Goal: Task Accomplishment & Management: Use online tool/utility

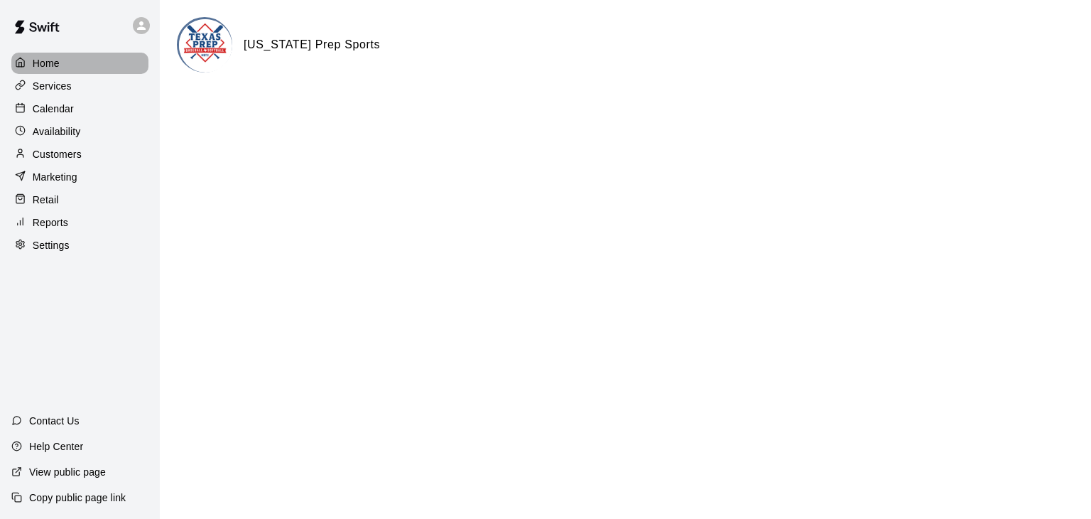
click at [47, 60] on p "Home" at bounding box center [46, 63] width 27 height 14
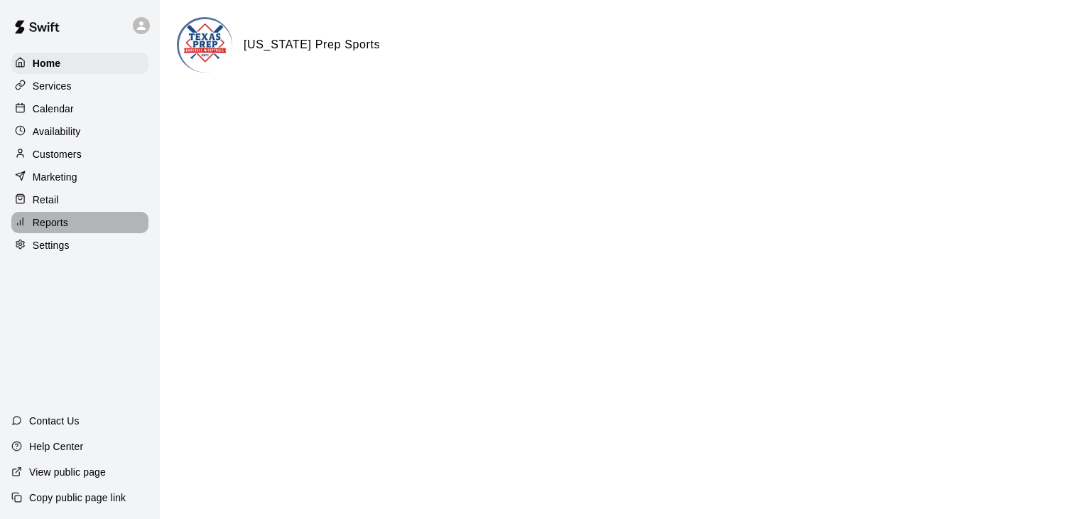
click at [56, 229] on p "Reports" at bounding box center [51, 222] width 36 height 14
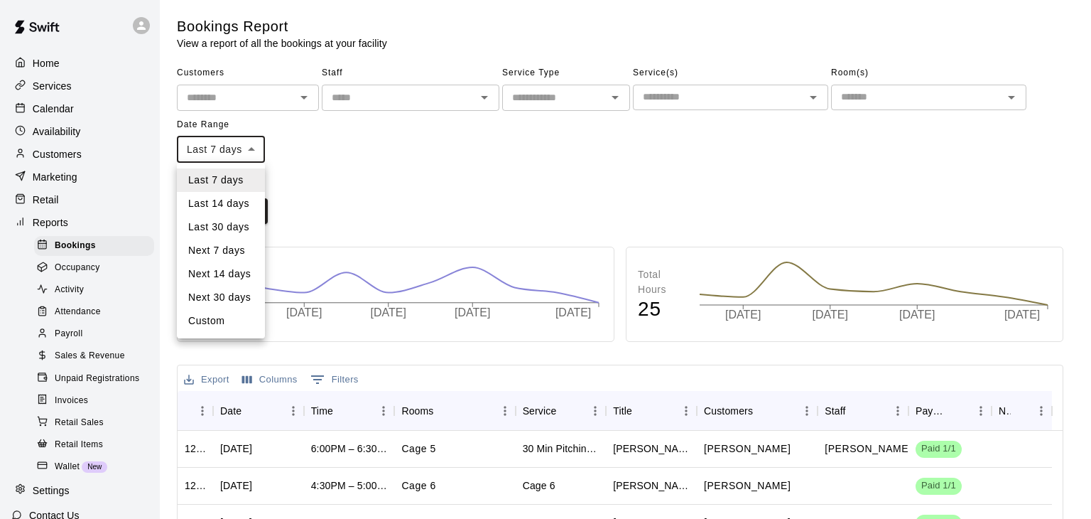
click at [251, 148] on body "Home Services Calendar Availability Customers Marketing Retail Reports Bookings…" at bounding box center [545, 433] width 1091 height 867
click at [233, 322] on li "Custom" at bounding box center [221, 320] width 88 height 23
type input "******"
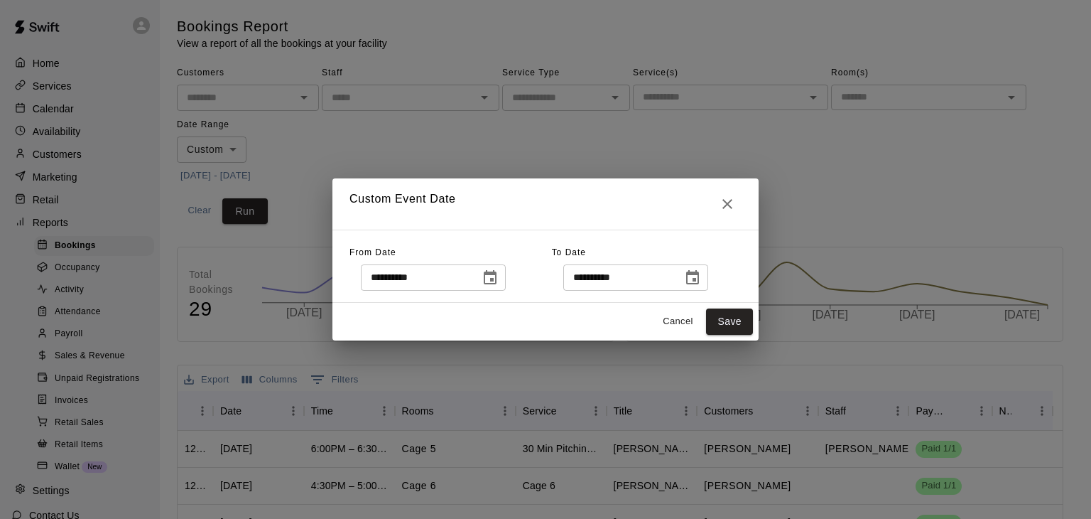
click at [499, 276] on icon "Choose date, selected date is Aug 6, 2025" at bounding box center [490, 277] width 17 height 17
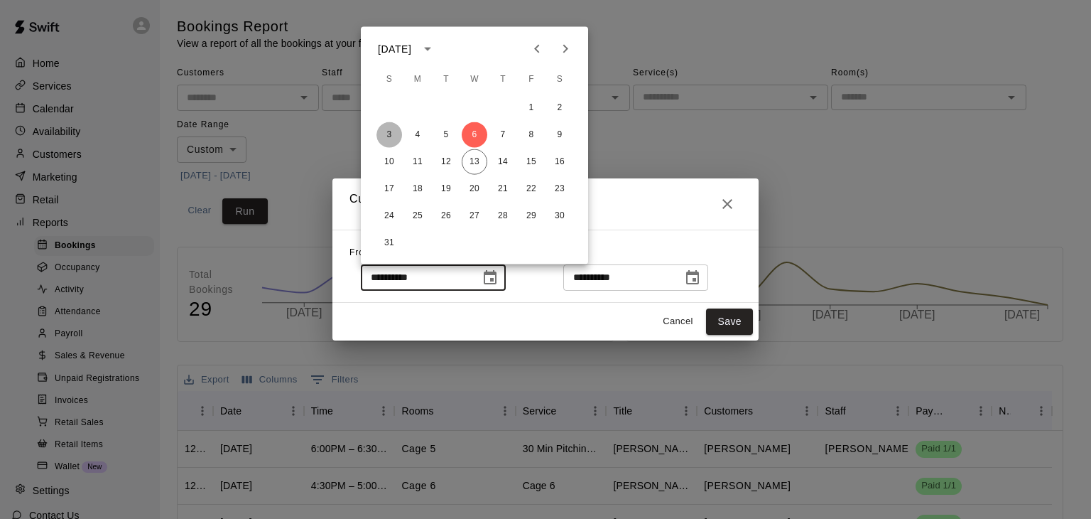
click at [393, 132] on button "3" at bounding box center [389, 135] width 26 height 26
type input "**********"
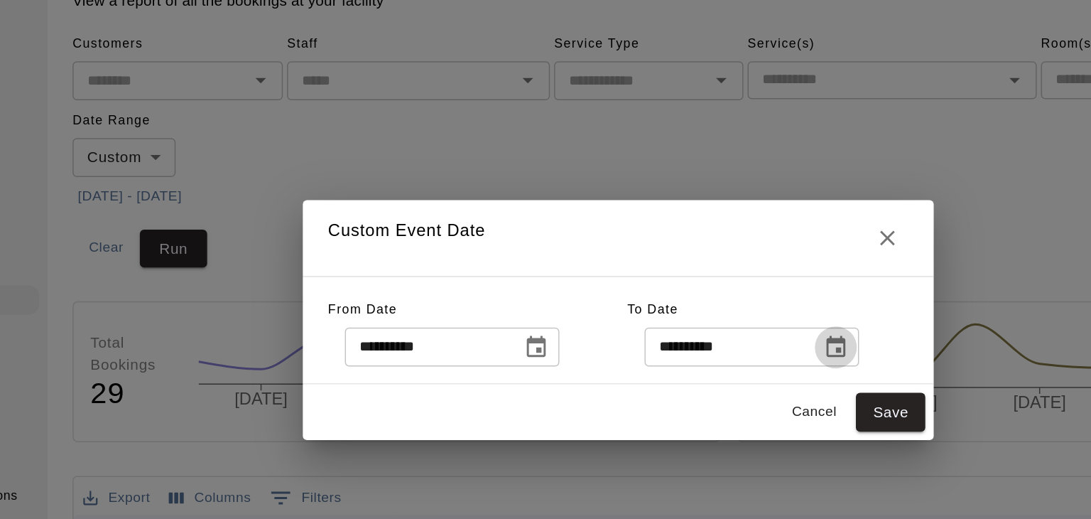
click at [701, 276] on icon "Choose date, selected date is Aug 13, 2025" at bounding box center [692, 277] width 17 height 17
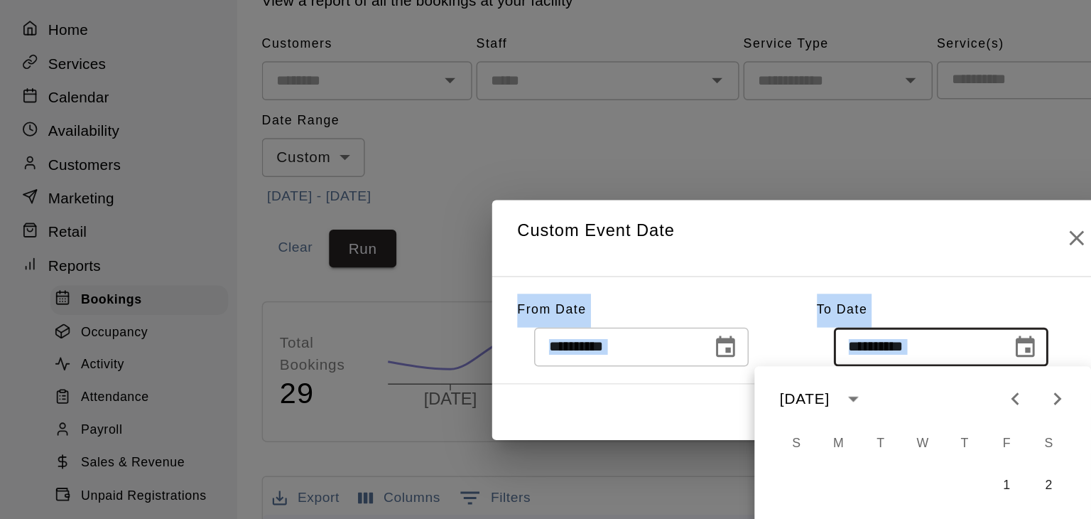
drag, startPoint x: 523, startPoint y: 301, endPoint x: 484, endPoint y: 174, distance: 133.0
click at [484, 174] on body "Home Services Calendar Availability Customers Marketing Retail Reports Bookings…" at bounding box center [545, 433] width 1091 height 867
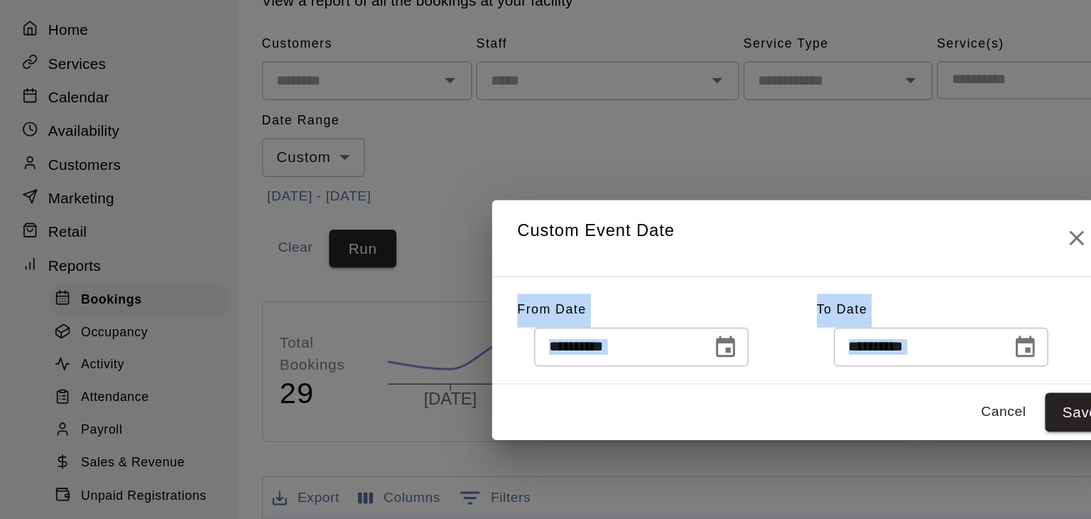
click at [589, 278] on input "**********" at bounding box center [617, 277] width 109 height 26
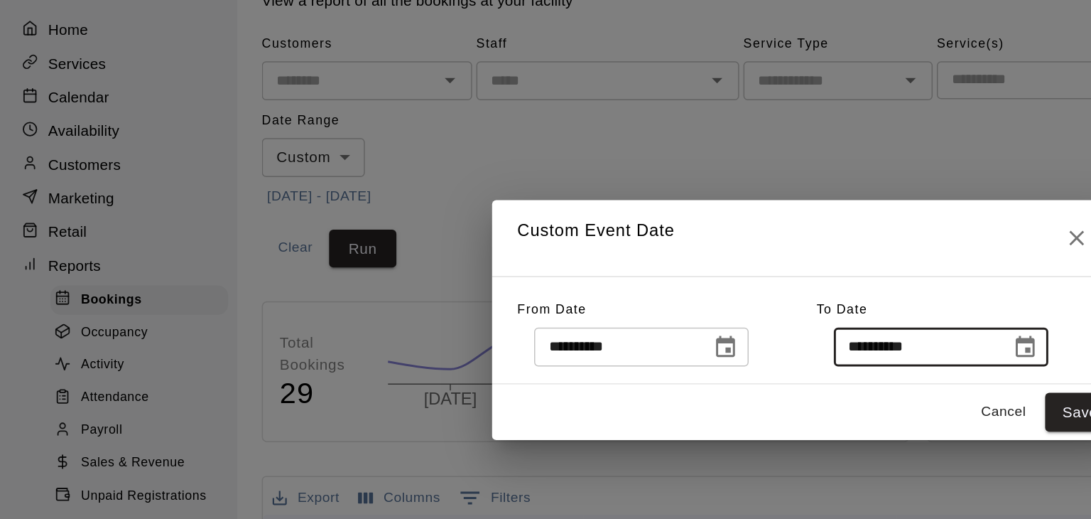
click at [587, 279] on input "**********" at bounding box center [617, 277] width 109 height 26
drag, startPoint x: 587, startPoint y: 279, endPoint x: 718, endPoint y: 320, distance: 136.8
click at [718, 320] on div "**********" at bounding box center [545, 259] width 426 height 162
type input "**********"
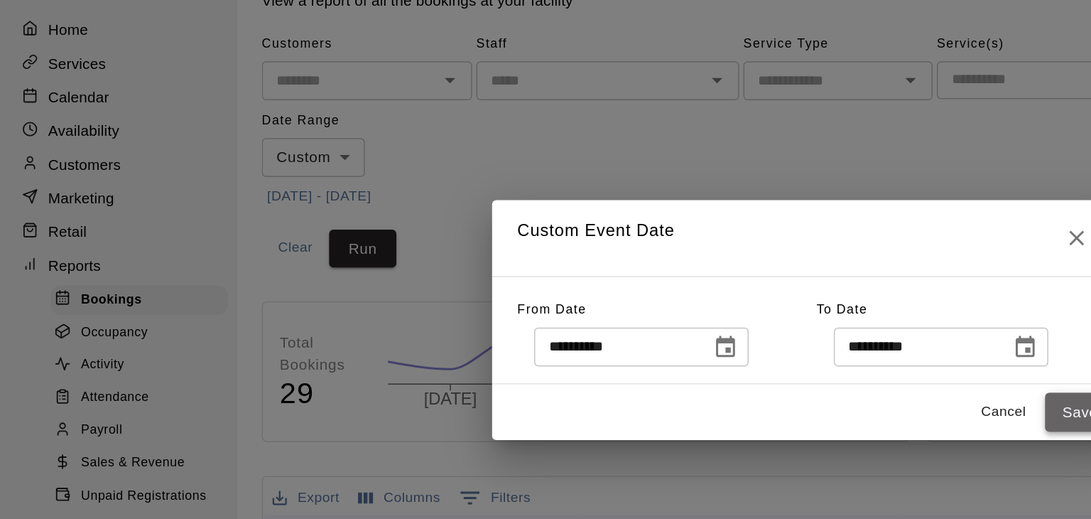
click at [722, 319] on button "Save" at bounding box center [729, 321] width 47 height 26
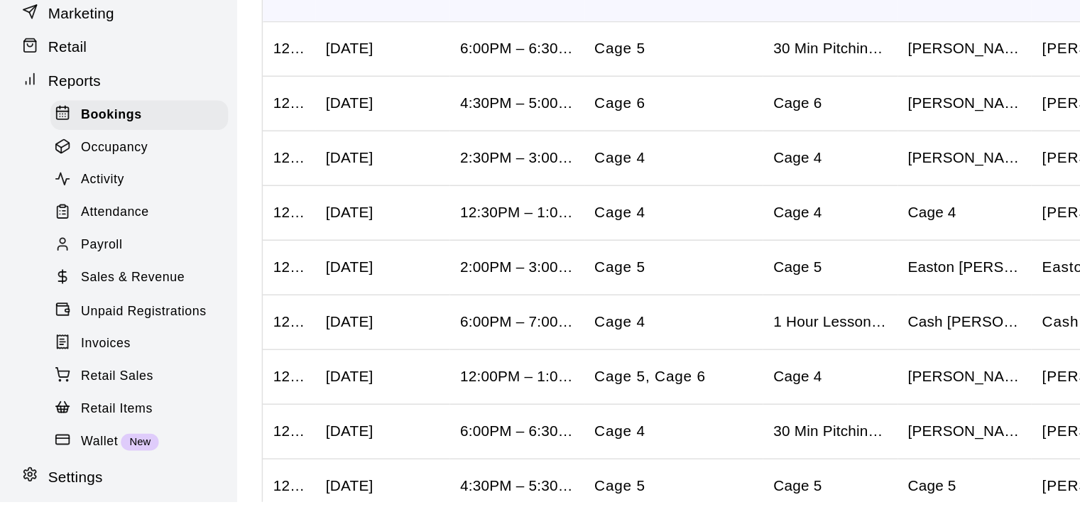
scroll to position [263, 0]
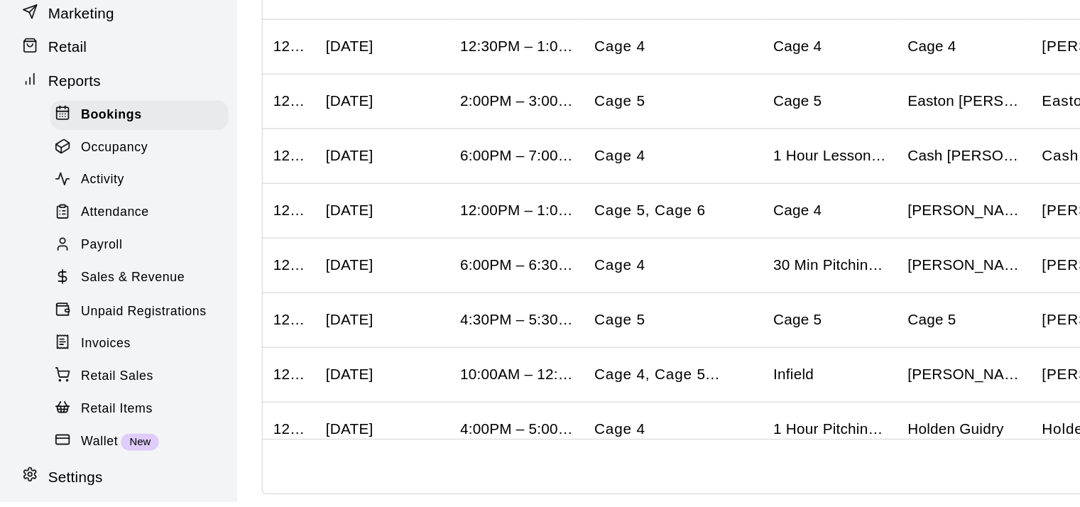
click at [696, 494] on div "Rows per page: 100 *** 1–29 of 29" at bounding box center [620, 483] width 885 height 37
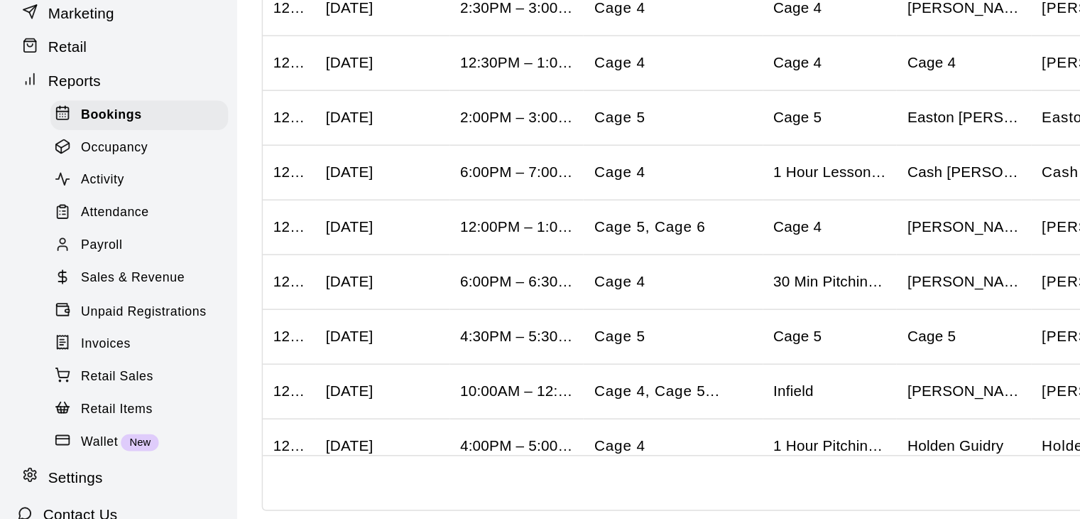
click at [696, 494] on div "Rows per page: 100 *** 1–29 of 29" at bounding box center [620, 493] width 885 height 37
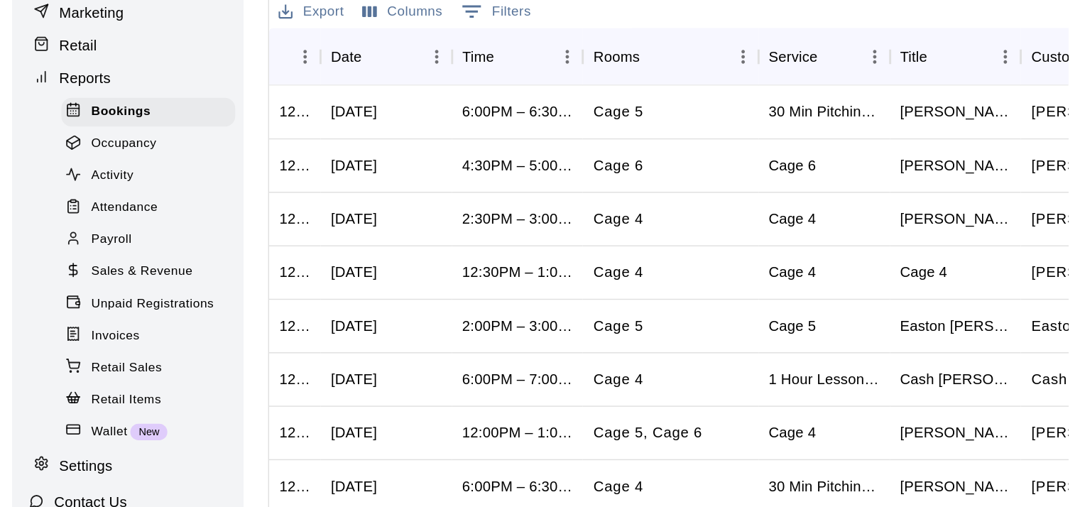
scroll to position [212, 0]
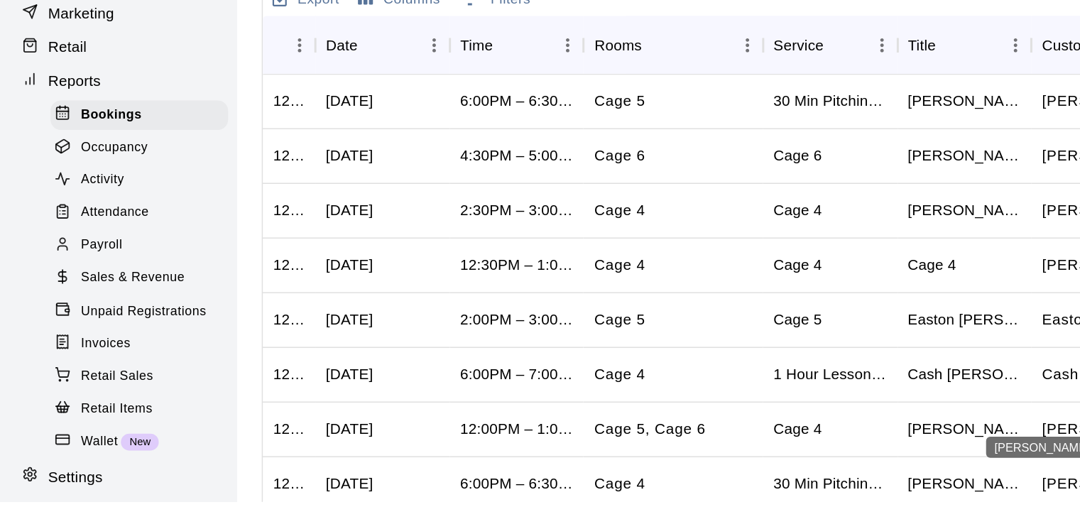
drag, startPoint x: 525, startPoint y: 513, endPoint x: 709, endPoint y: 498, distance: 184.6
click at [709, 498] on div "1285809 Wed, Aug 13, 2025 6:00PM – 6:30PM Cage 5 30 Min Pitching Lesson (8u-13u…" at bounding box center [615, 477] width 875 height 517
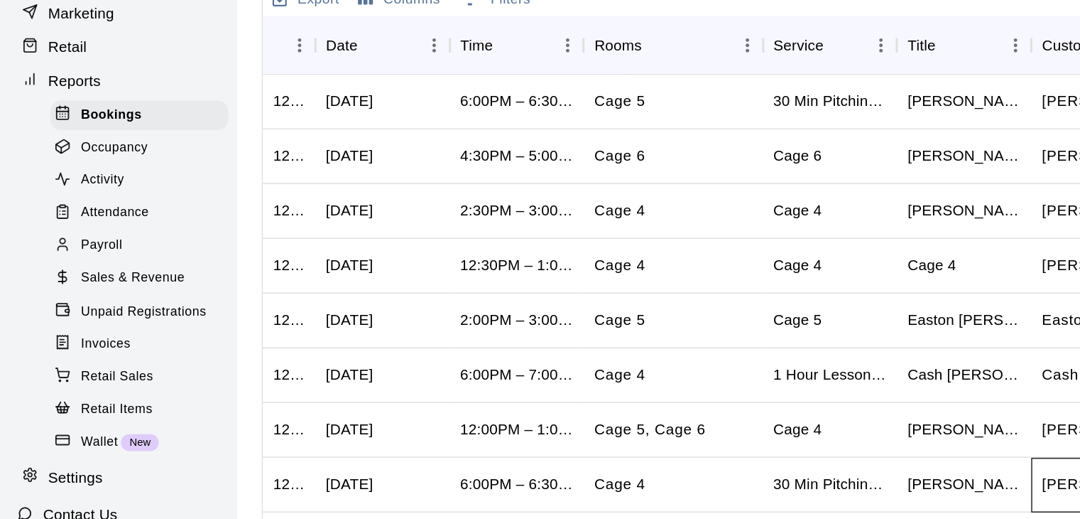
click at [705, 478] on div "Graham Wood" at bounding box center [757, 495] width 121 height 37
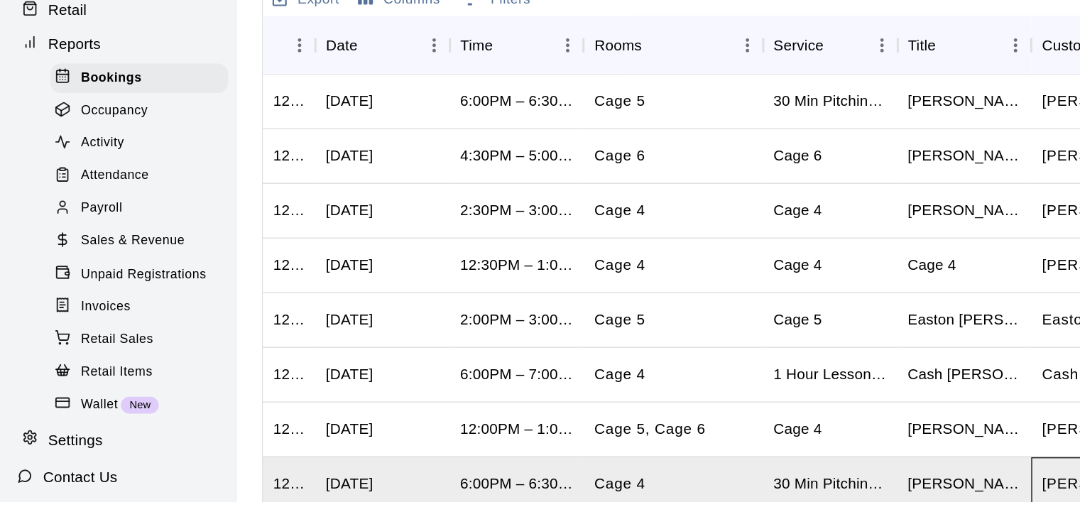
scroll to position [0, 0]
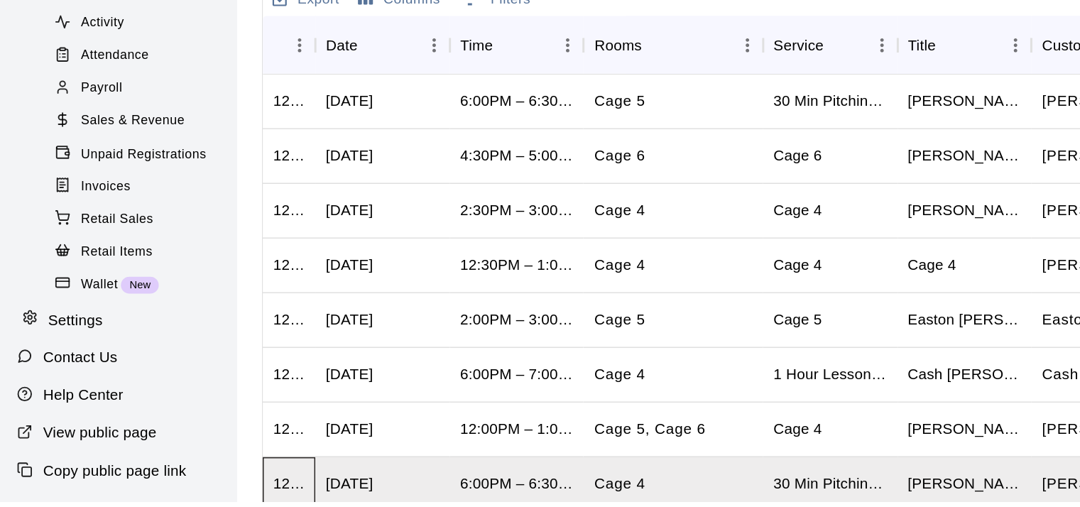
click at [180, 504] on div "1269039" at bounding box center [196, 495] width 36 height 37
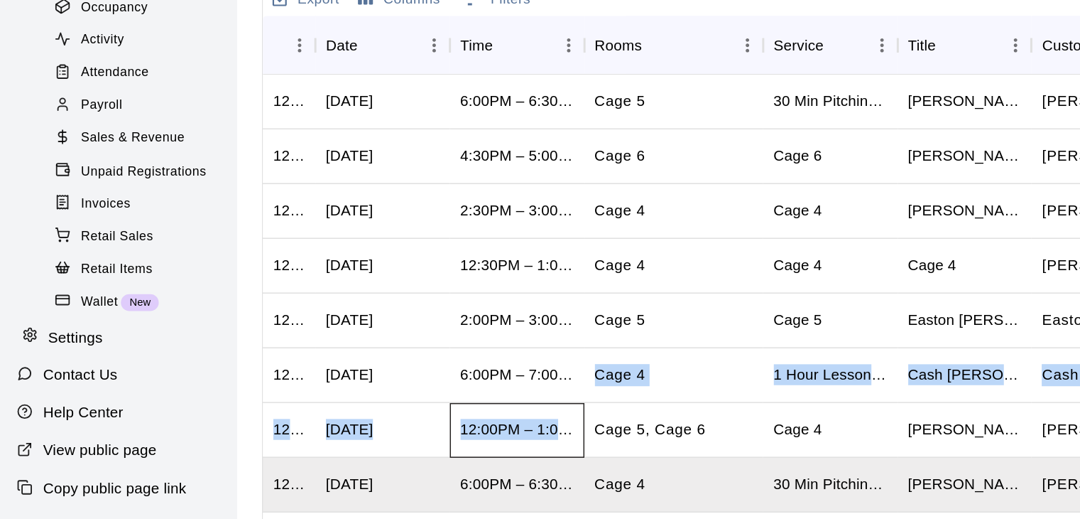
drag, startPoint x: 387, startPoint y: 468, endPoint x: 399, endPoint y: 406, distance: 63.7
click at [399, 406] on div "1285809 Wed, Aug 13, 2025 6:00PM – 6:30PM Cage 5 30 Min Pitching Lesson (8u-13u…" at bounding box center [622, 477] width 889 height 517
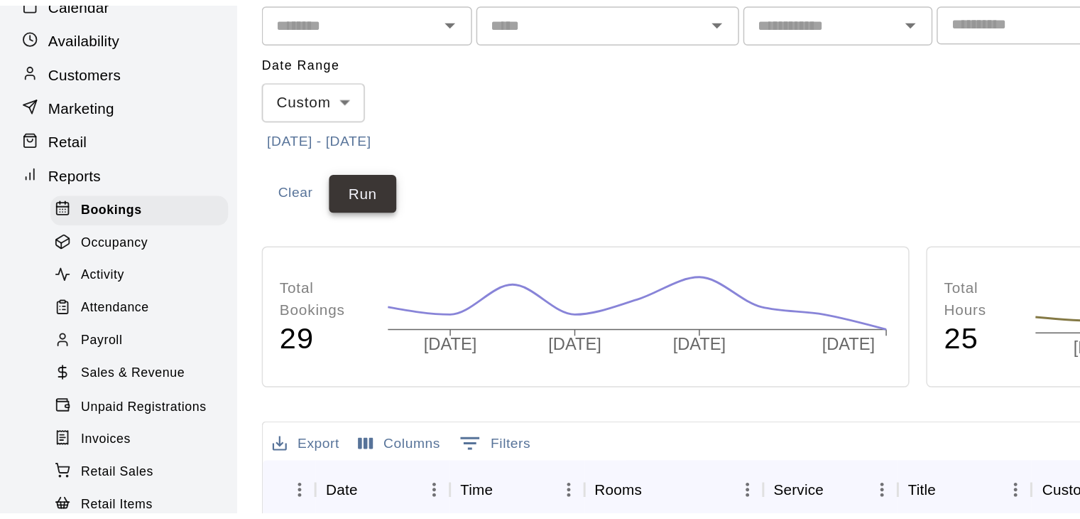
scroll to position [118, 0]
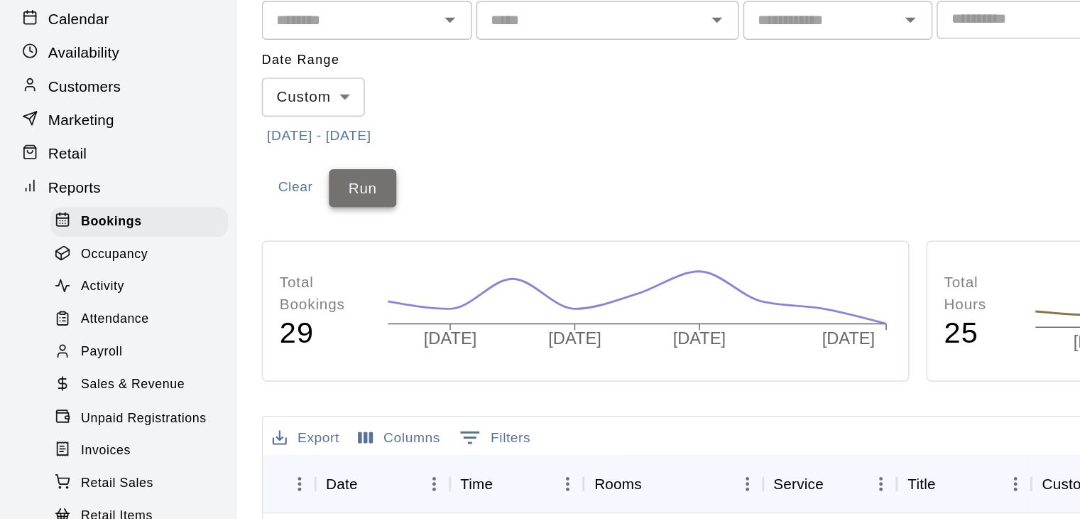
click at [237, 125] on button "Run" at bounding box center [244, 129] width 45 height 26
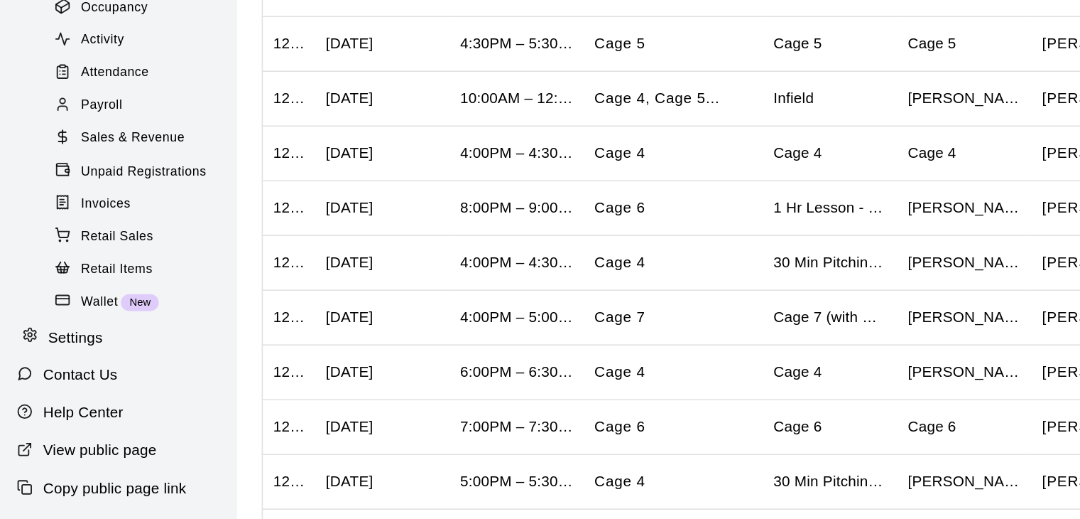
scroll to position [0, 0]
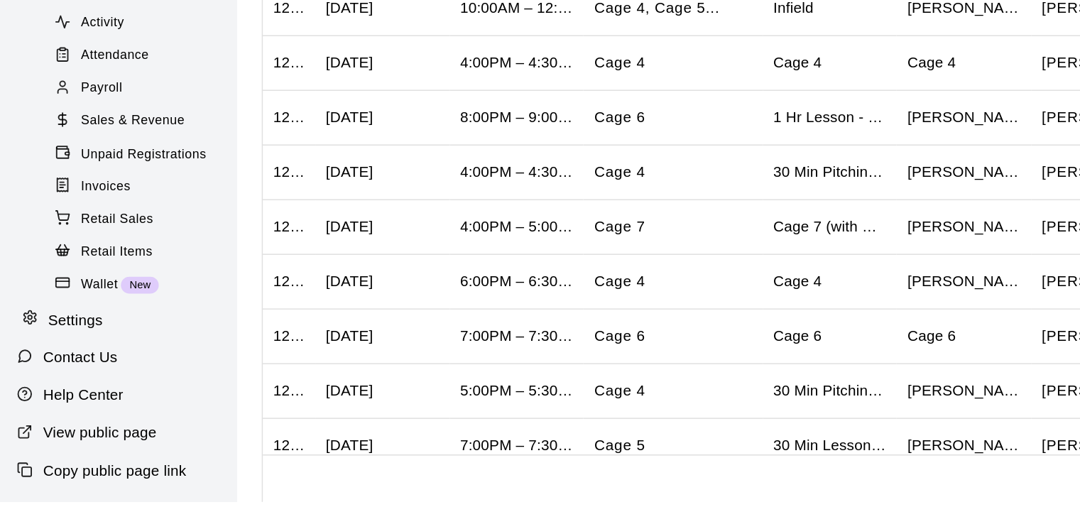
click at [716, 511] on html "Home Services Calendar Availability Customers Marketing Retail Reports Bookings…" at bounding box center [540, 84] width 1080 height 867
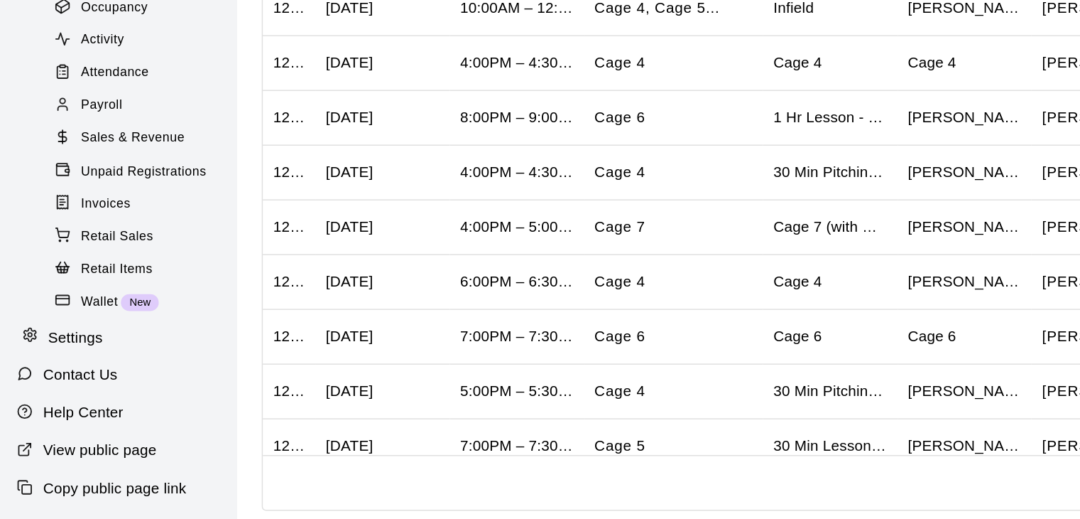
click at [716, 511] on div "Rows per page: 100 *** 1–30 of 30" at bounding box center [620, 493] width 885 height 37
click at [716, 511] on html "Home Services Calendar Availability Customers Marketing Retail Reports Bookings…" at bounding box center [540, 84] width 1080 height 867
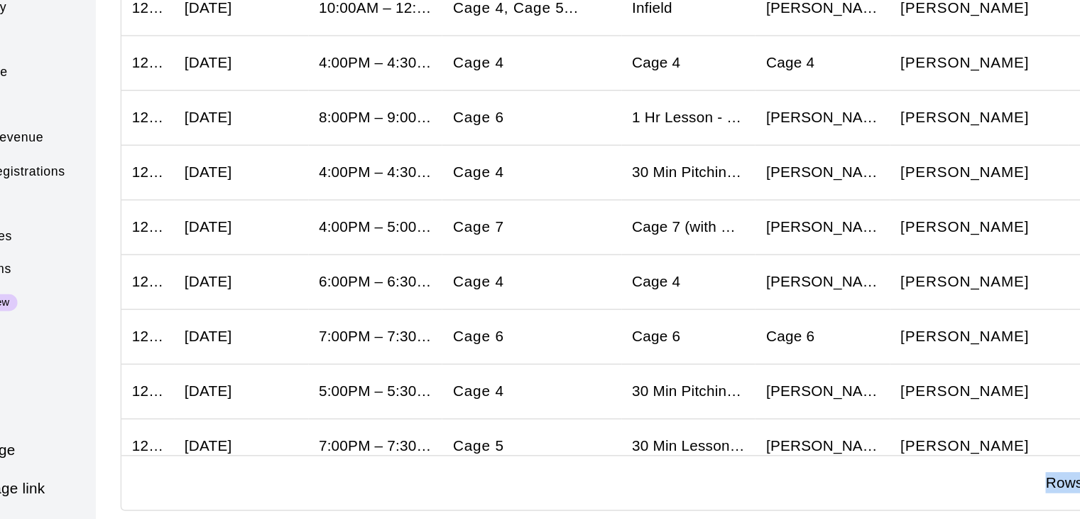
drag, startPoint x: 716, startPoint y: 511, endPoint x: 756, endPoint y: 507, distance: 40.7
click at [845, 507] on html "Home Services Calendar Availability Customers Marketing Retail Reports Bookings…" at bounding box center [540, 84] width 1080 height 867
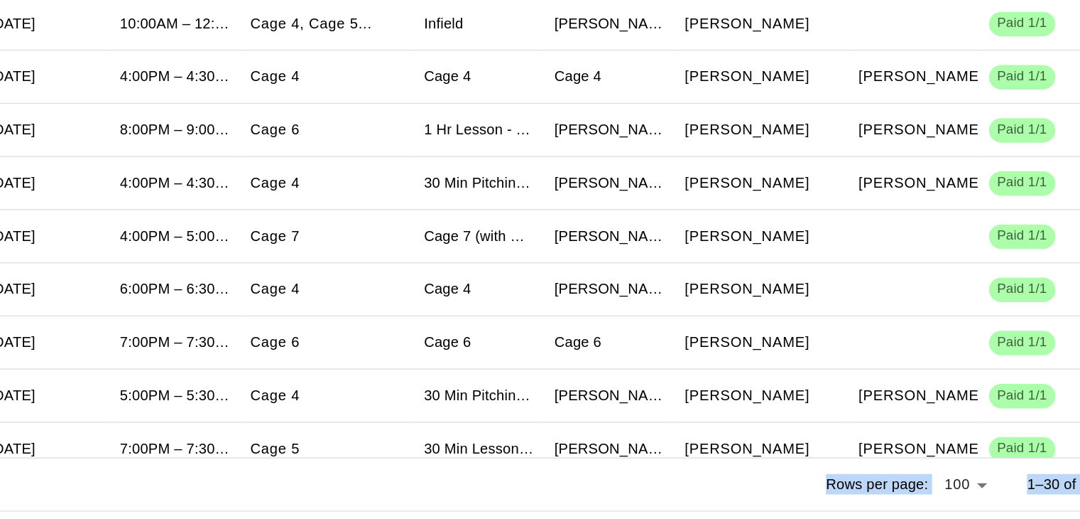
click at [976, 509] on html "Home Services Calendar Availability Customers Marketing Retail Reports Bookings…" at bounding box center [540, 84] width 1080 height 867
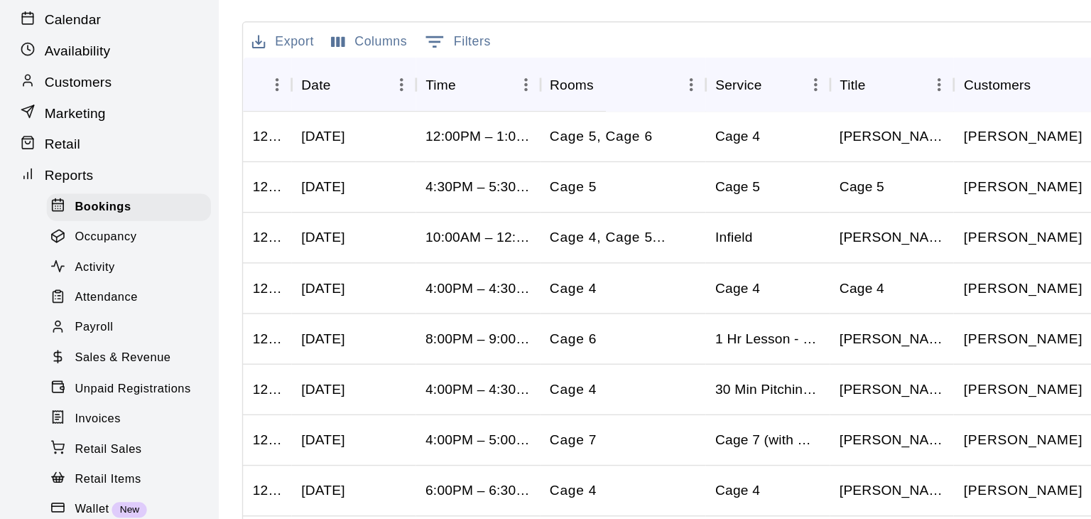
click at [662, 349] on body "Home Services Calendar Availability Customers Marketing Retail Reports Bookings…" at bounding box center [545, 84] width 1091 height 867
click at [1075, 491] on div at bounding box center [545, 259] width 1091 height 519
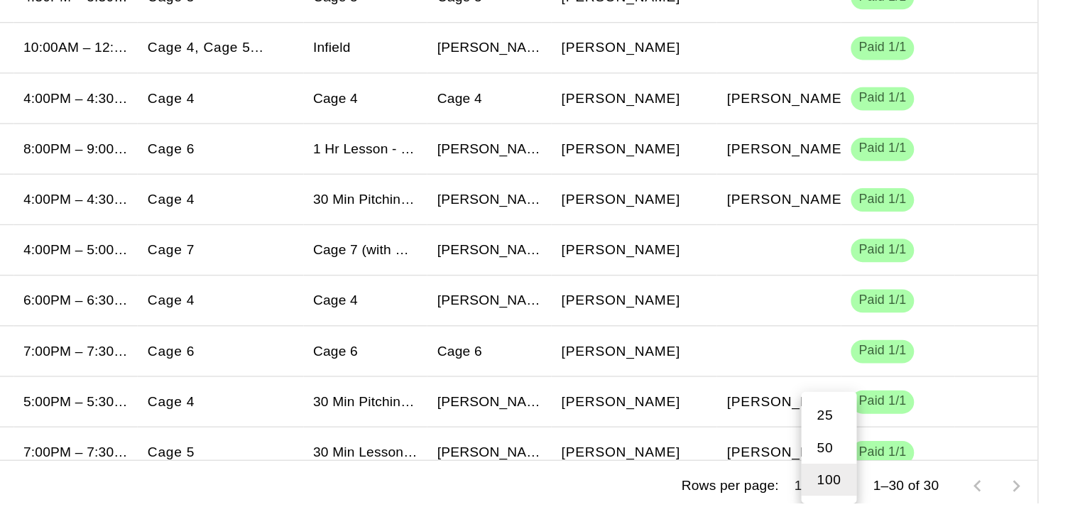
click at [1075, 491] on div "25 50 100" at bounding box center [540, 253] width 1080 height 507
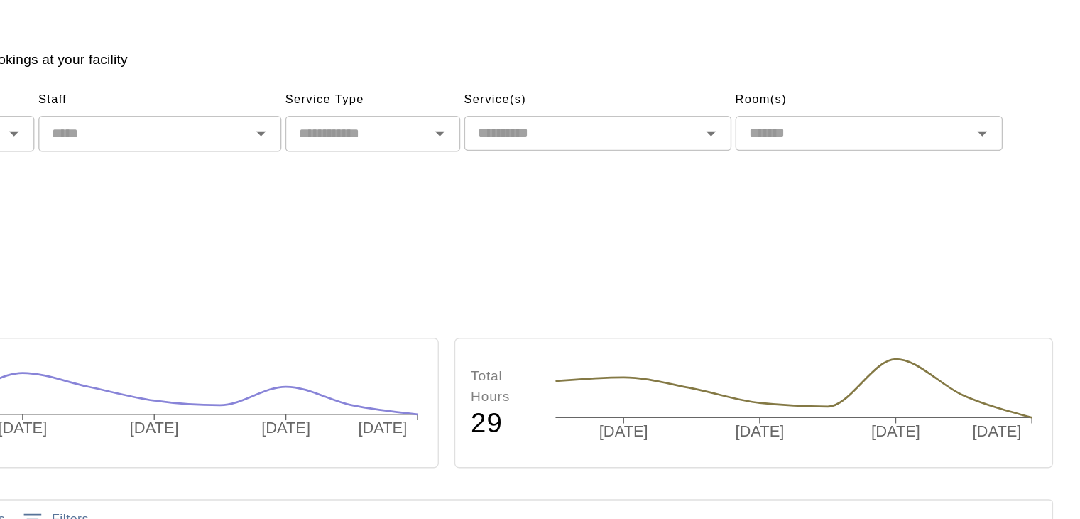
click at [486, 101] on icon "Open" at bounding box center [484, 97] width 17 height 17
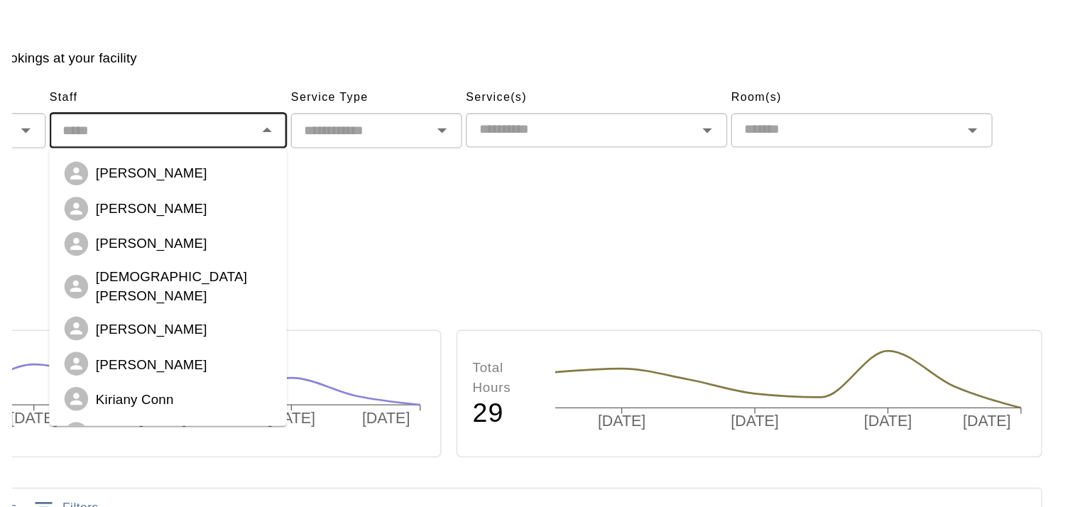
scroll to position [129, 0]
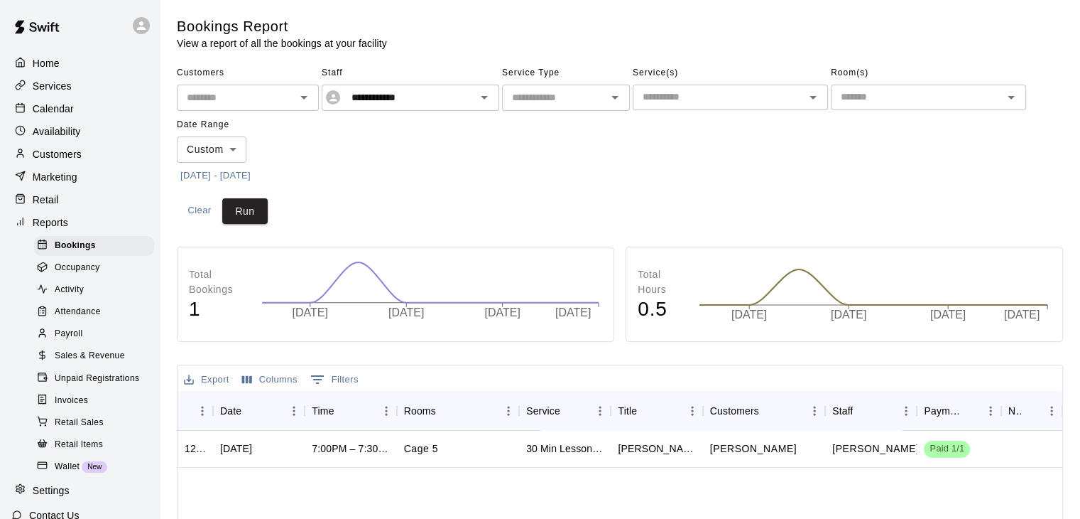
scroll to position [118, 0]
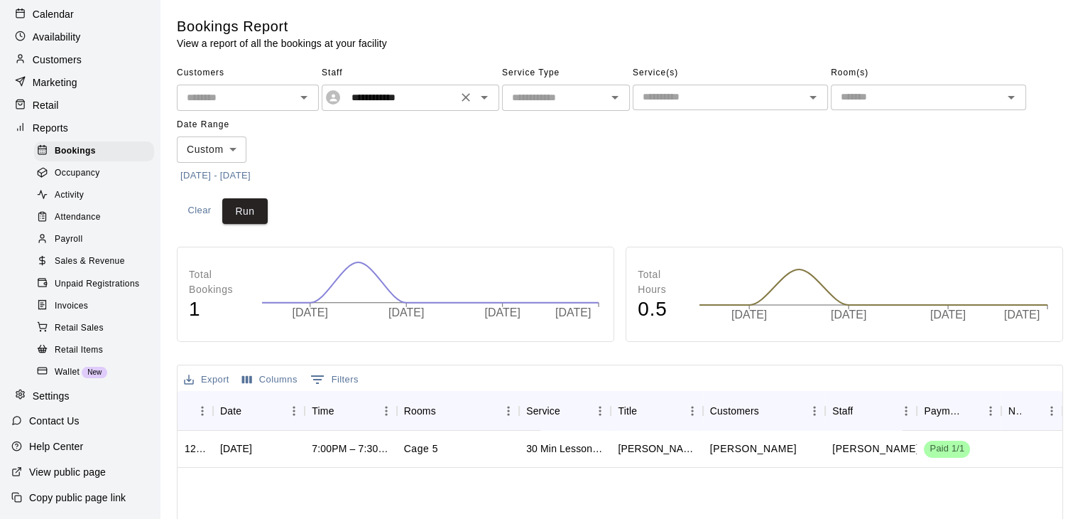
click at [484, 99] on icon "Open" at bounding box center [484, 98] width 7 height 4
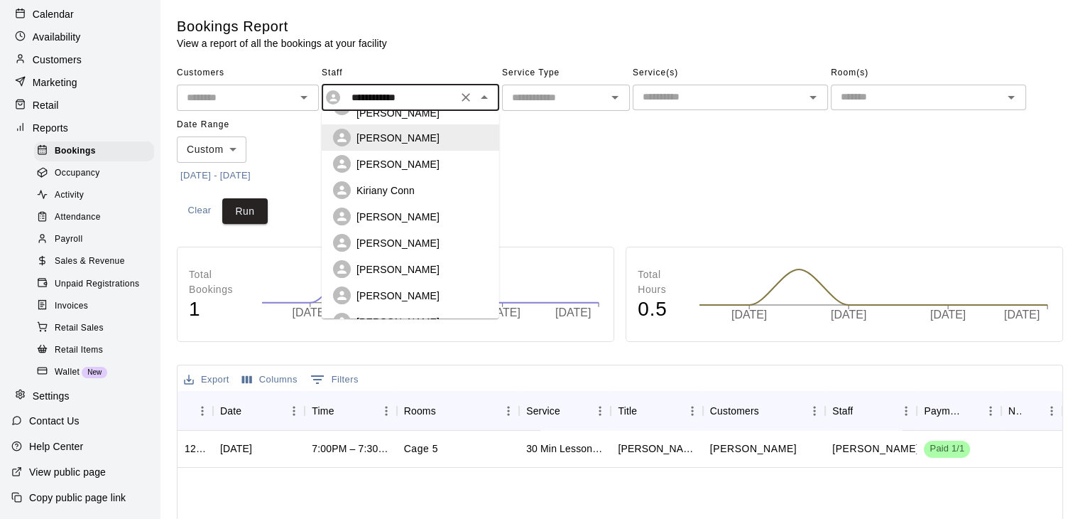
scroll to position [137, 0]
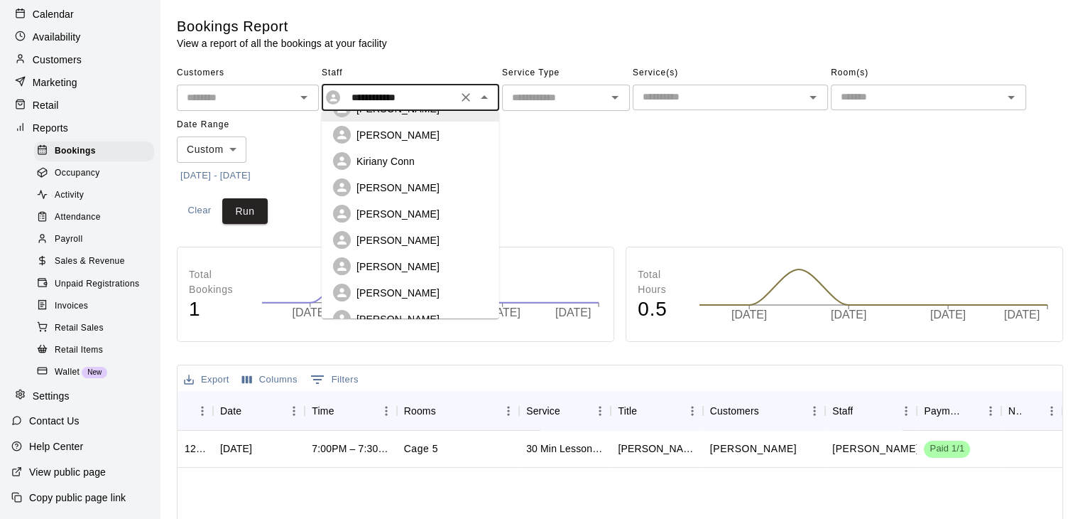
click at [406, 233] on p "[PERSON_NAME]" at bounding box center [398, 240] width 83 height 14
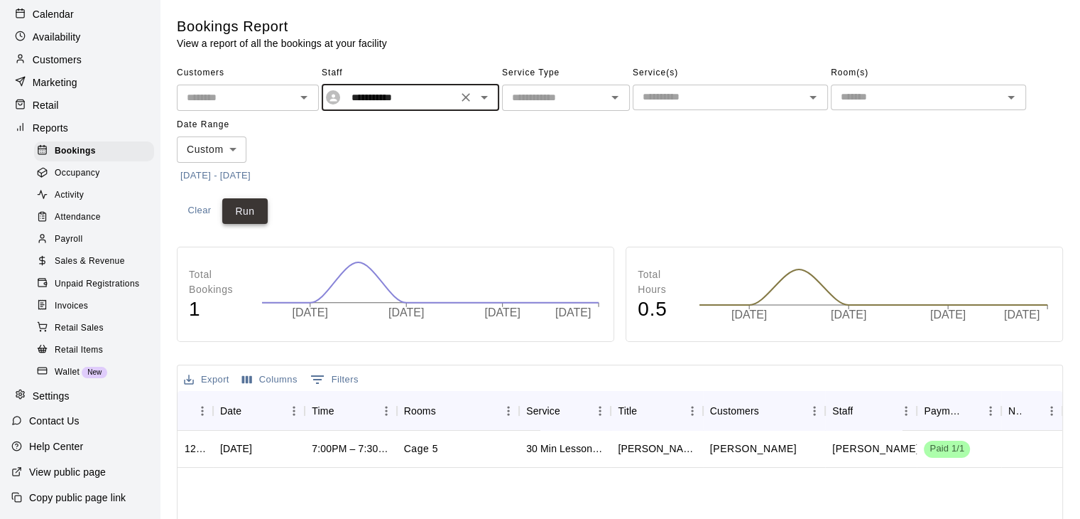
click at [259, 200] on button "Run" at bounding box center [244, 211] width 45 height 26
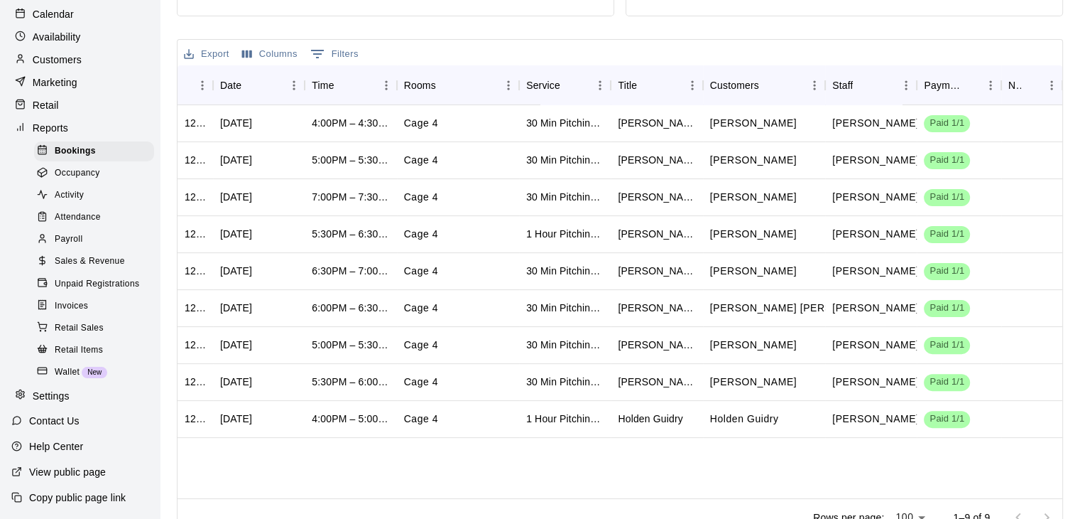
scroll to position [327, 0]
click at [570, 83] on icon "Sort" at bounding box center [570, 84] width 9 height 9
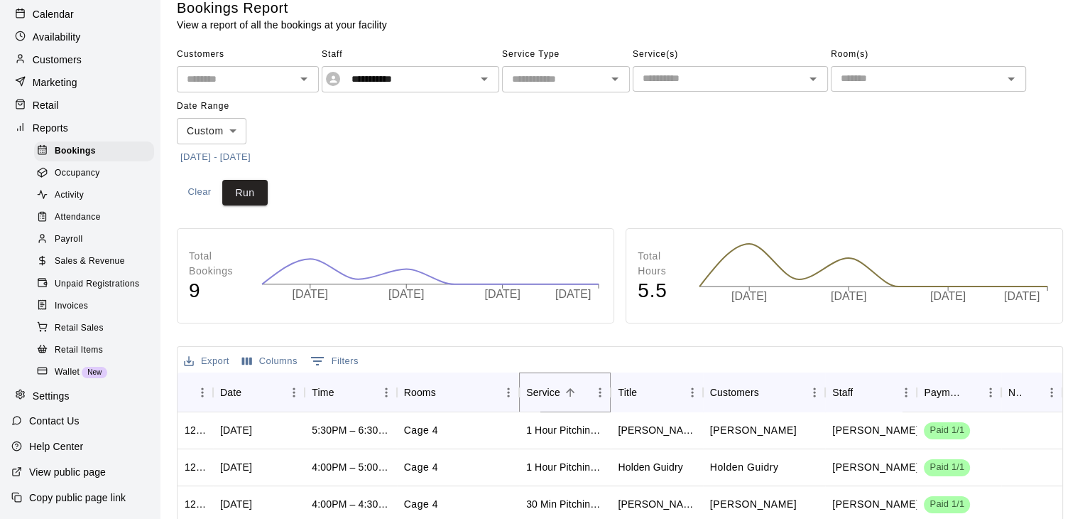
scroll to position [0, 0]
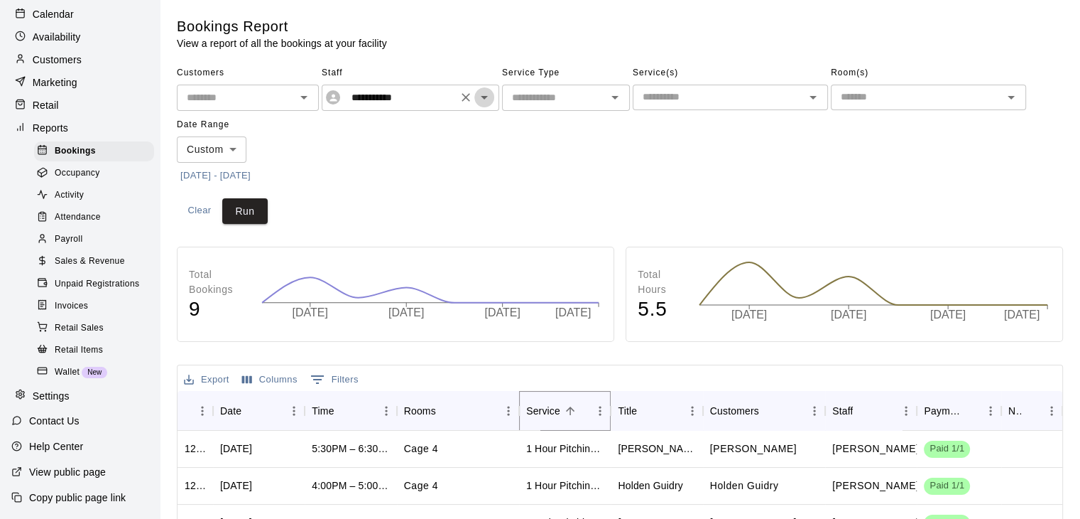
click at [484, 97] on icon "Open" at bounding box center [484, 98] width 7 height 4
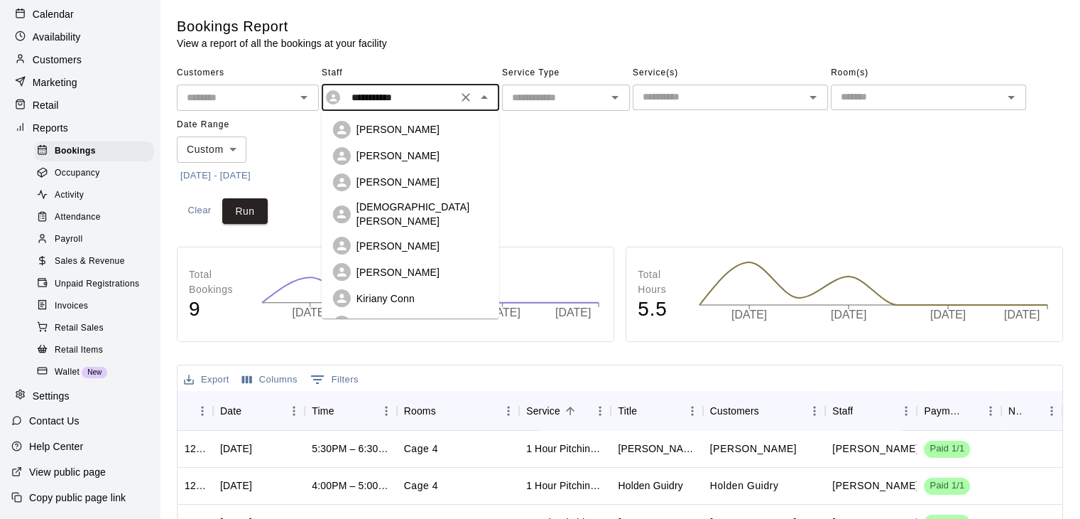
scroll to position [61, 0]
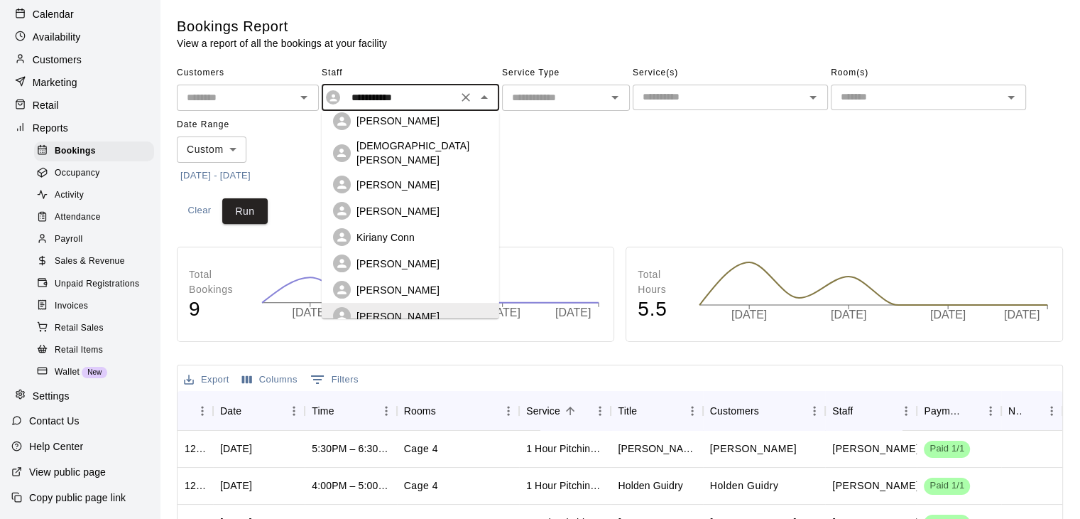
click at [421, 283] on p "[PERSON_NAME]" at bounding box center [398, 290] width 83 height 14
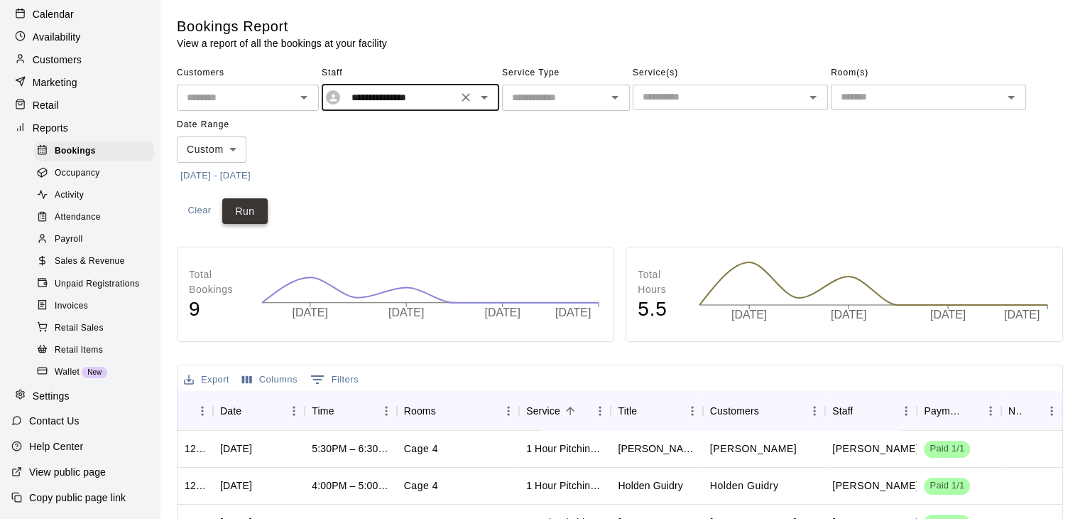
click at [242, 207] on button "Run" at bounding box center [244, 211] width 45 height 26
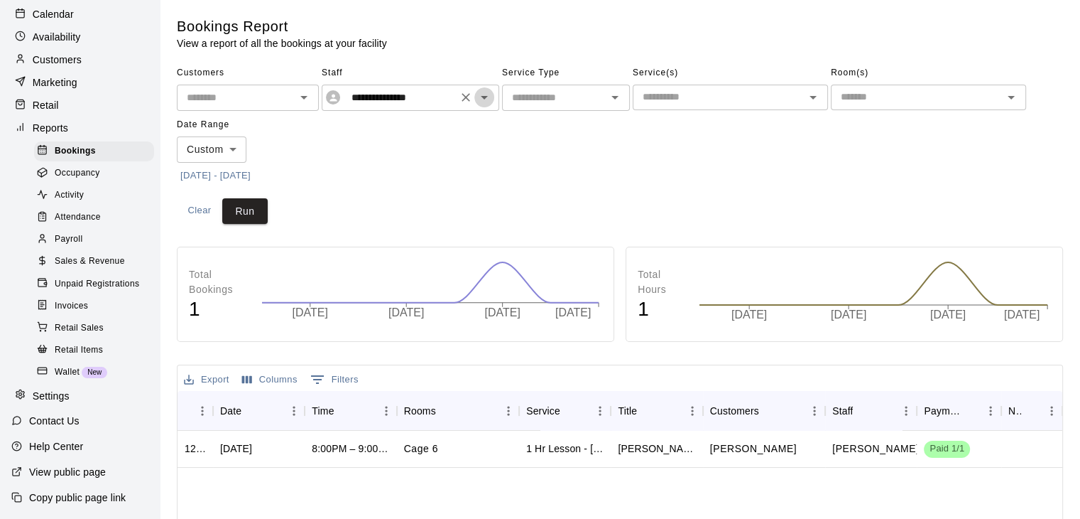
click at [482, 98] on icon "Open" at bounding box center [484, 97] width 17 height 17
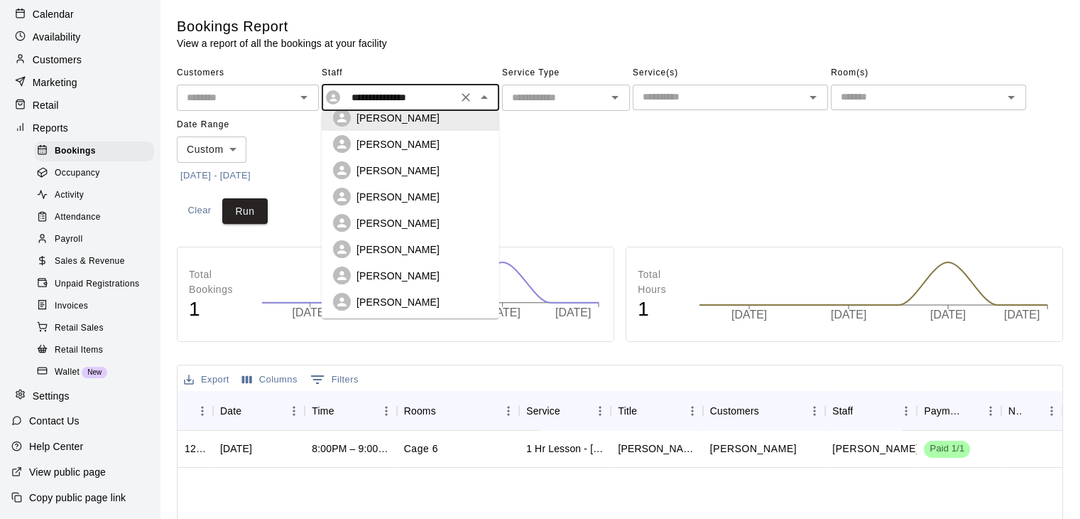
scroll to position [239, 0]
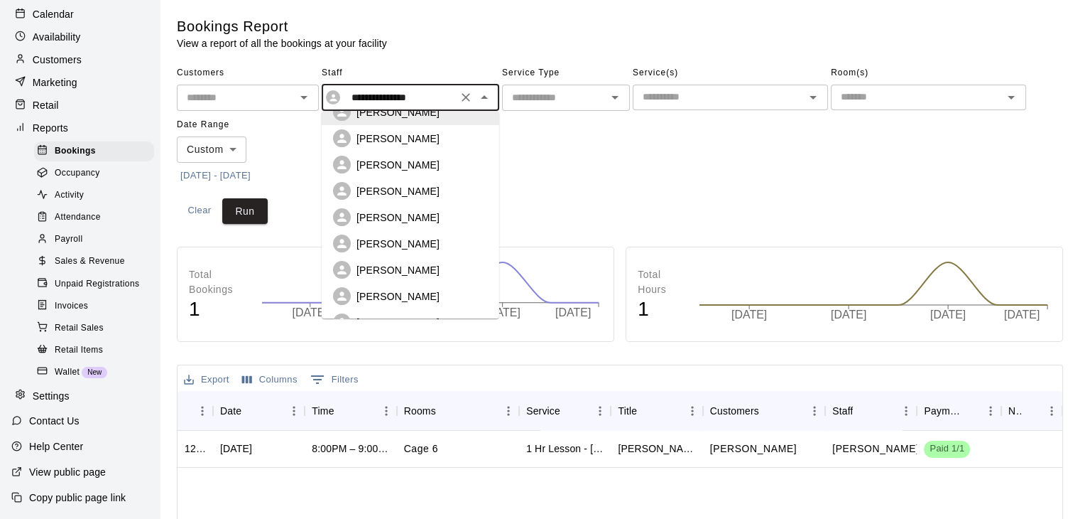
click at [406, 158] on p "[PERSON_NAME]" at bounding box center [398, 165] width 83 height 14
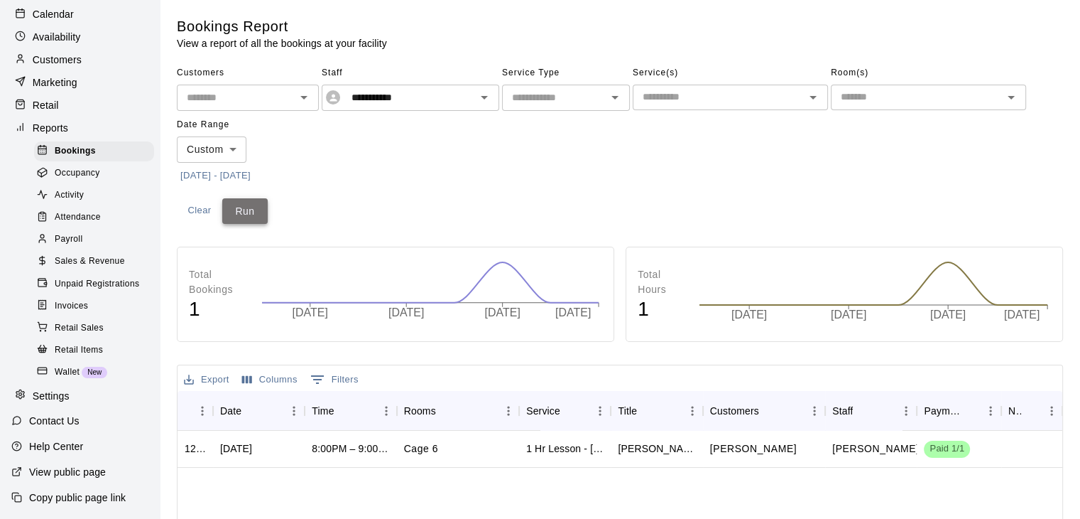
click at [256, 214] on button "Run" at bounding box center [244, 211] width 45 height 26
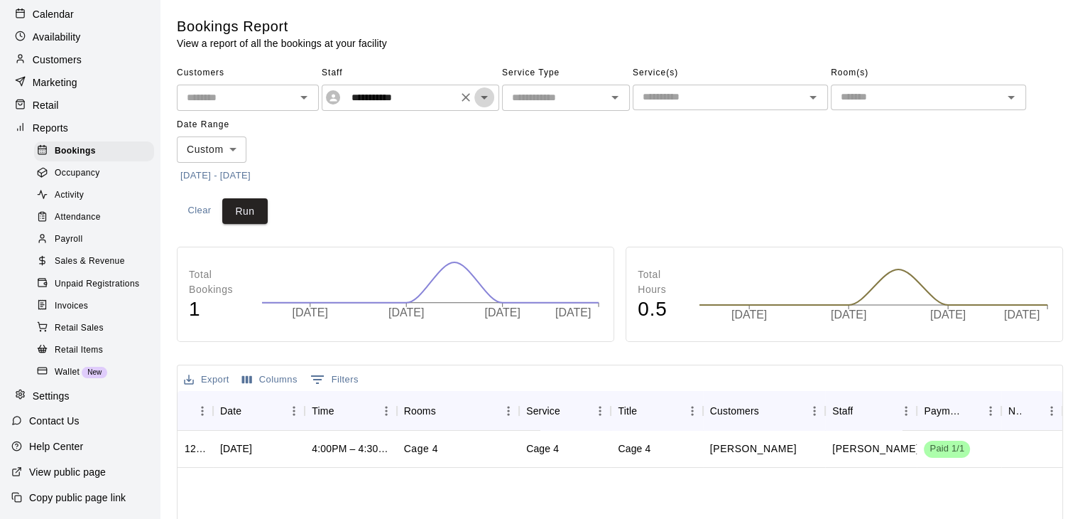
click at [486, 98] on icon "Open" at bounding box center [484, 97] width 17 height 17
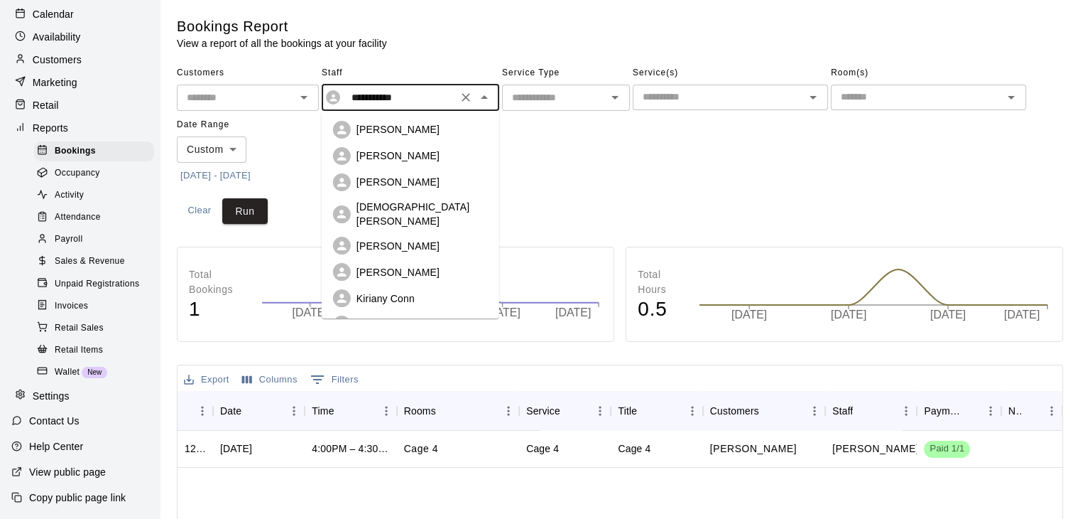
scroll to position [87, 0]
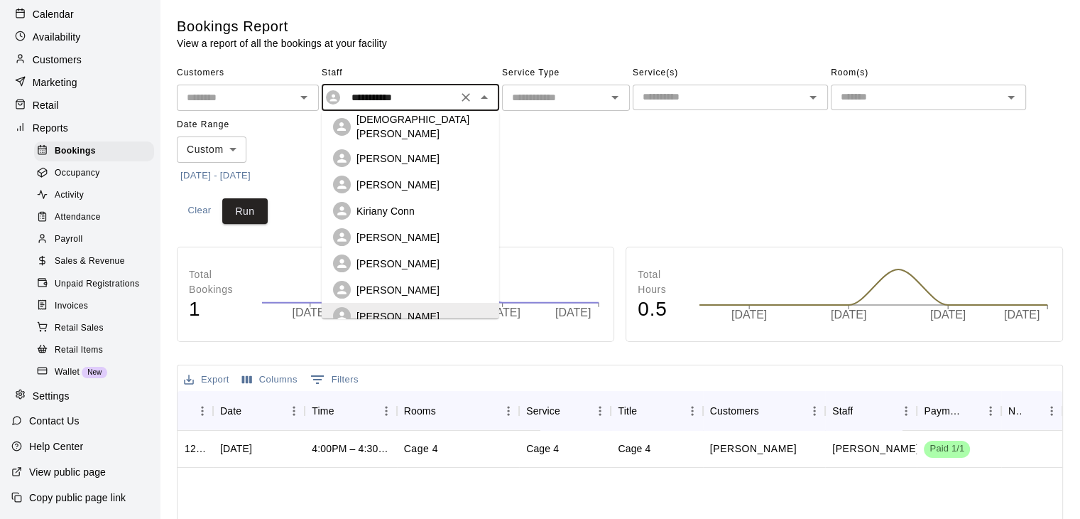
click at [394, 119] on p "[DEMOGRAPHIC_DATA][PERSON_NAME]" at bounding box center [422, 126] width 131 height 28
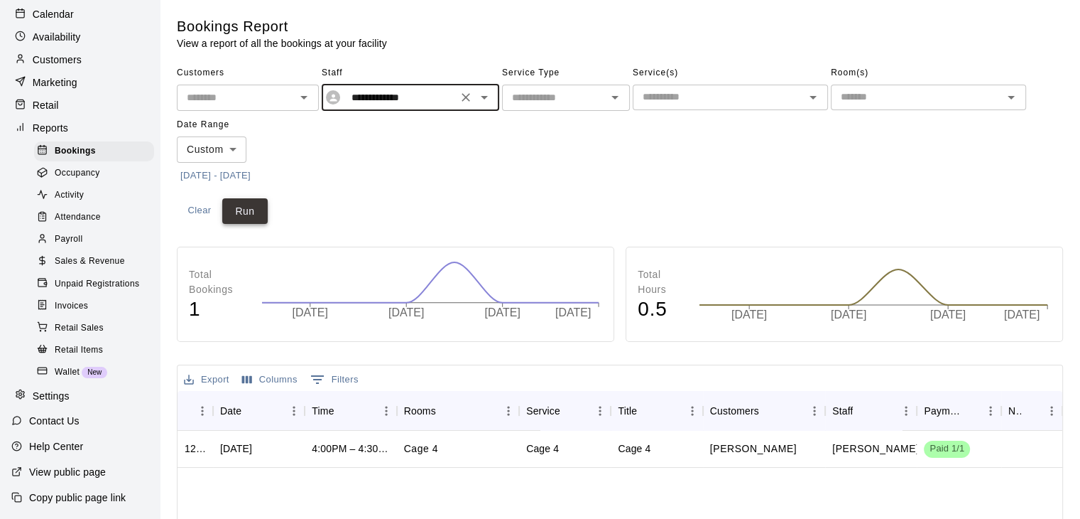
click at [243, 212] on button "Run" at bounding box center [244, 211] width 45 height 26
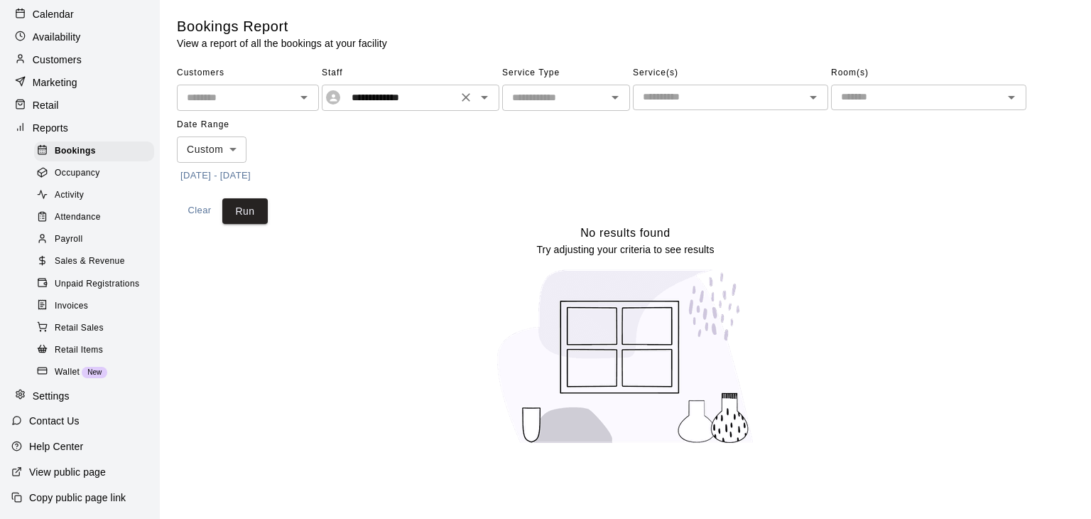
click at [486, 96] on icon "Open" at bounding box center [484, 98] width 7 height 4
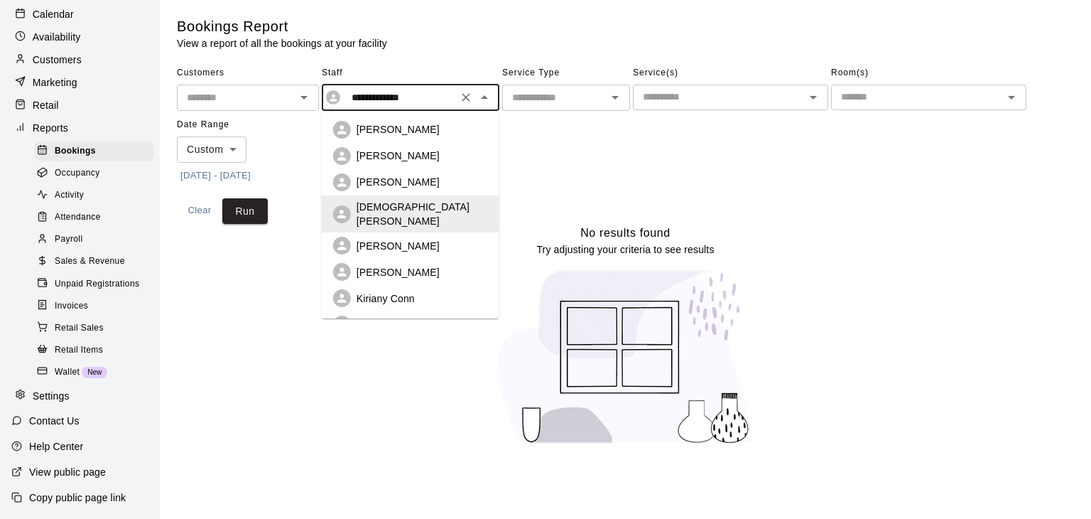
click at [415, 129] on p "[PERSON_NAME]" at bounding box center [398, 129] width 83 height 14
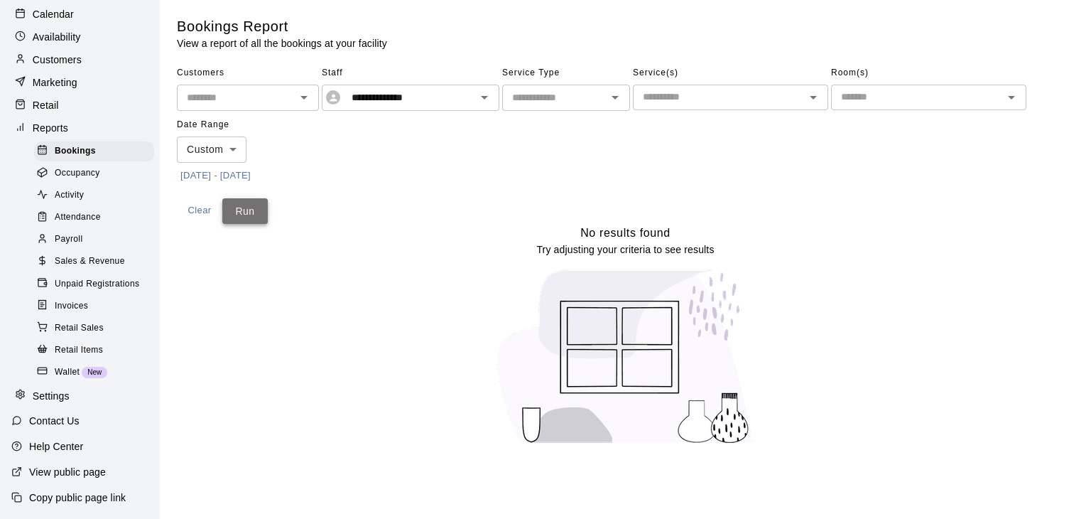
click at [249, 210] on button "Run" at bounding box center [244, 211] width 45 height 26
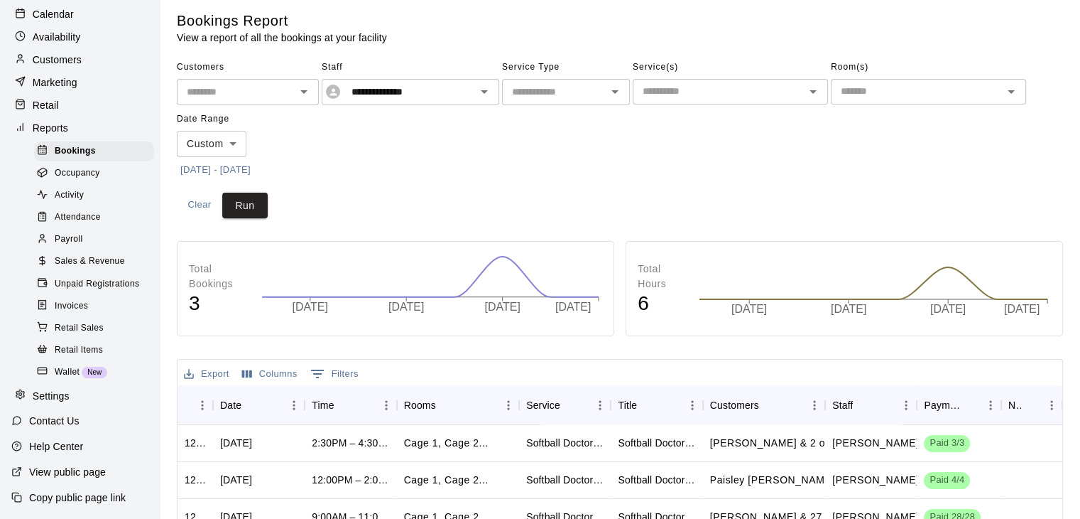
scroll to position [0, 0]
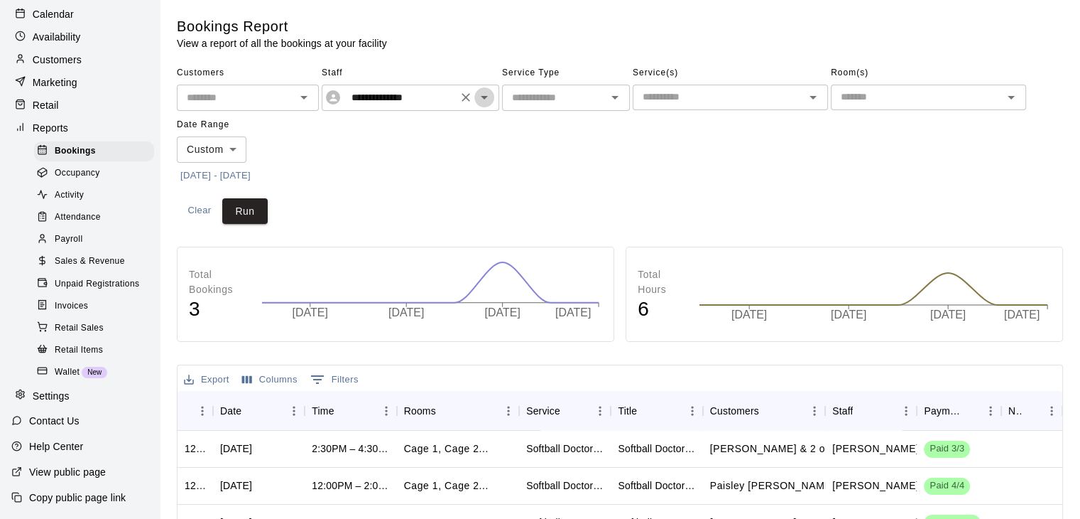
click at [486, 100] on icon "Open" at bounding box center [484, 97] width 17 height 17
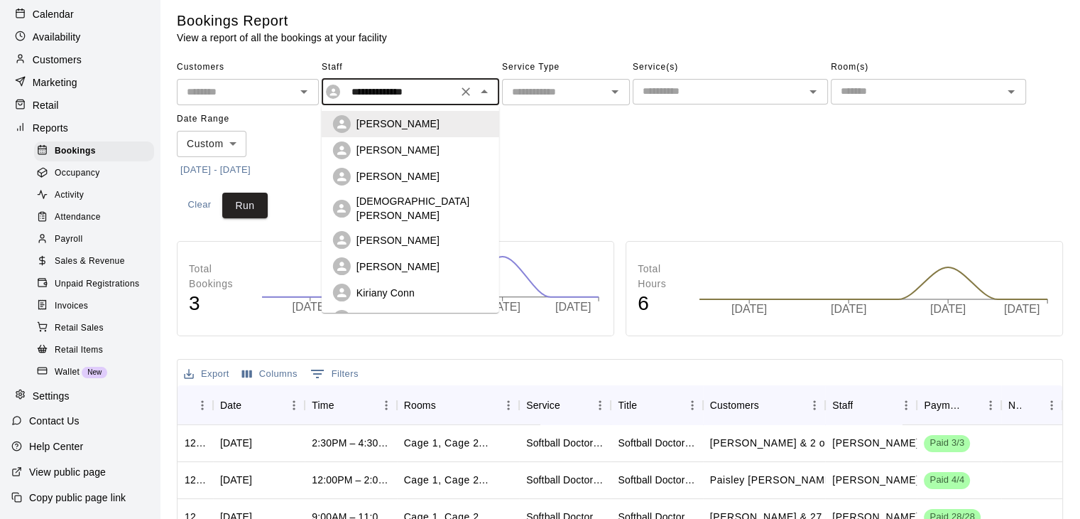
scroll to position [7, 0]
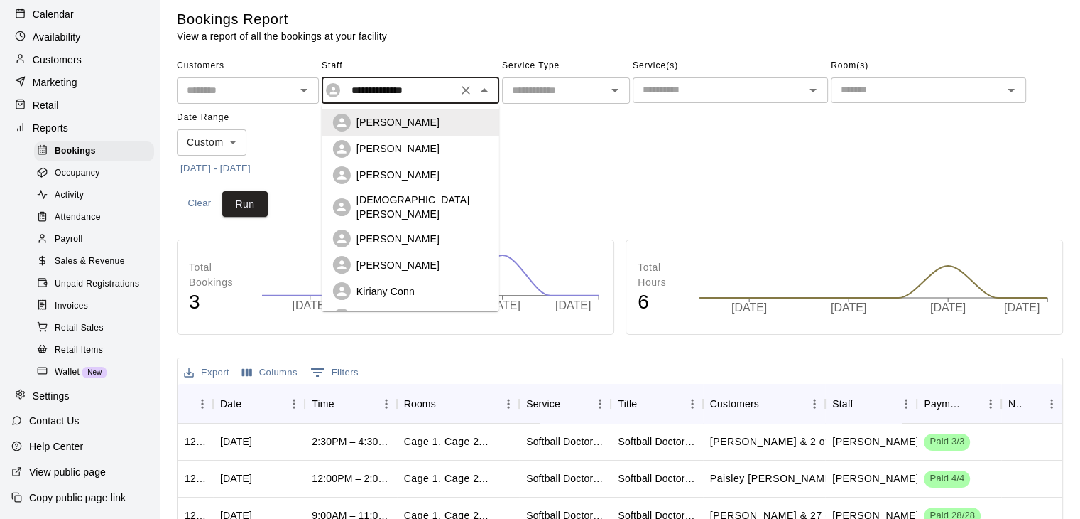
click at [430, 143] on div "[PERSON_NAME]" at bounding box center [422, 148] width 131 height 14
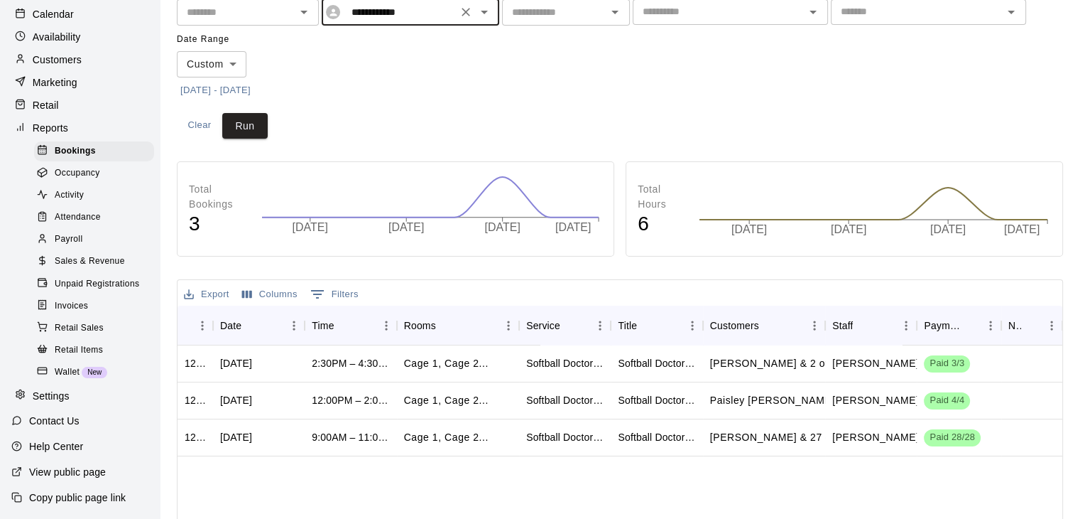
scroll to position [89, 0]
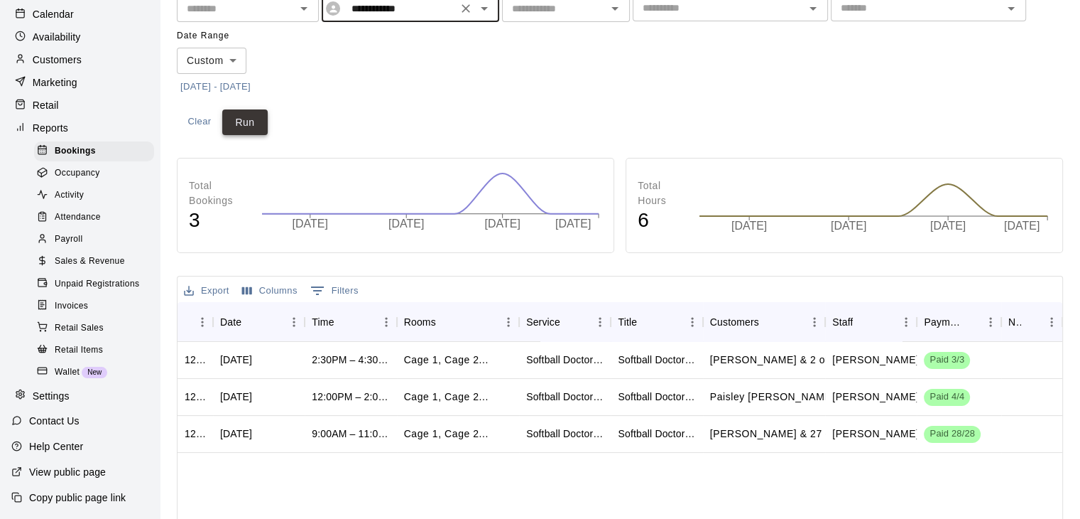
click at [253, 116] on button "Run" at bounding box center [244, 122] width 45 height 26
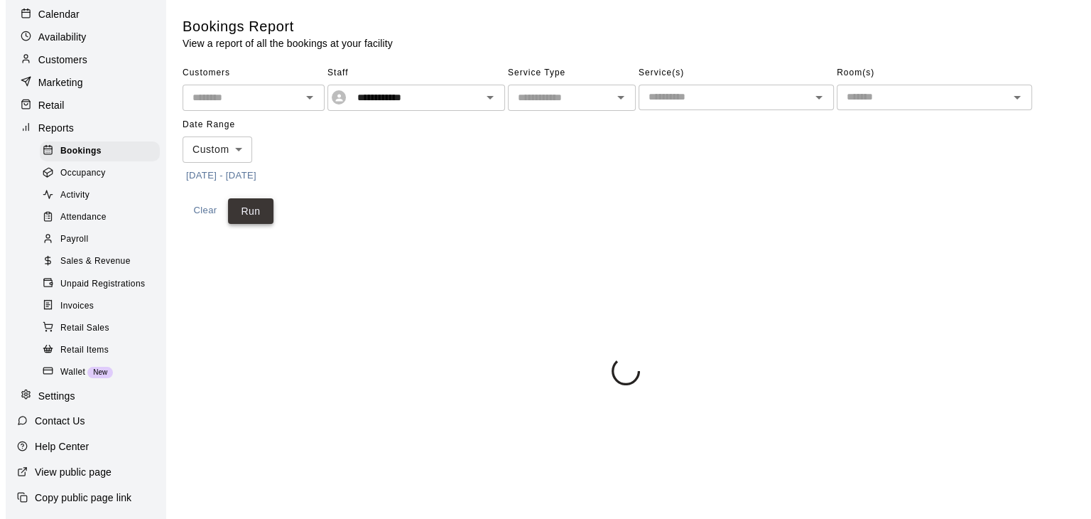
scroll to position [0, 0]
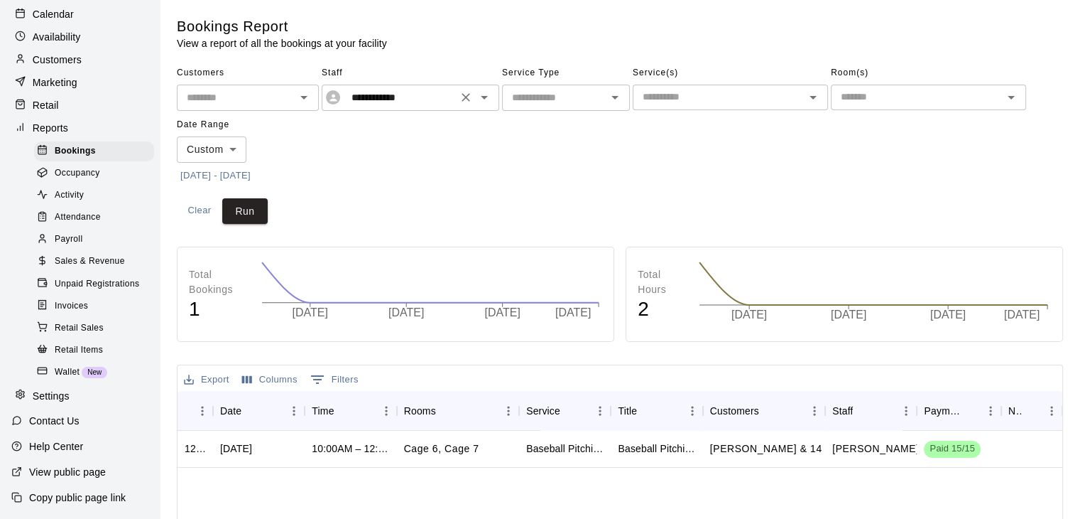
click at [485, 101] on icon "Open" at bounding box center [484, 97] width 17 height 17
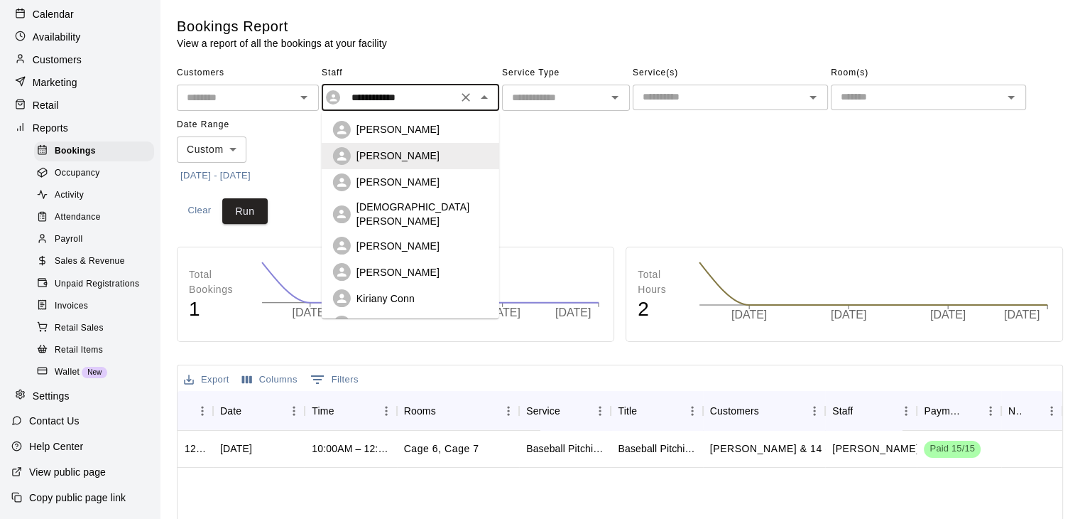
click at [420, 183] on p "[PERSON_NAME]" at bounding box center [398, 182] width 83 height 14
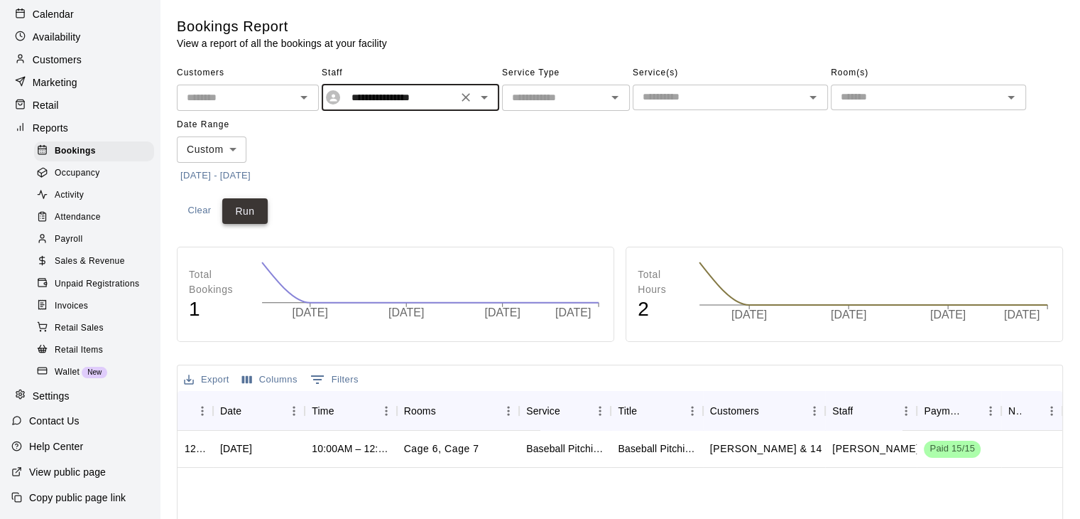
click at [250, 207] on button "Run" at bounding box center [244, 211] width 45 height 26
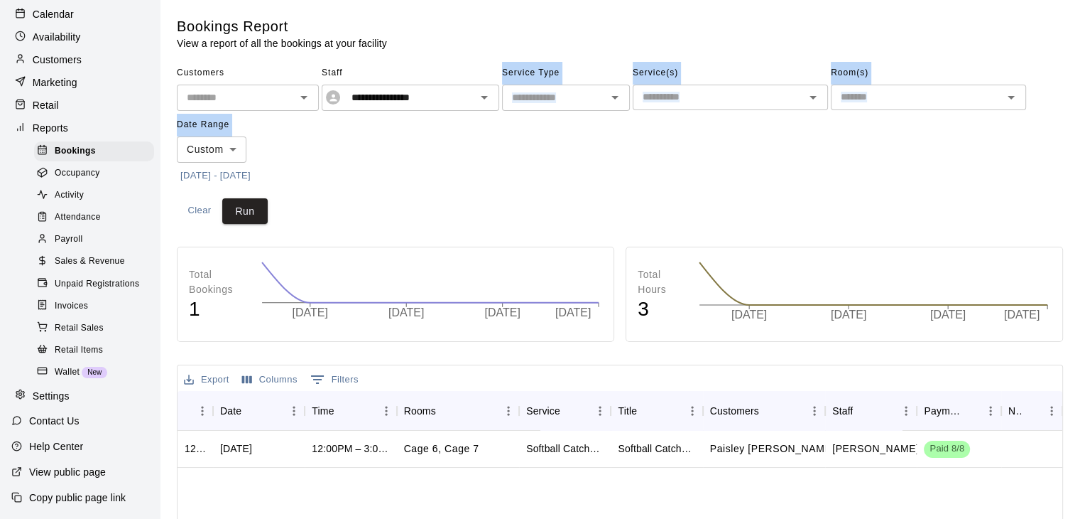
drag, startPoint x: 230, startPoint y: 189, endPoint x: 376, endPoint y: 176, distance: 146.2
click at [376, 176] on div "**********" at bounding box center [620, 143] width 886 height 162
click at [482, 95] on icon "Open" at bounding box center [484, 97] width 17 height 17
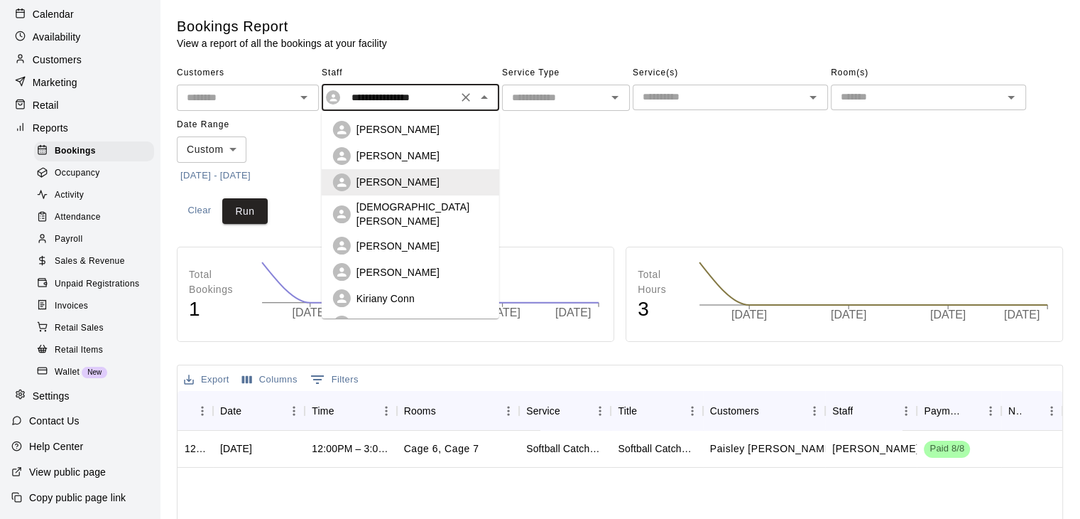
click at [411, 207] on p "[DEMOGRAPHIC_DATA][PERSON_NAME]" at bounding box center [422, 214] width 131 height 28
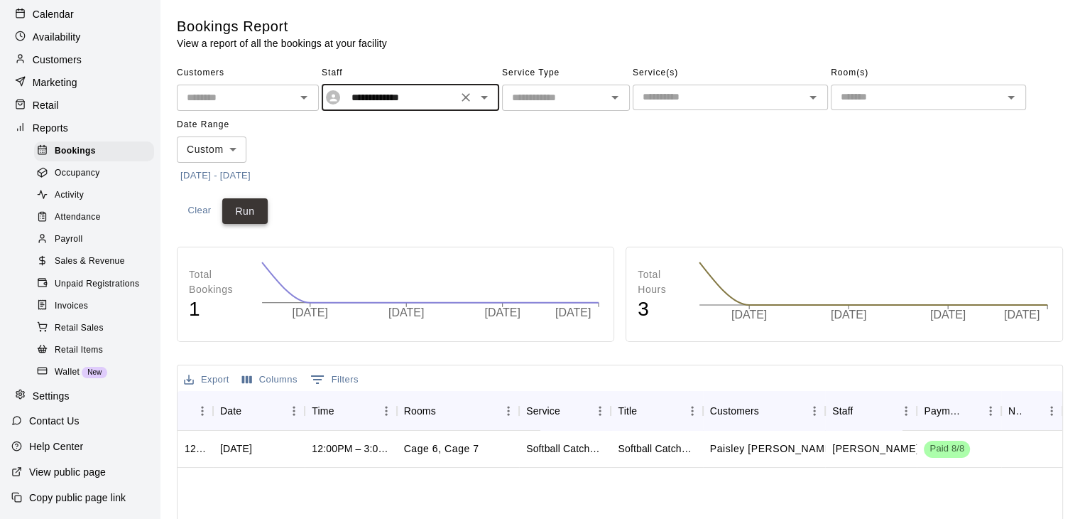
click at [251, 215] on button "Run" at bounding box center [244, 211] width 45 height 26
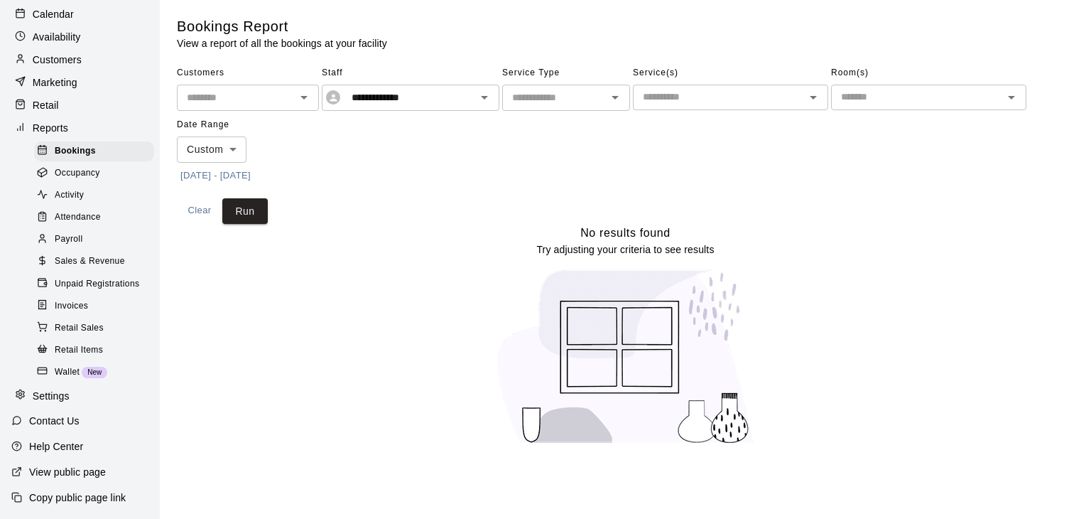
click at [473, 257] on div "No results found Try adjusting your criteria to see results" at bounding box center [625, 340] width 897 height 232
click at [488, 98] on icon "Open" at bounding box center [484, 97] width 17 height 17
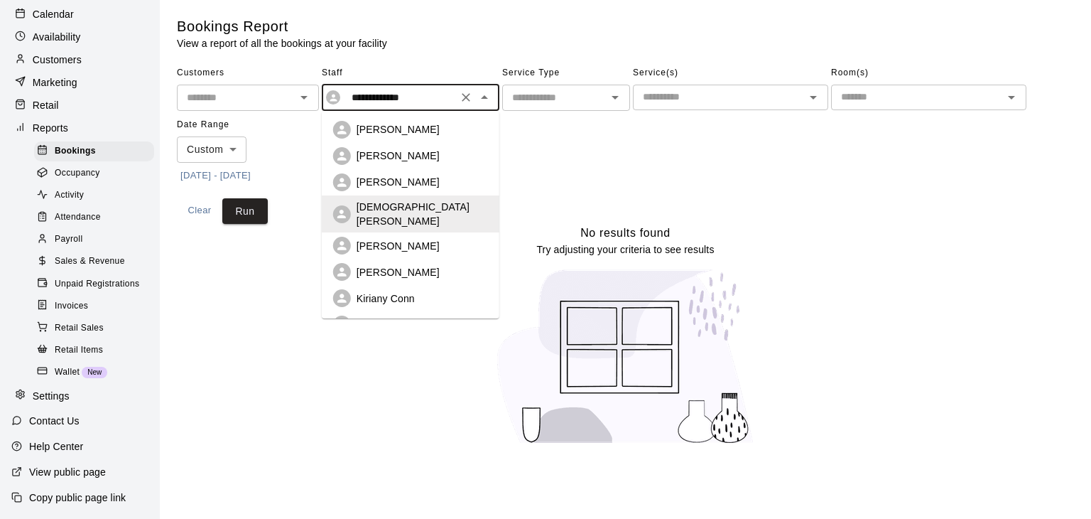
click at [403, 265] on p "[PERSON_NAME]" at bounding box center [398, 272] width 83 height 14
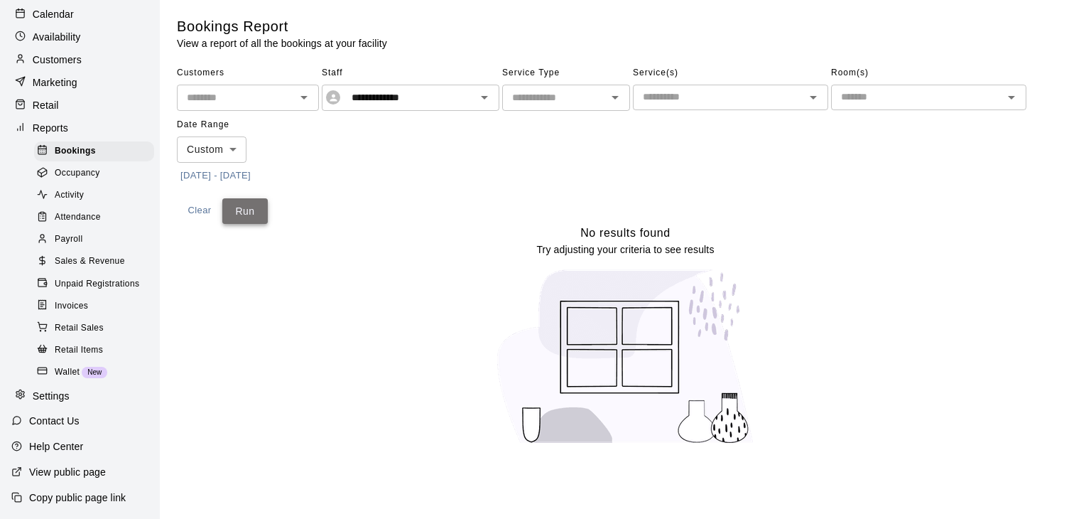
click at [266, 212] on button "Run" at bounding box center [244, 211] width 45 height 26
click at [257, 207] on button "Run" at bounding box center [244, 211] width 45 height 26
click at [489, 98] on icon "Open" at bounding box center [484, 97] width 17 height 17
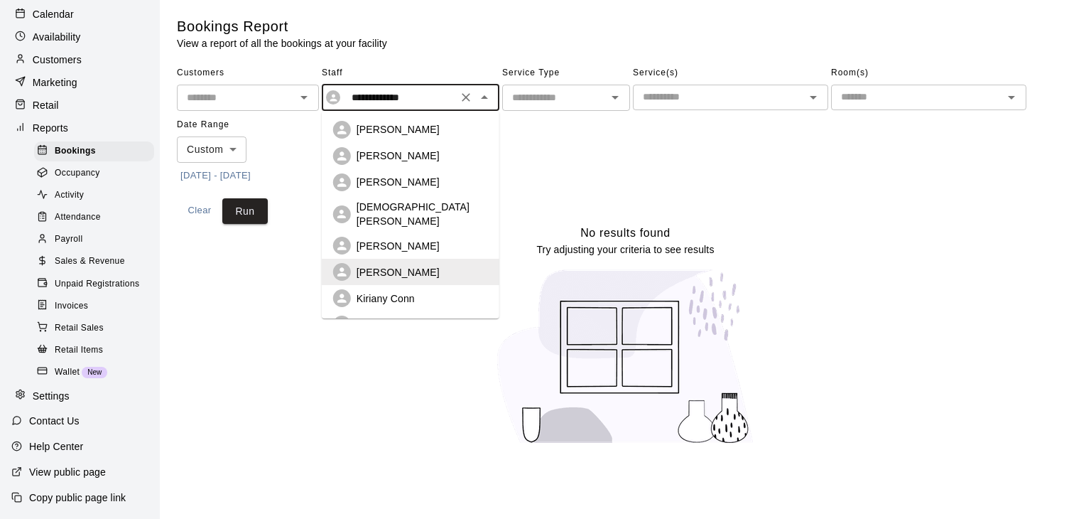
click at [392, 291] on p "Kiriany Conn" at bounding box center [386, 298] width 58 height 14
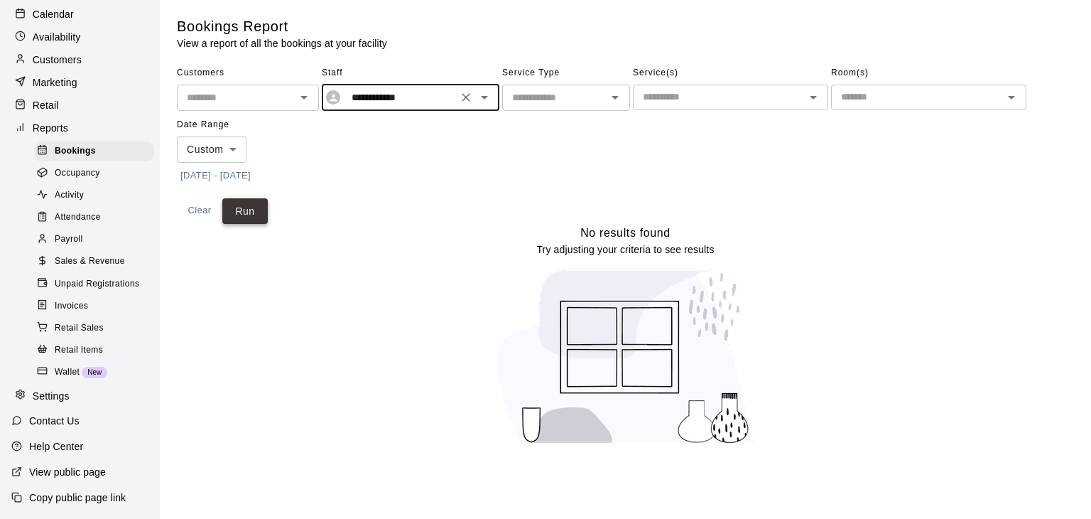
click at [250, 212] on button "Run" at bounding box center [244, 211] width 45 height 26
click at [483, 95] on icon "Open" at bounding box center [484, 97] width 17 height 17
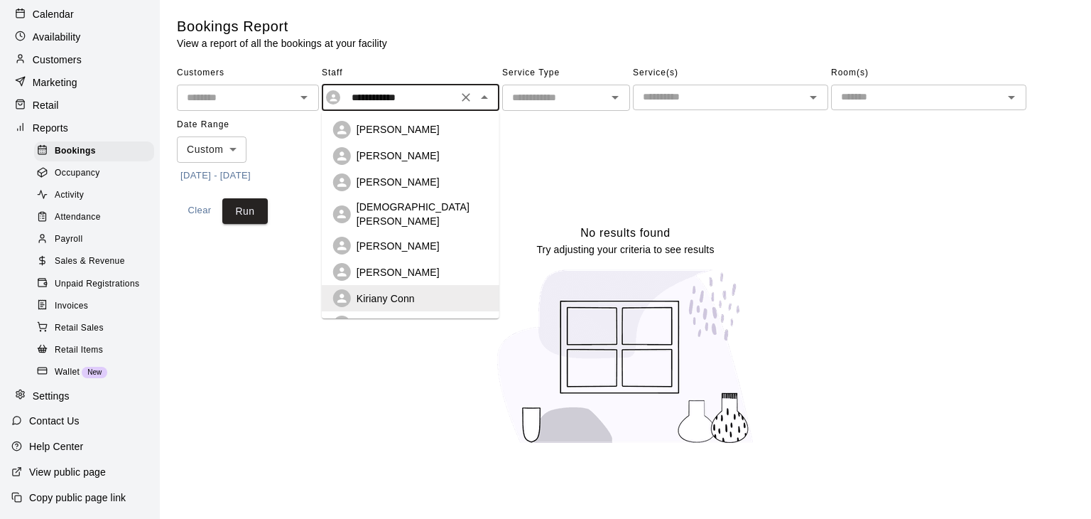
drag, startPoint x: 386, startPoint y: 310, endPoint x: 398, endPoint y: 311, distance: 11.5
click at [398, 318] on p "[PERSON_NAME]" at bounding box center [398, 325] width 83 height 14
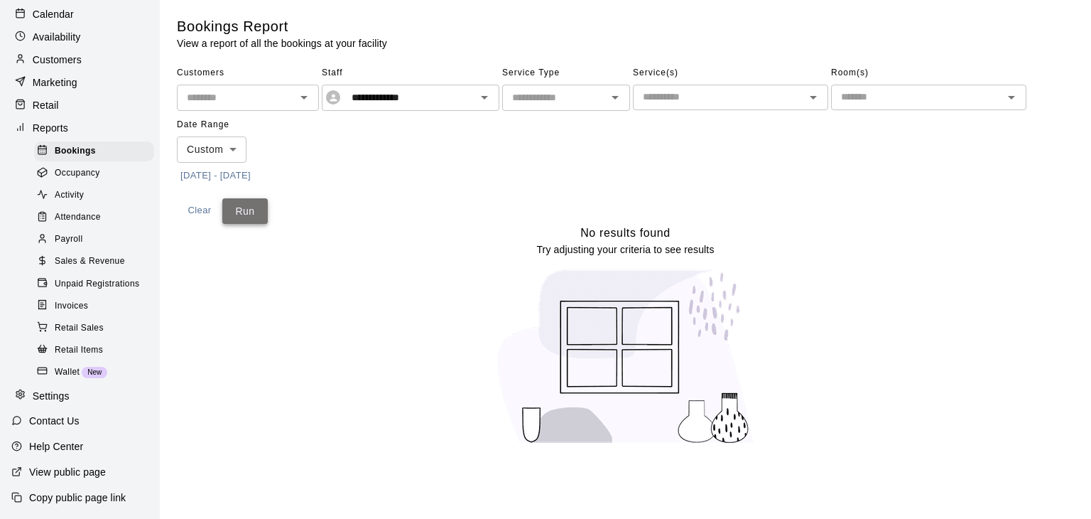
click at [254, 212] on button "Run" at bounding box center [244, 211] width 45 height 26
click at [486, 97] on icon "Open" at bounding box center [484, 98] width 7 height 4
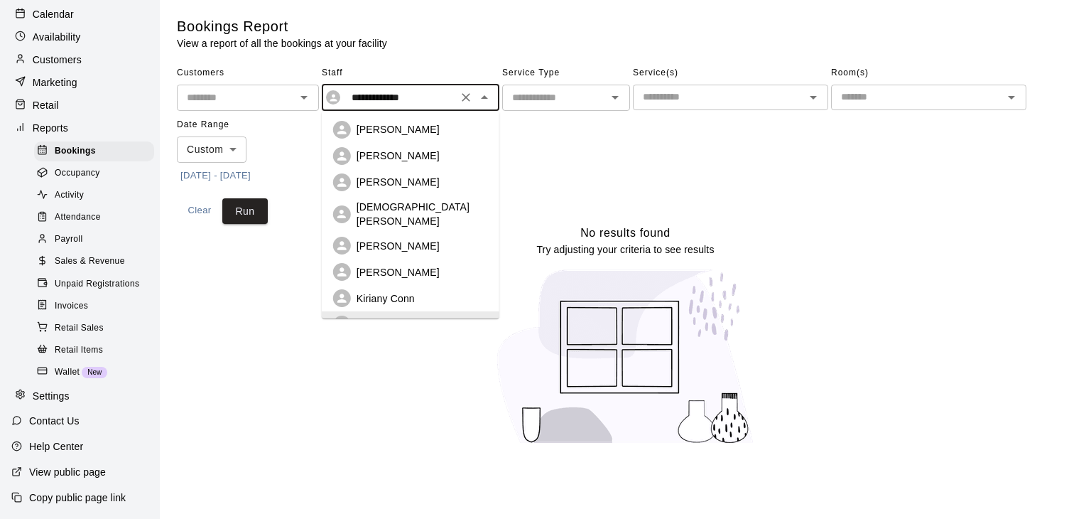
scroll to position [9, 0]
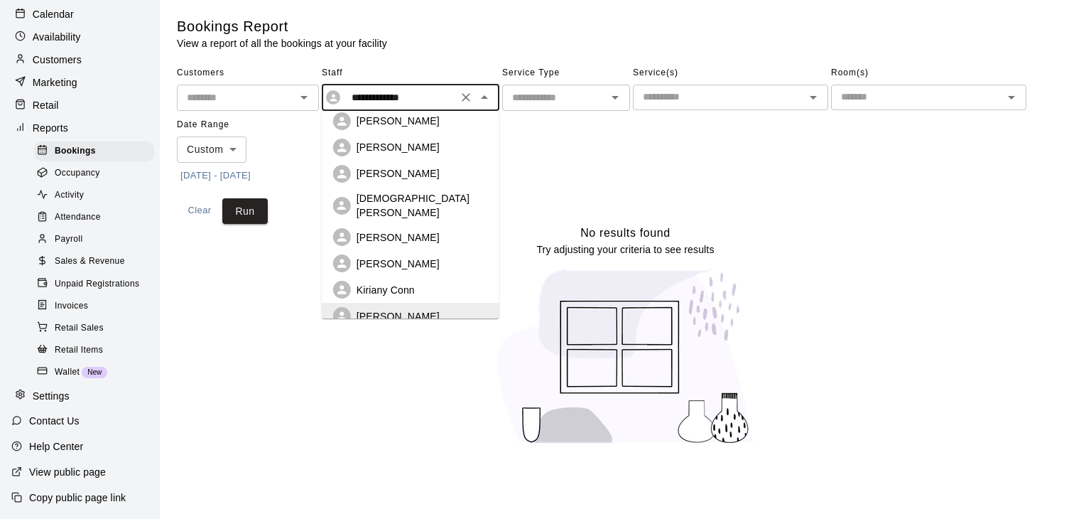
click at [394, 283] on p "Kiriany Conn" at bounding box center [386, 290] width 58 height 14
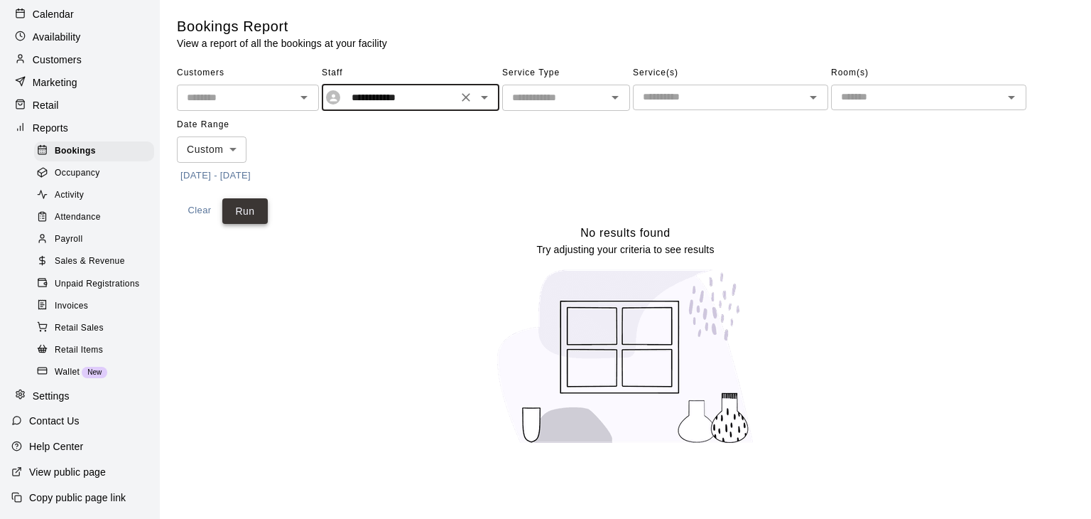
click at [247, 209] on button "Run" at bounding box center [244, 211] width 45 height 26
click at [481, 97] on icon "Open" at bounding box center [484, 97] width 17 height 17
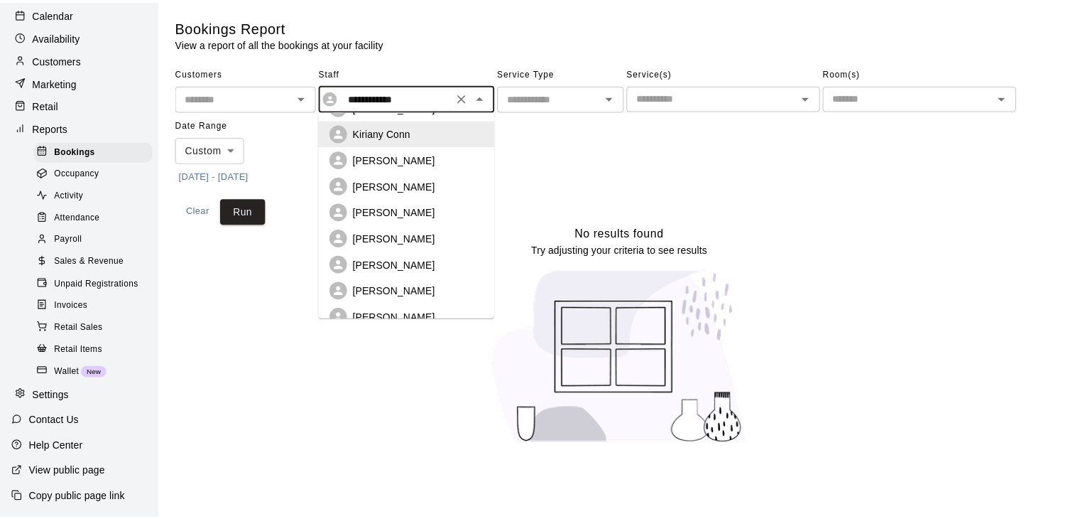
scroll to position [170, 0]
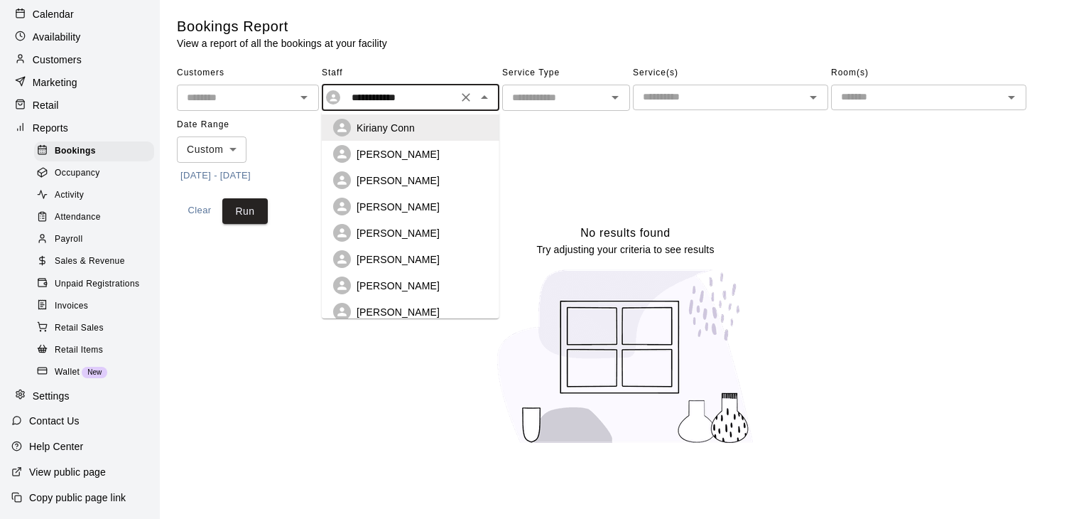
click at [412, 252] on p "[PERSON_NAME]" at bounding box center [398, 259] width 83 height 14
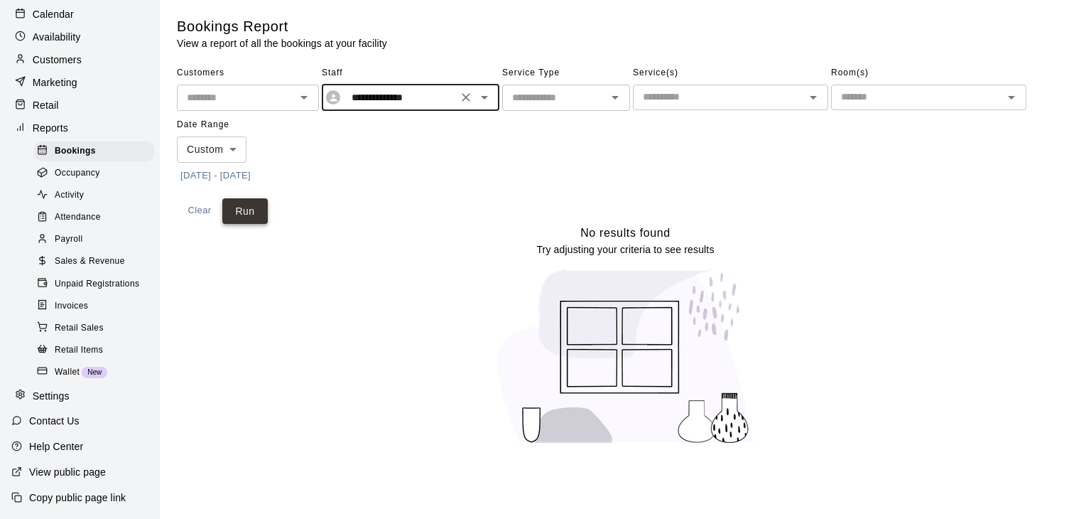
click at [249, 211] on button "Run" at bounding box center [244, 211] width 45 height 26
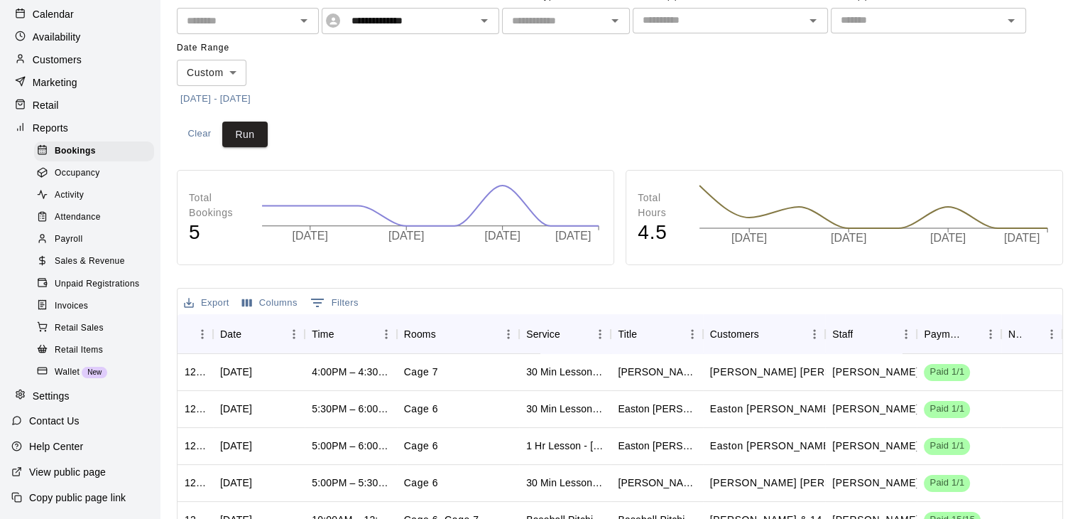
scroll to position [0, 0]
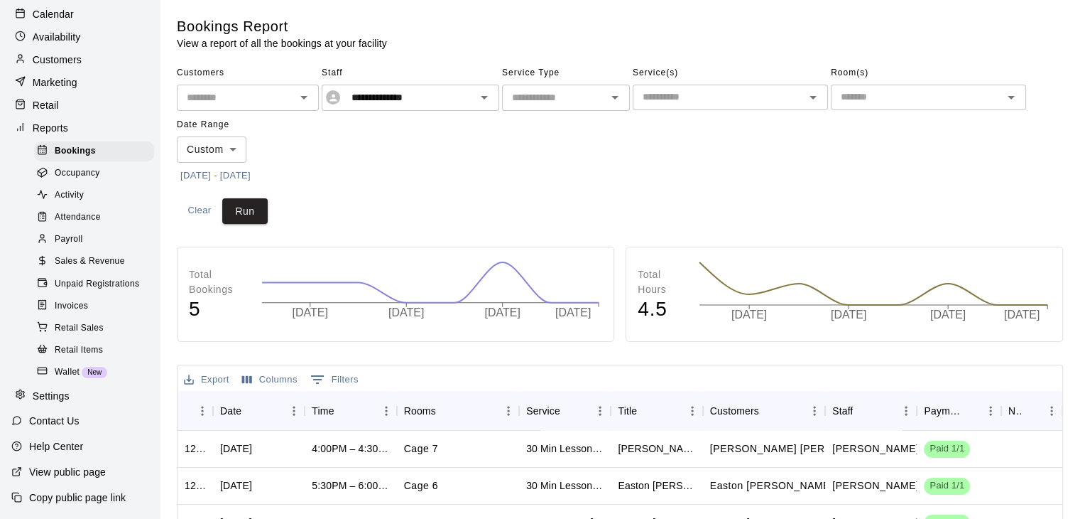
click at [1079, 103] on main "**********" at bounding box center [620, 433] width 921 height 867
click at [484, 102] on icon "Open" at bounding box center [484, 97] width 17 height 17
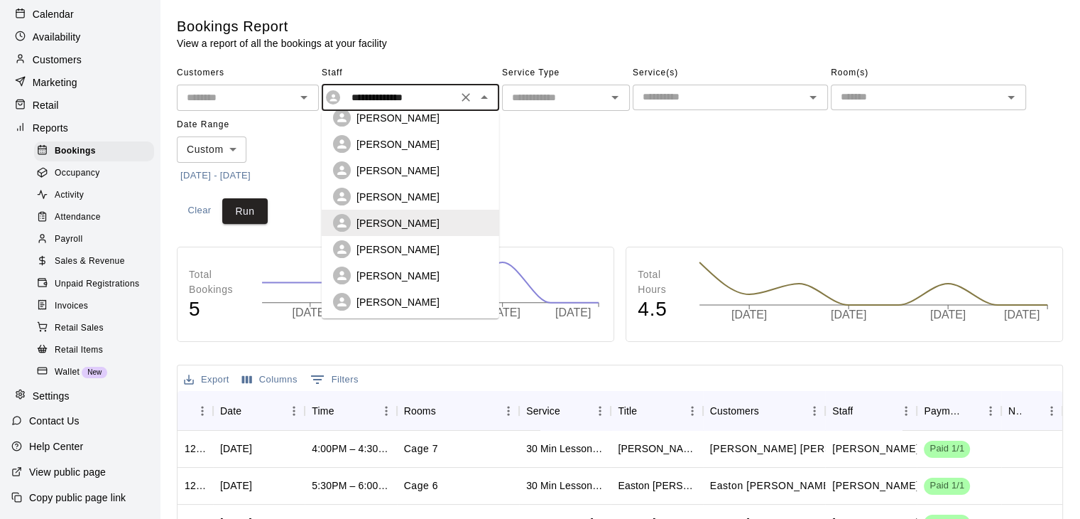
click at [440, 242] on p "[PERSON_NAME]" at bounding box center [398, 249] width 83 height 14
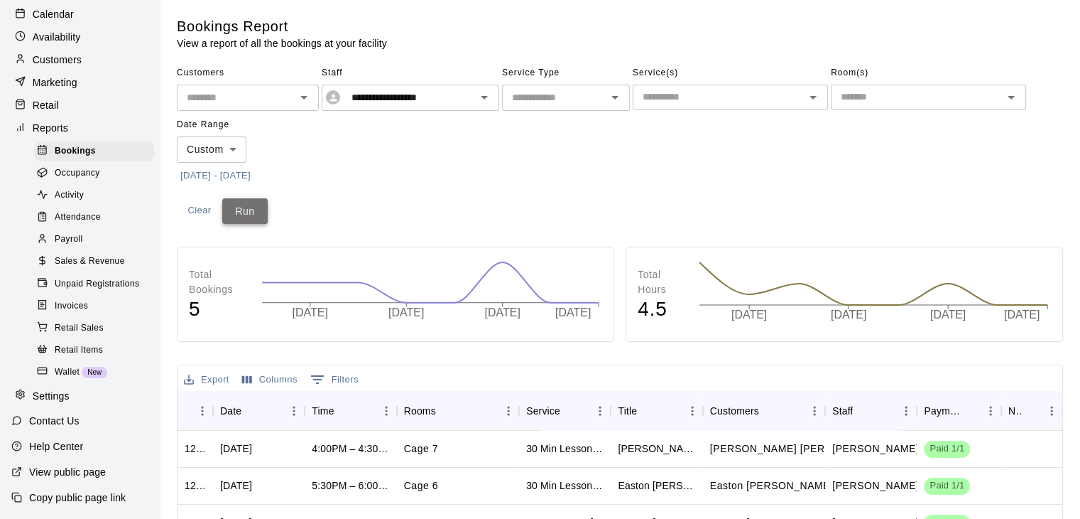
click at [253, 212] on button "Run" at bounding box center [244, 211] width 45 height 26
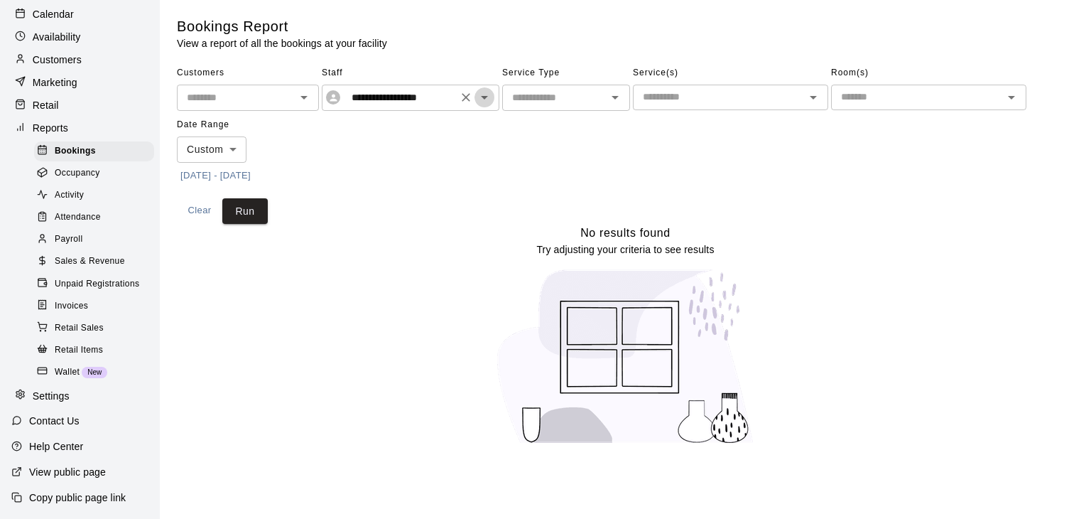
click at [480, 104] on icon "Open" at bounding box center [484, 97] width 17 height 17
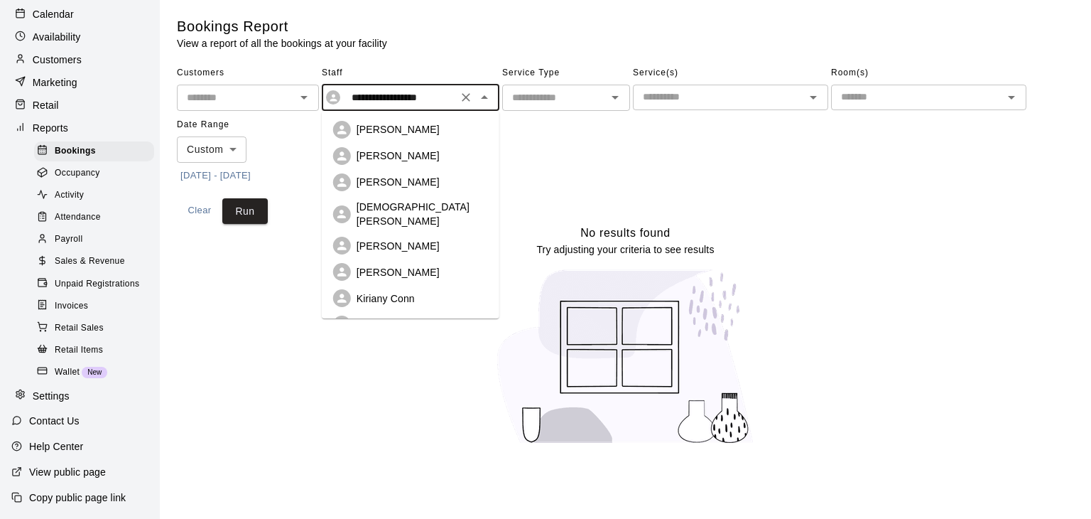
scroll to position [139, 0]
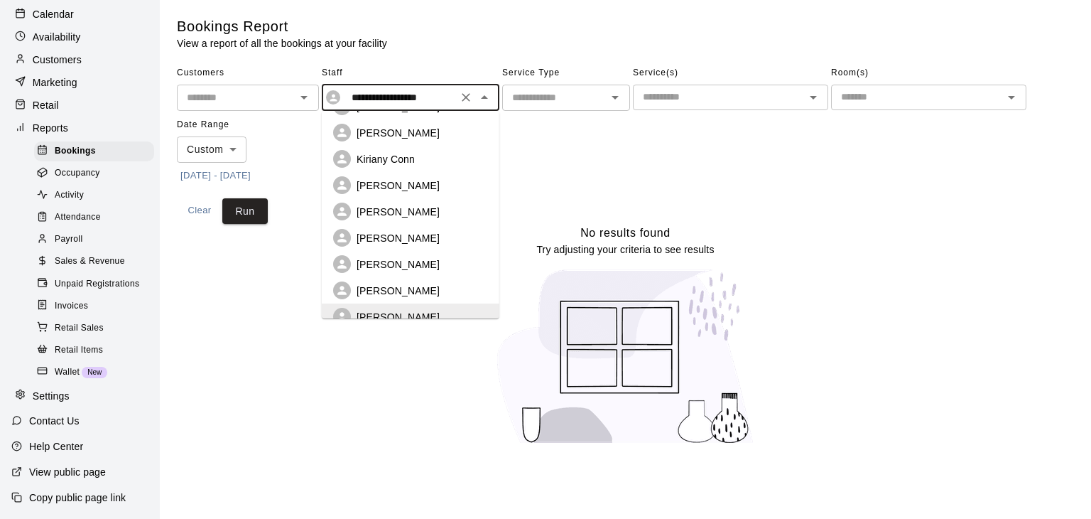
click at [482, 210] on li "[PERSON_NAME]" at bounding box center [411, 211] width 178 height 26
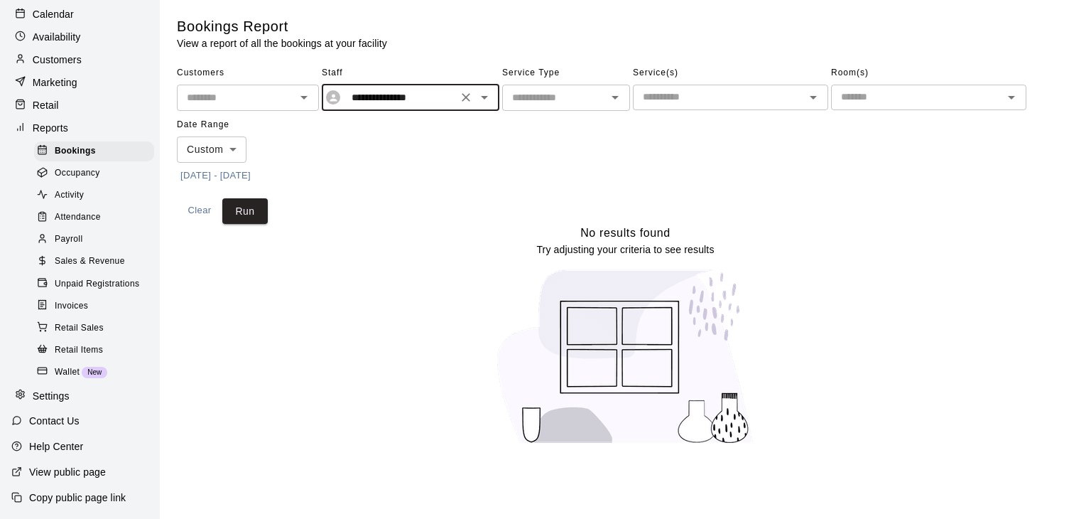
click at [480, 99] on icon "Open" at bounding box center [484, 97] width 17 height 17
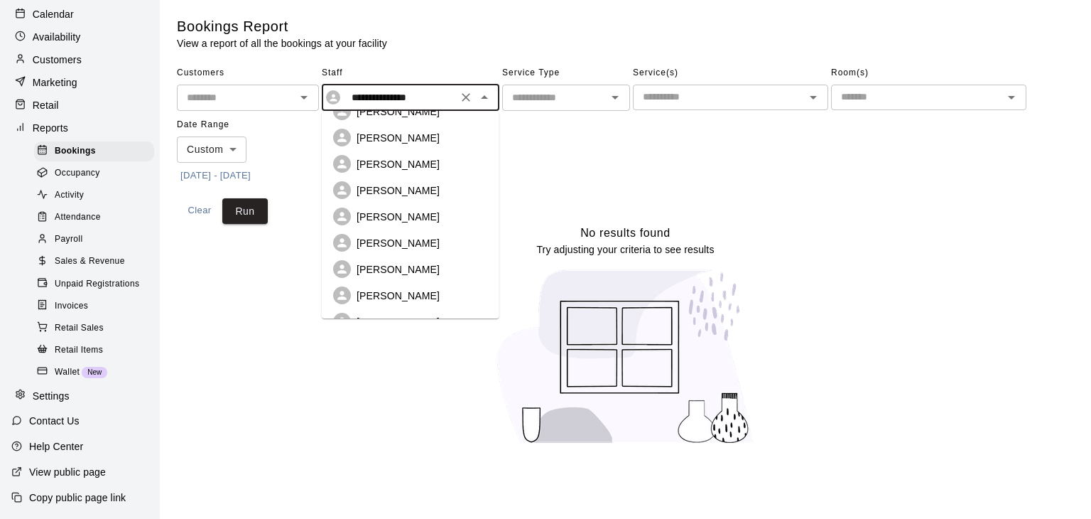
scroll to position [321, 0]
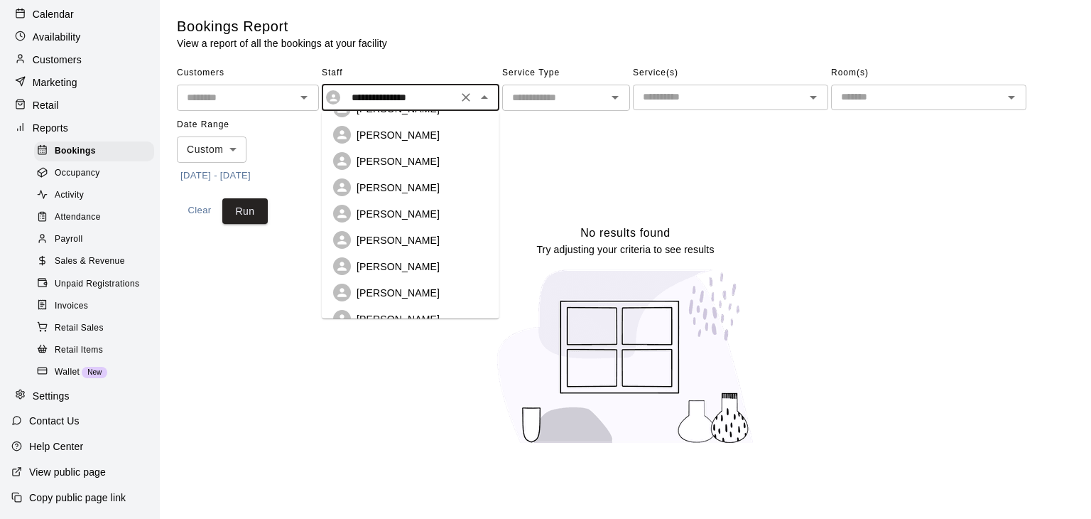
click at [418, 154] on p "[PERSON_NAME]" at bounding box center [398, 161] width 83 height 14
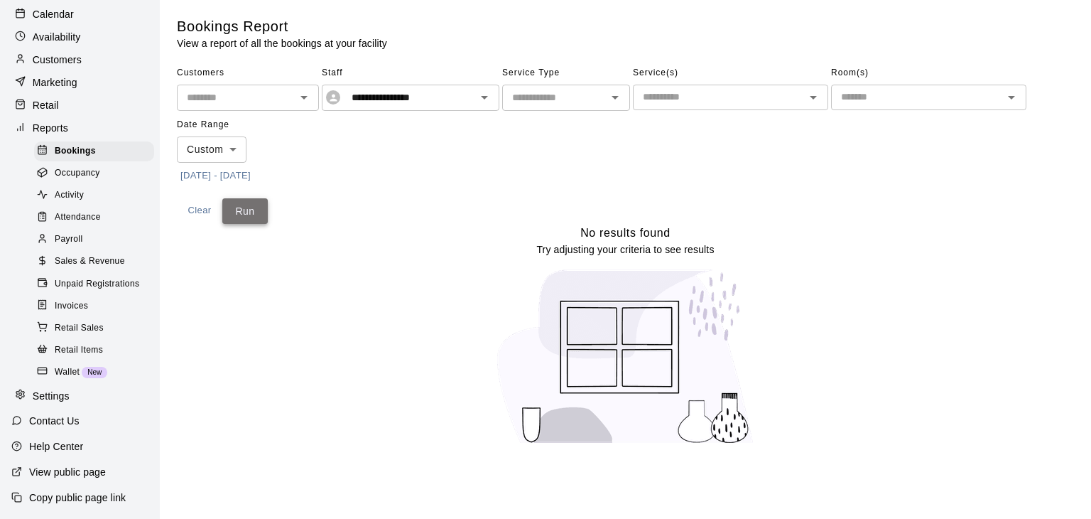
click at [250, 209] on button "Run" at bounding box center [244, 211] width 45 height 26
click at [482, 97] on icon "Open" at bounding box center [484, 98] width 7 height 4
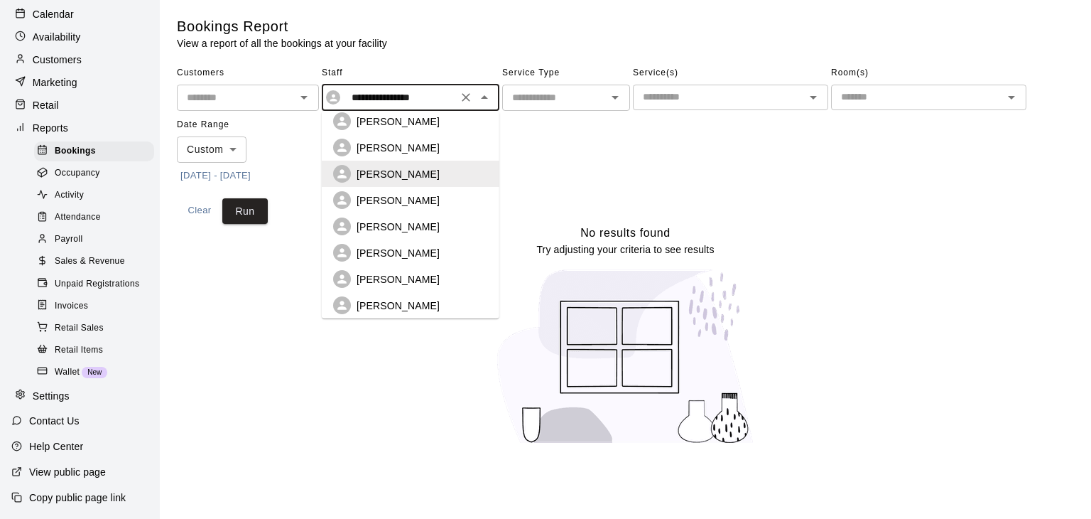
scroll to position [310, 0]
click at [413, 192] on p "[PERSON_NAME]" at bounding box center [398, 199] width 83 height 14
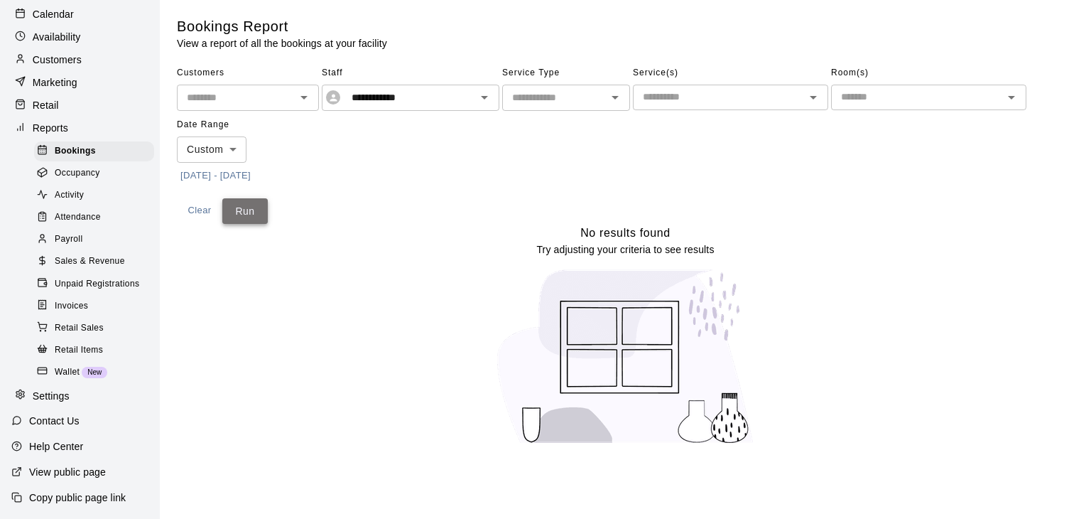
click at [240, 205] on button "Run" at bounding box center [244, 211] width 45 height 26
click at [485, 100] on icon "Open" at bounding box center [484, 97] width 17 height 17
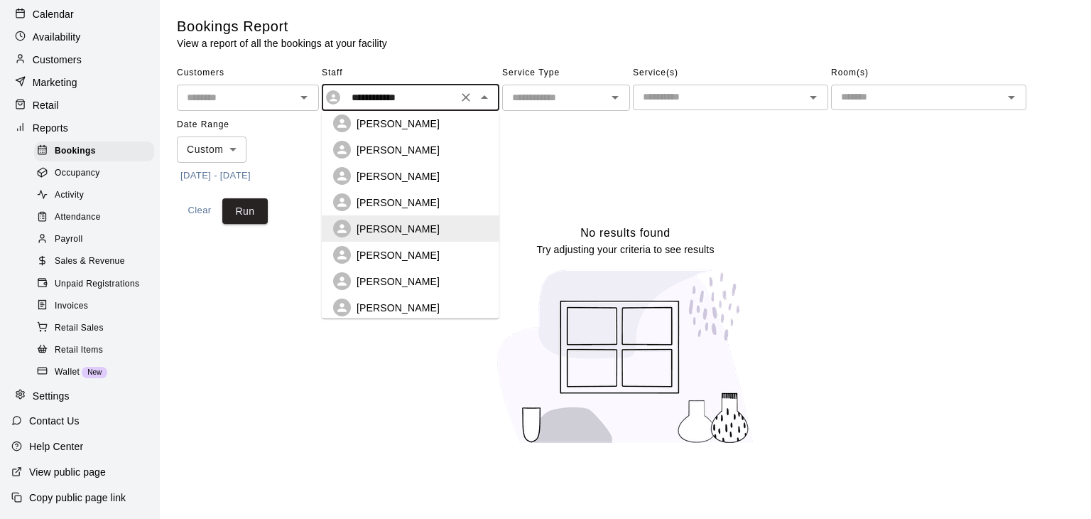
scroll to position [293, 0]
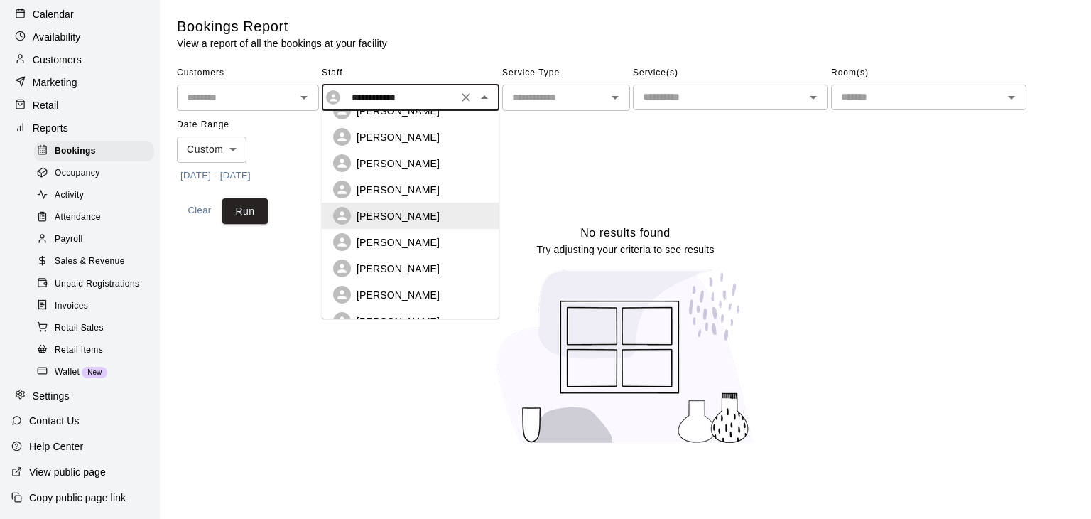
click at [422, 235] on p "[PERSON_NAME]" at bounding box center [398, 242] width 83 height 14
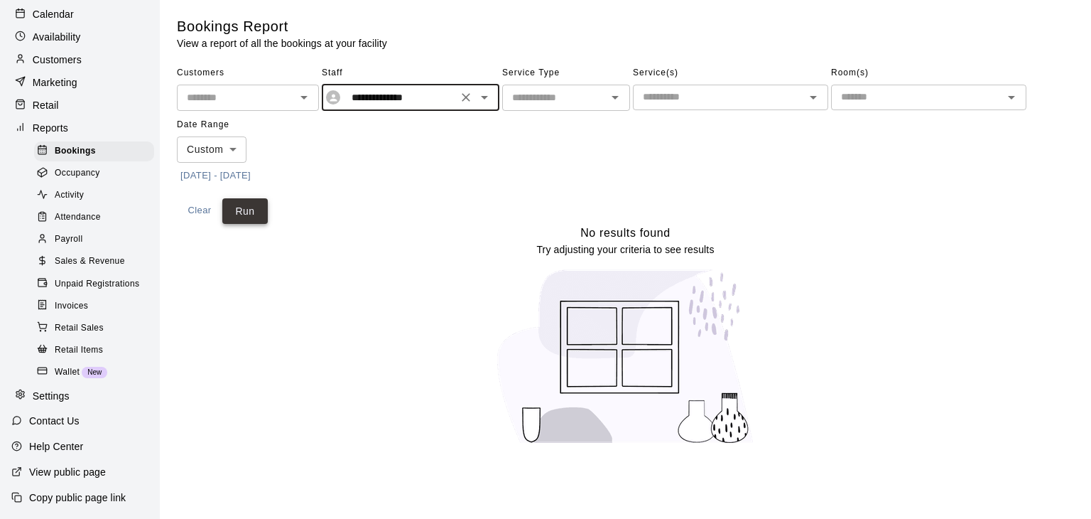
click at [243, 205] on button "Run" at bounding box center [244, 211] width 45 height 26
click at [484, 102] on icon "Open" at bounding box center [484, 97] width 17 height 17
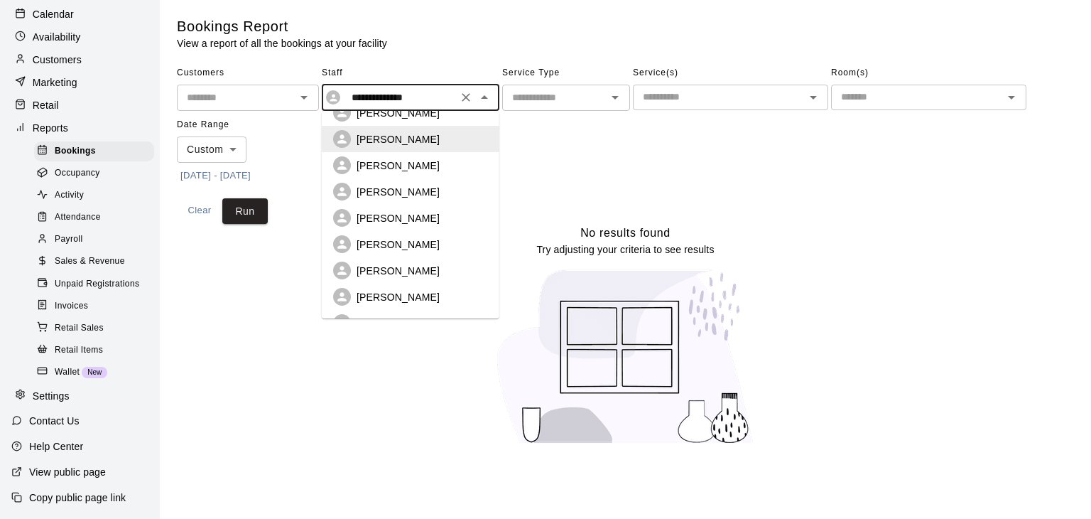
scroll to position [401, 0]
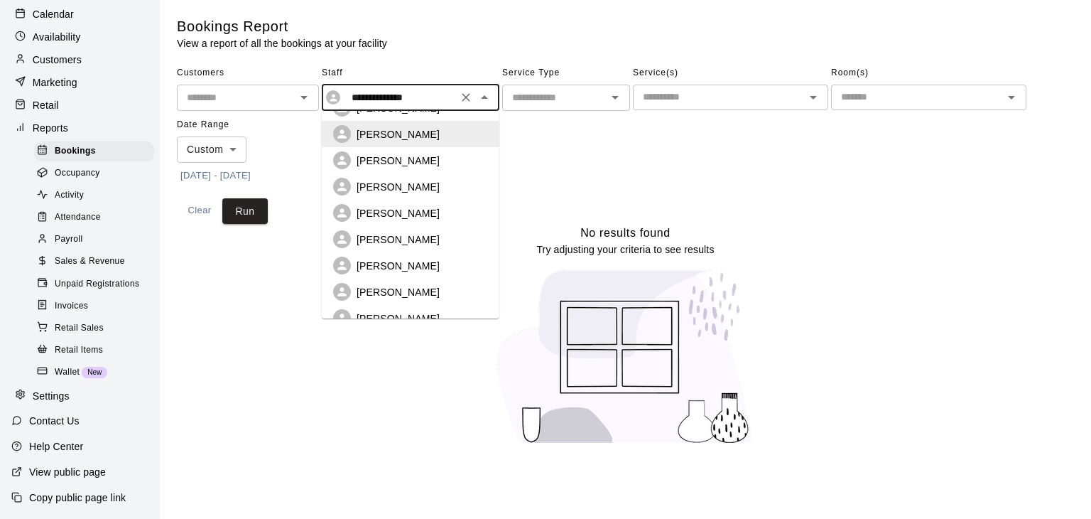
click at [395, 232] on p "[PERSON_NAME]" at bounding box center [398, 239] width 83 height 14
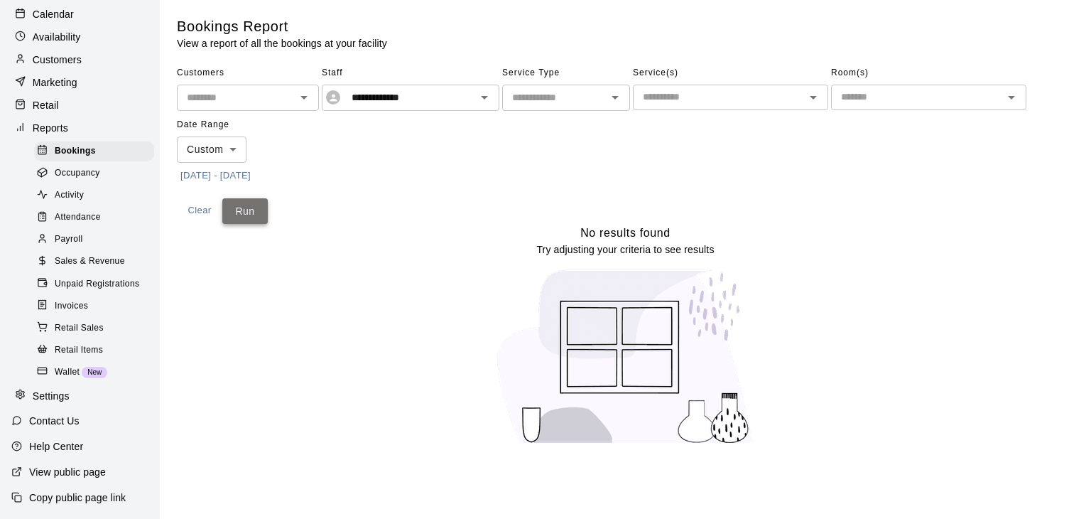
click at [244, 205] on button "Run" at bounding box center [244, 211] width 45 height 26
click at [489, 99] on icon "Open" at bounding box center [484, 97] width 17 height 17
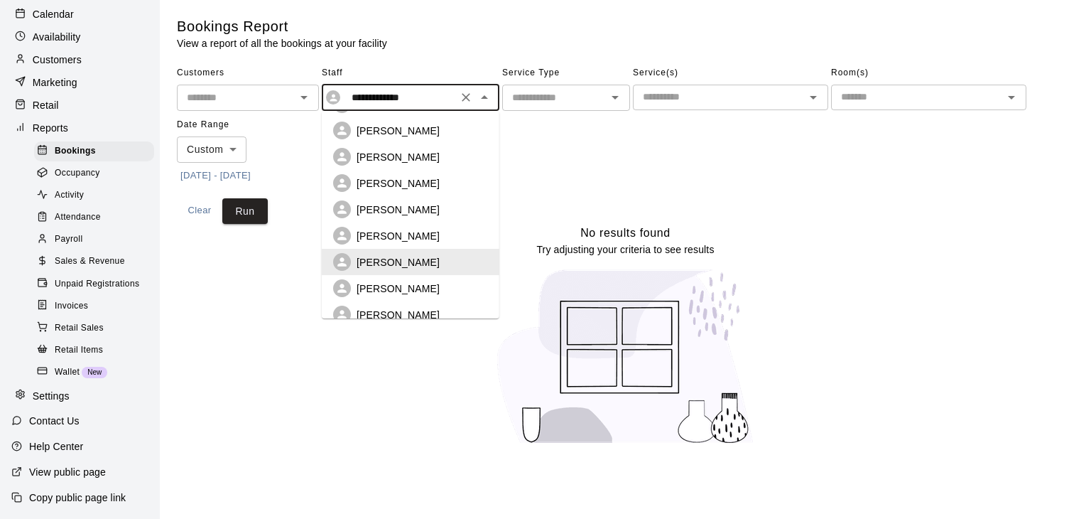
scroll to position [398, 0]
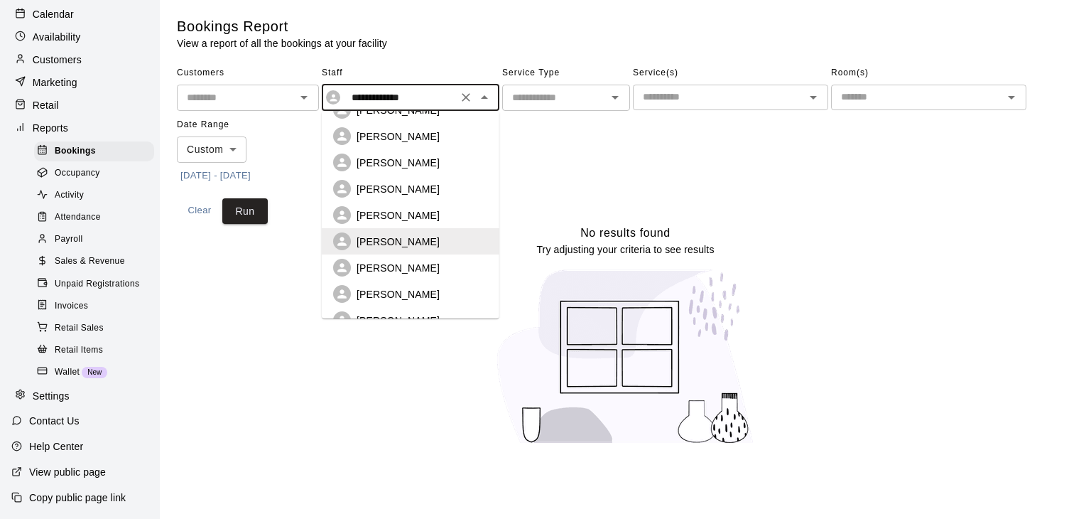
click at [419, 261] on div "[PERSON_NAME]" at bounding box center [422, 268] width 131 height 14
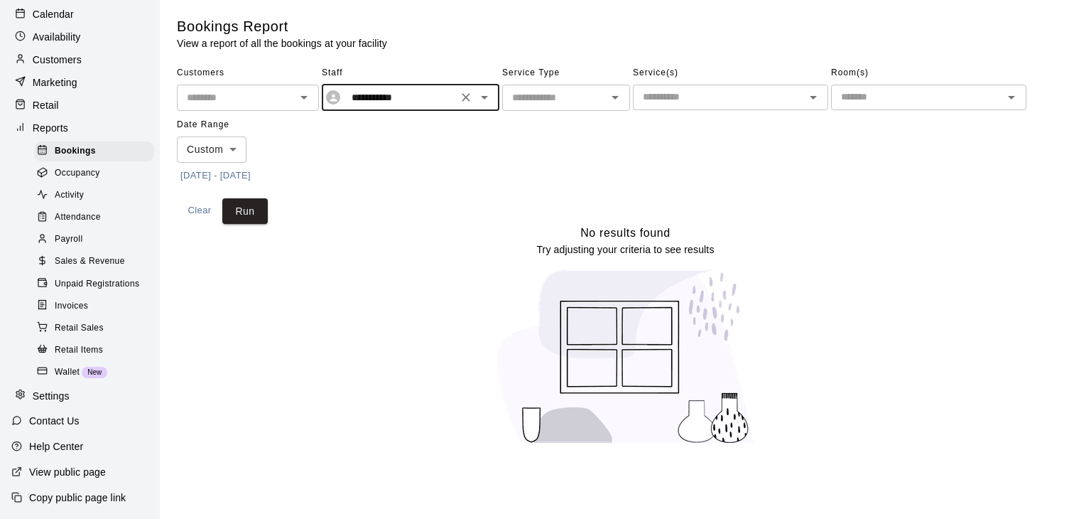
click at [272, 219] on div "**********" at bounding box center [625, 143] width 897 height 162
click at [253, 208] on button "Run" at bounding box center [244, 211] width 45 height 26
click at [483, 96] on icon "Open" at bounding box center [484, 98] width 7 height 4
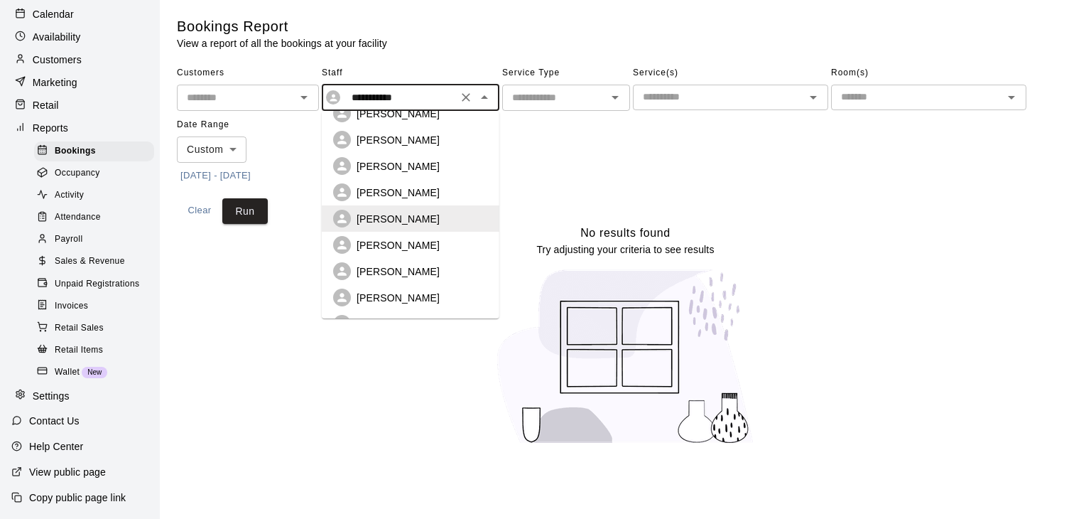
scroll to position [450, 0]
click at [421, 288] on p "[PERSON_NAME]" at bounding box center [398, 295] width 83 height 14
type input "**********"
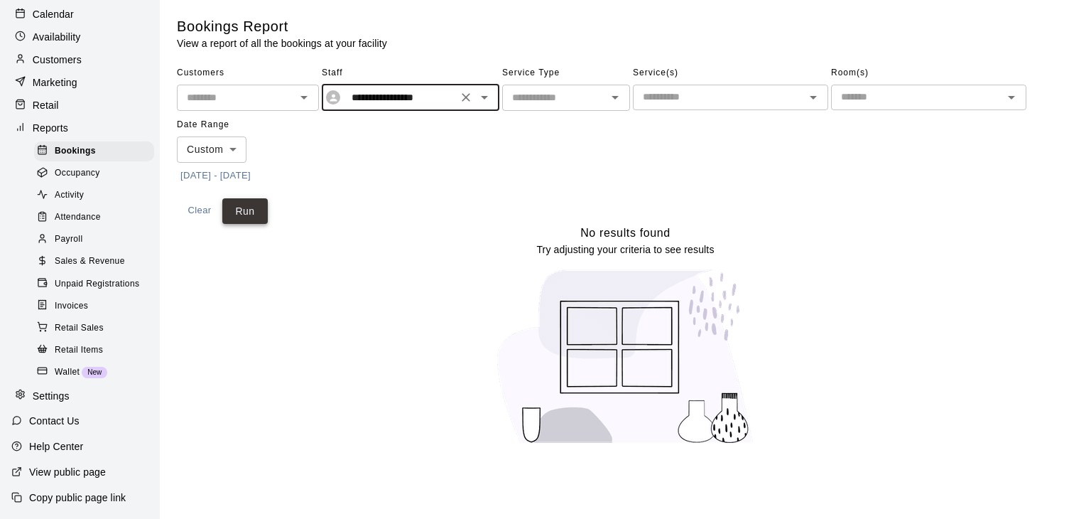
click at [249, 215] on button "Run" at bounding box center [244, 211] width 45 height 26
click at [259, 207] on button "Run" at bounding box center [244, 211] width 45 height 26
click at [482, 99] on icon "Open" at bounding box center [484, 97] width 17 height 17
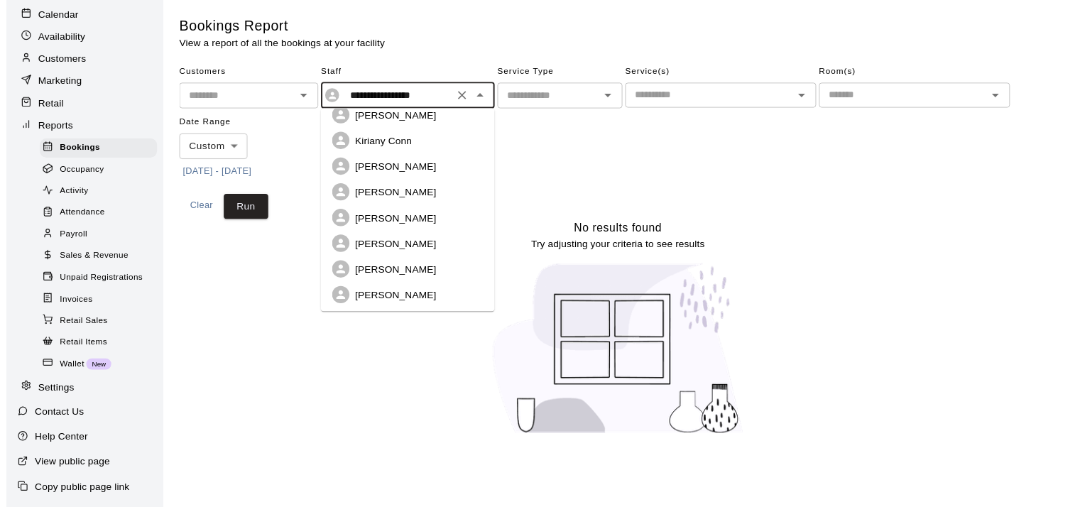
scroll to position [0, 0]
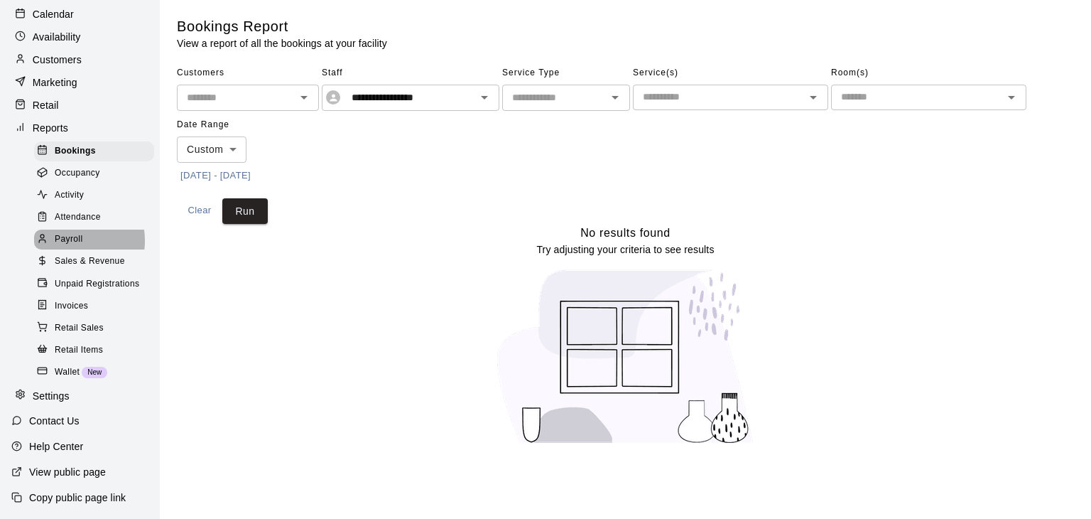
click at [69, 232] on span "Payroll" at bounding box center [69, 239] width 28 height 14
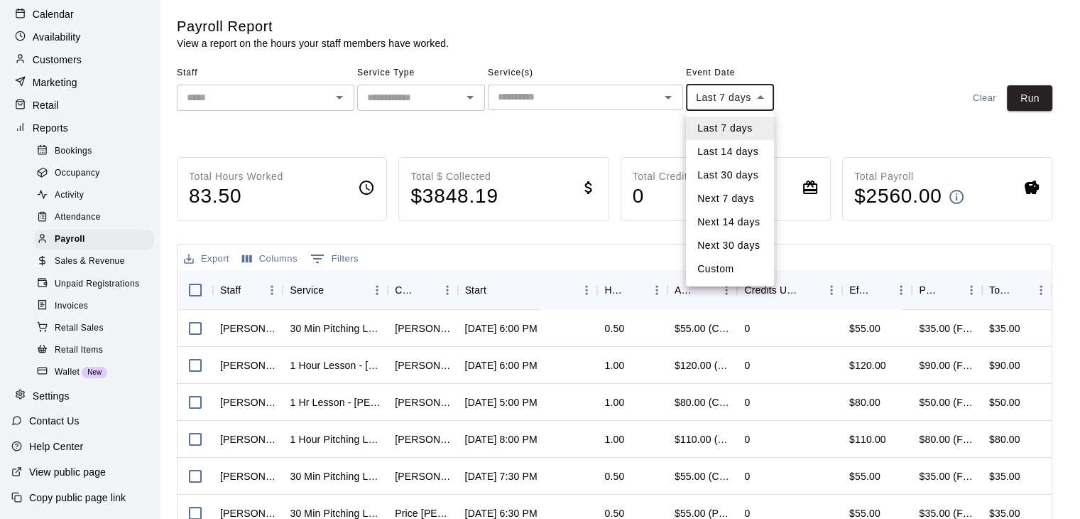
click at [759, 97] on body "Home Services Calendar Availability Customers Marketing Retail Reports Bookings…" at bounding box center [540, 373] width 1080 height 747
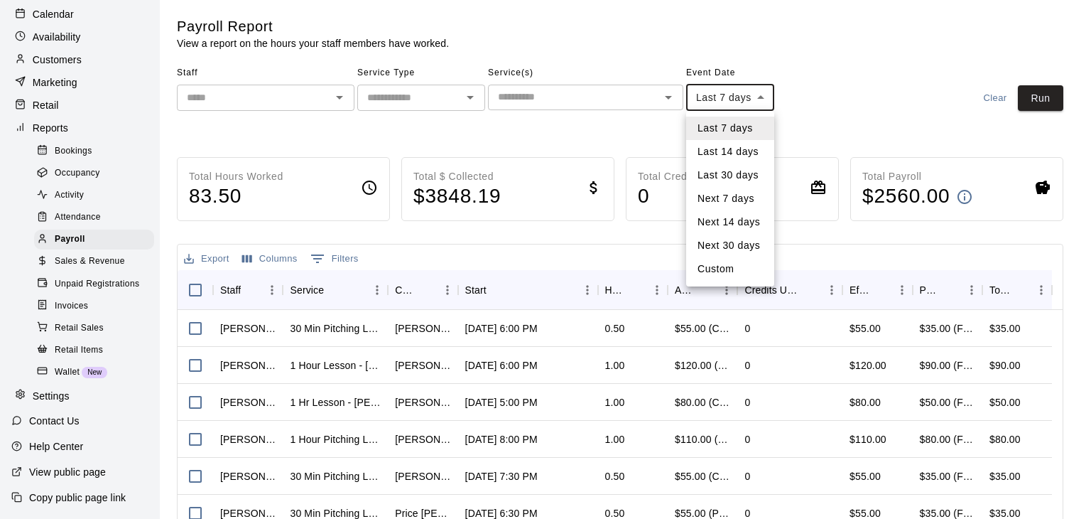
click at [759, 97] on div at bounding box center [545, 259] width 1091 height 519
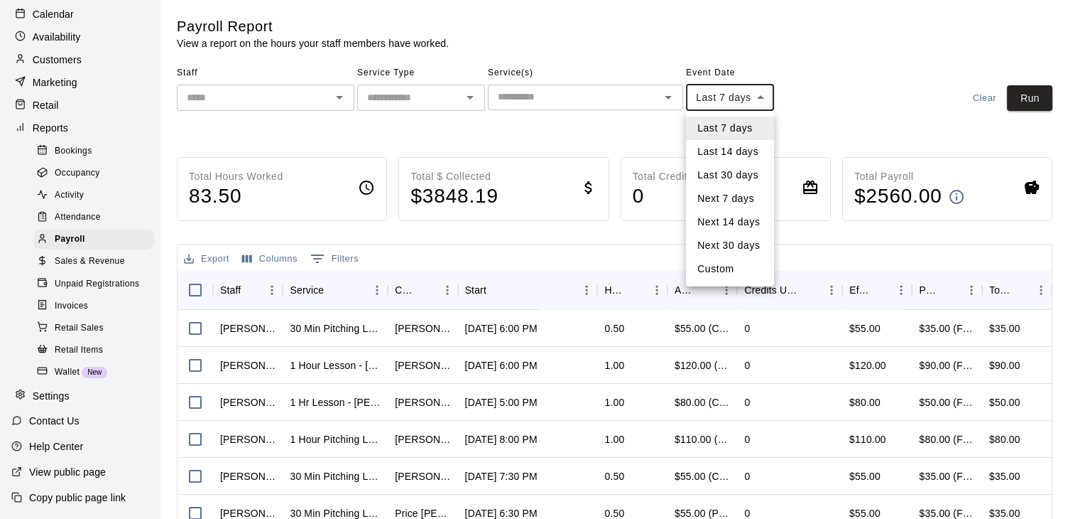
click at [756, 93] on body "Home Services Calendar Availability Customers Marketing Retail Reports Bookings…" at bounding box center [540, 373] width 1080 height 747
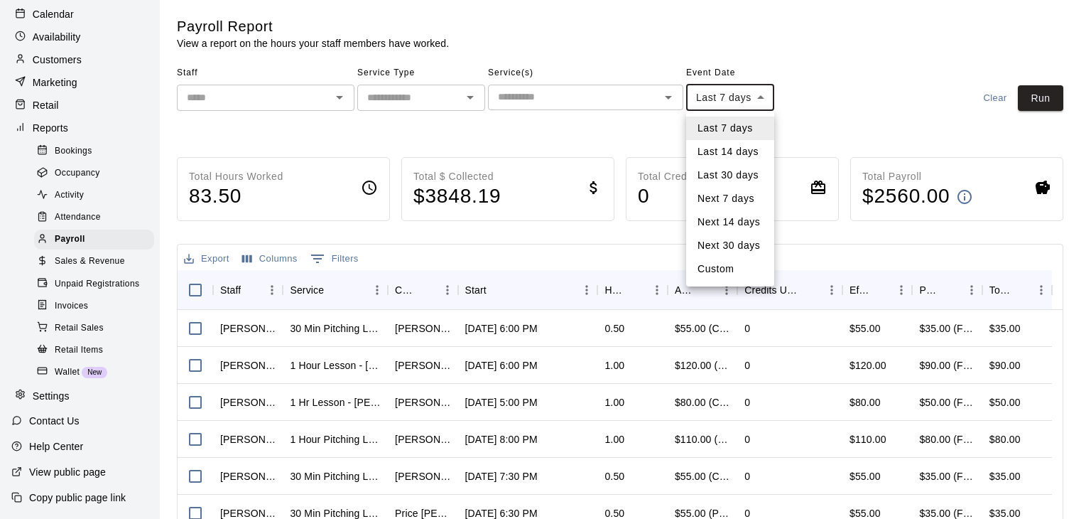
click at [722, 269] on li "Custom" at bounding box center [730, 268] width 88 height 23
type input "******"
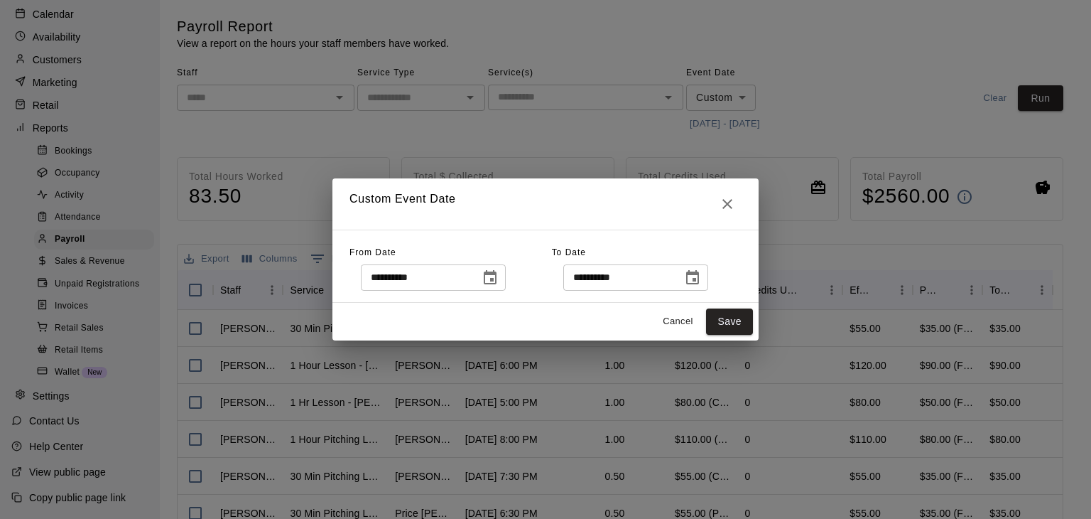
click at [499, 279] on icon "Choose date, selected date is Aug 6, 2025" at bounding box center [490, 277] width 17 height 17
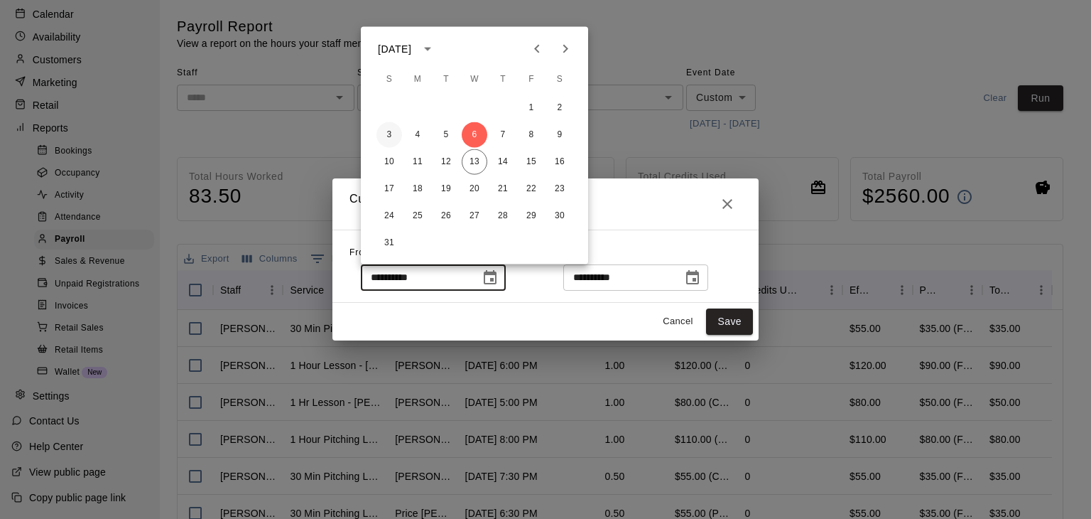
click at [389, 130] on button "3" at bounding box center [389, 135] width 26 height 26
type input "**********"
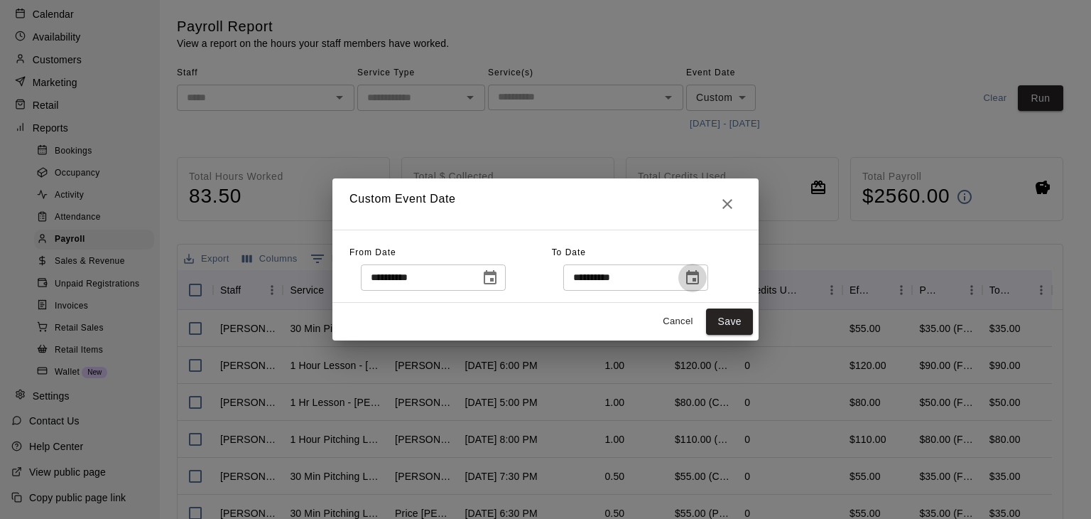
click at [703, 277] on button "Choose date, selected date is Aug 13, 2025" at bounding box center [692, 278] width 28 height 28
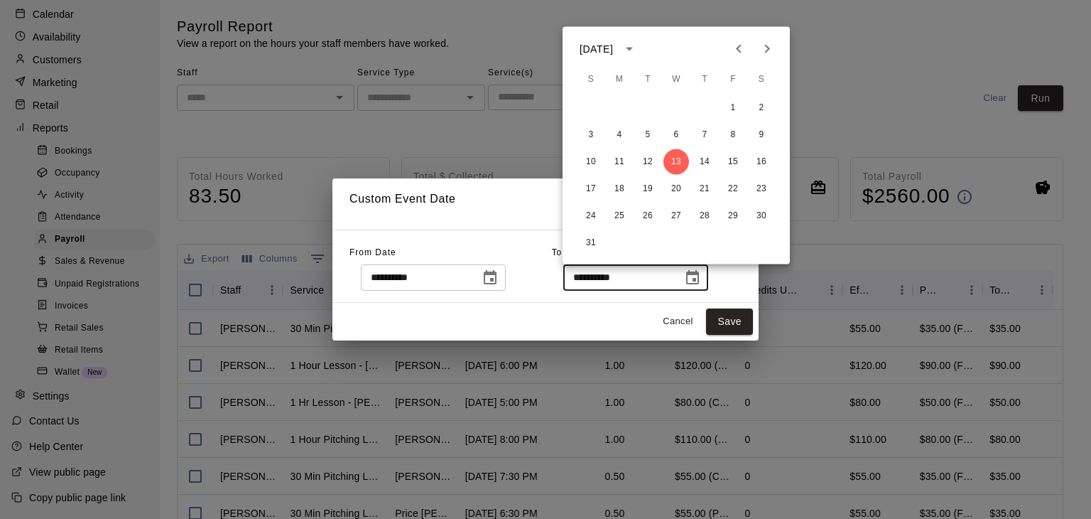
click at [699, 276] on icon "Choose date, selected date is Aug 13, 2025" at bounding box center [692, 277] width 13 height 14
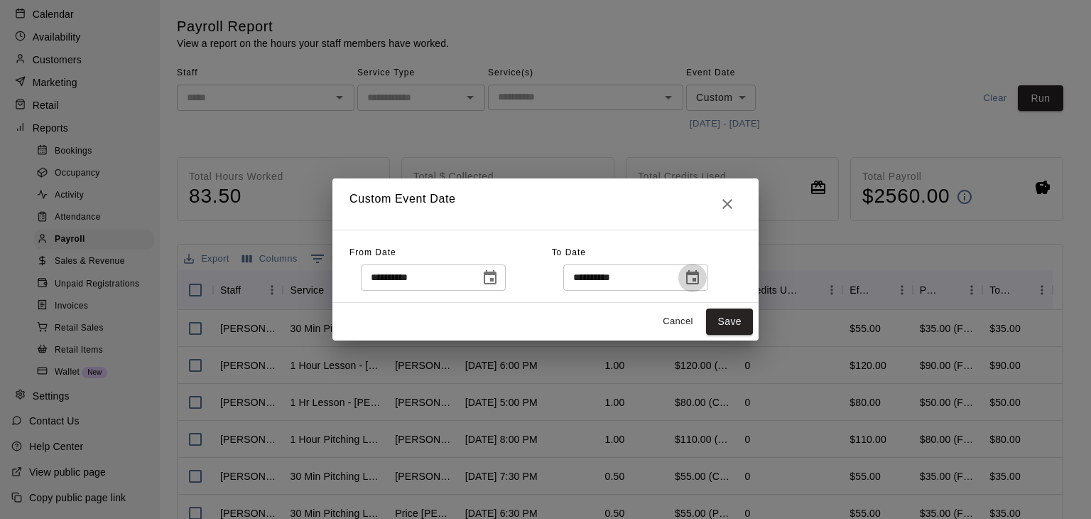
click at [699, 276] on icon "Choose date, selected date is Aug 13, 2025" at bounding box center [692, 277] width 13 height 14
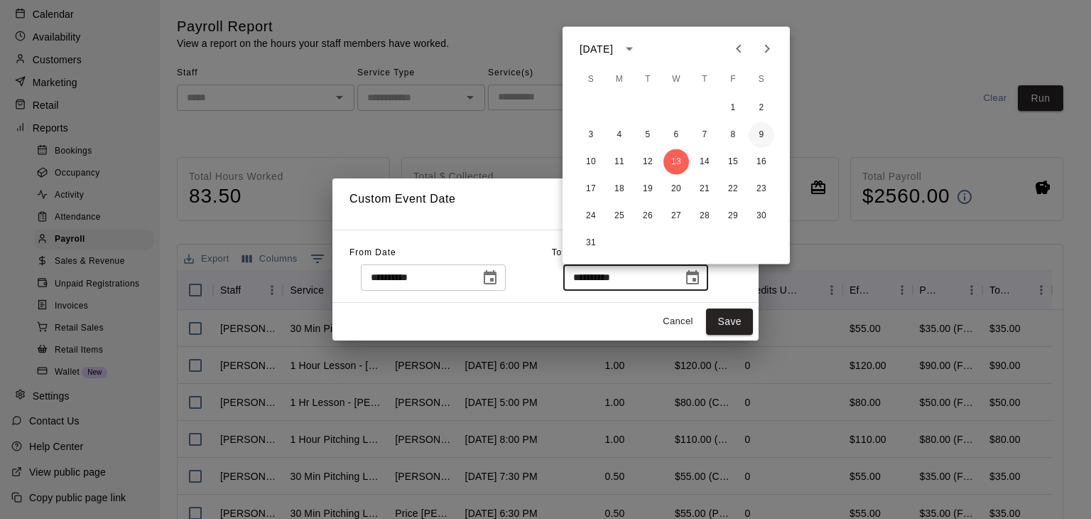
click at [758, 143] on button "9" at bounding box center [762, 135] width 26 height 26
type input "**********"
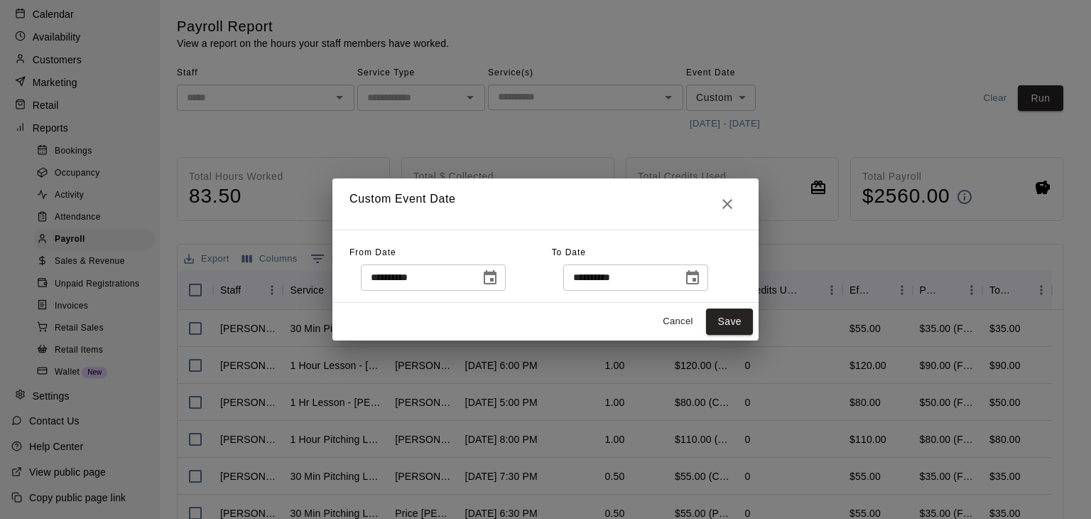
click at [722, 359] on div "**********" at bounding box center [545, 259] width 1091 height 519
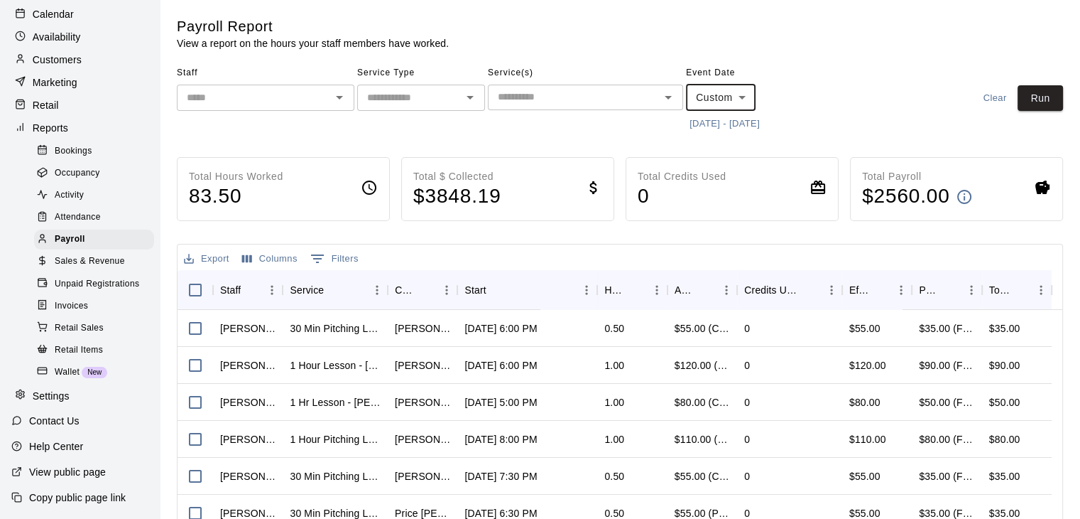
click at [756, 123] on button "8/6/2025 - 8/13/2025" at bounding box center [724, 124] width 77 height 22
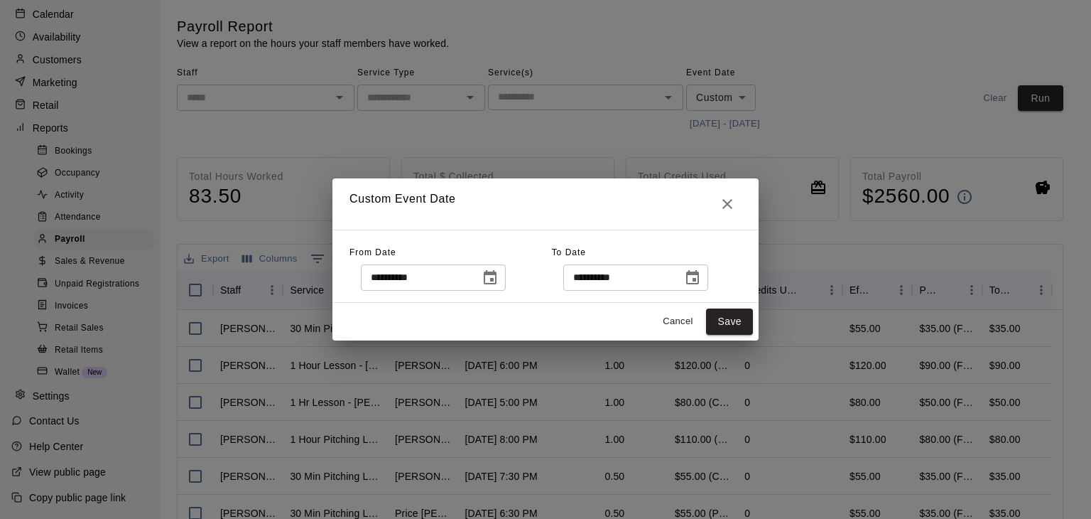
click at [699, 279] on icon "Choose date, selected date is Aug 13, 2025" at bounding box center [692, 277] width 13 height 14
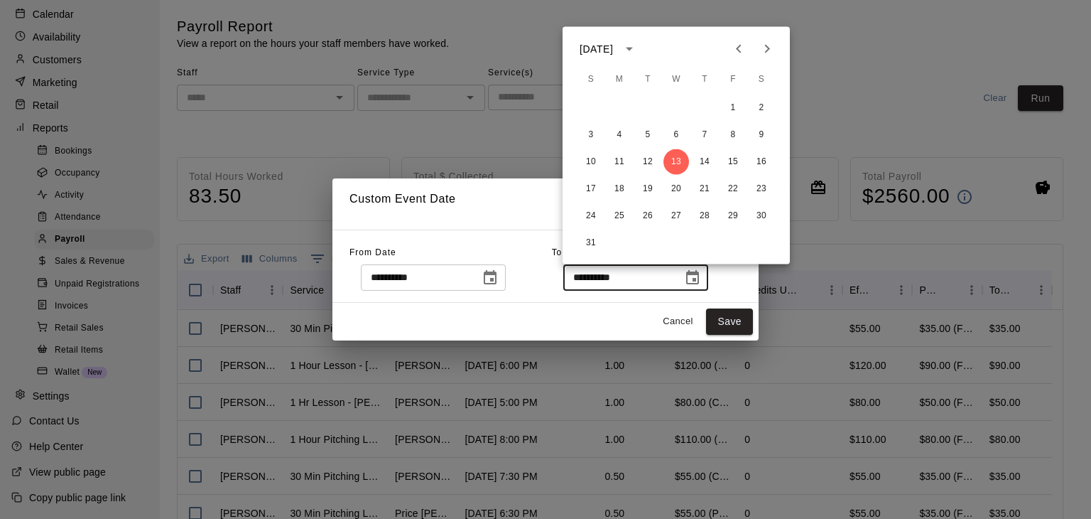
click at [772, 144] on div "3 4 5 6 7 8 9" at bounding box center [676, 135] width 227 height 26
click at [591, 136] on button "3" at bounding box center [591, 135] width 26 height 26
type input "**********"
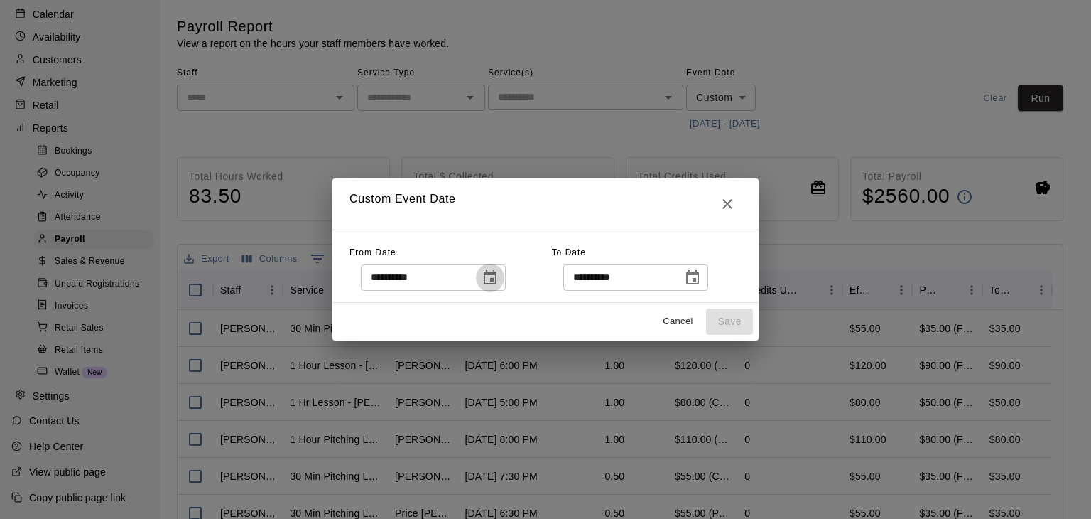
click at [497, 273] on icon "Choose date, selected date is Aug 6, 2025" at bounding box center [490, 277] width 13 height 14
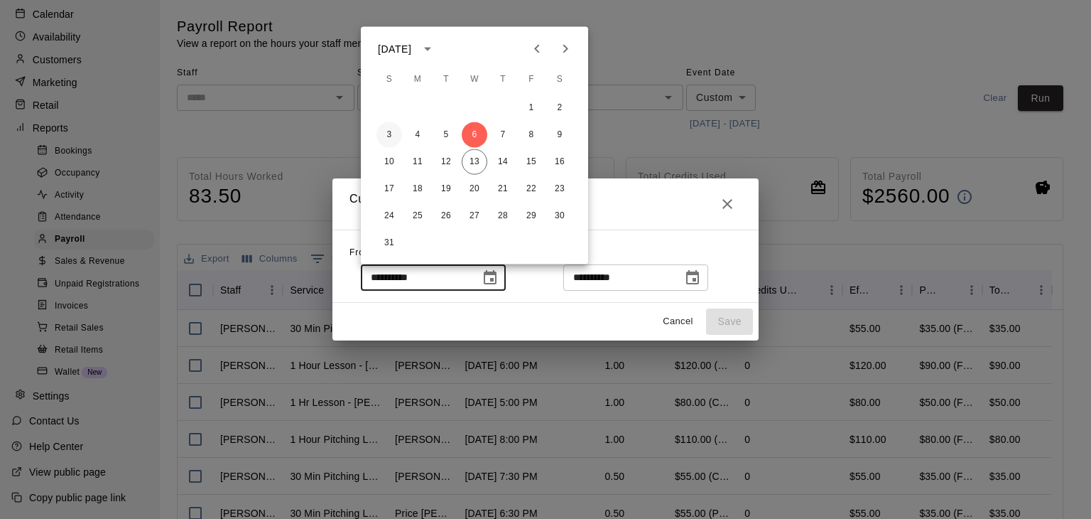
click at [392, 131] on button "3" at bounding box center [389, 135] width 26 height 26
type input "**********"
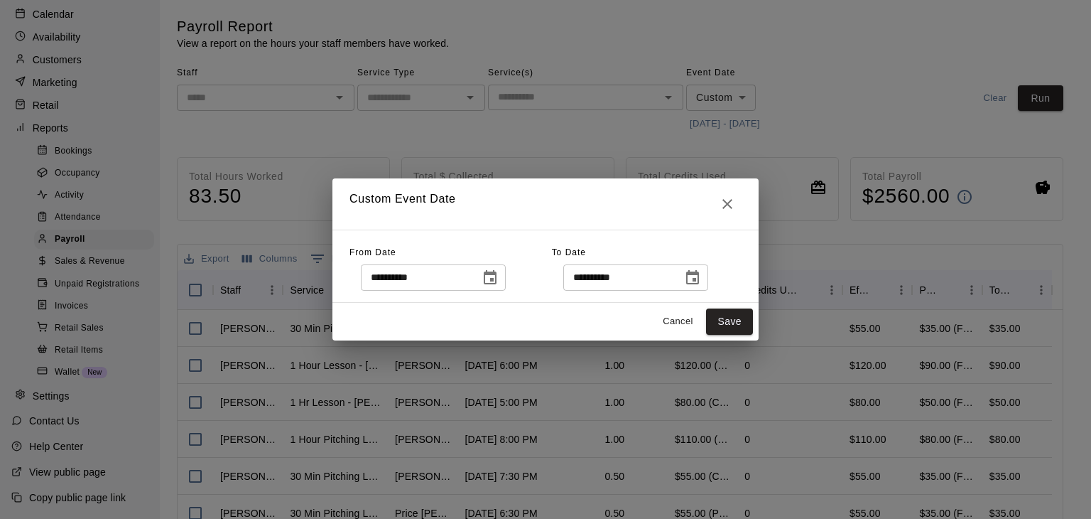
click at [673, 282] on input "**********" at bounding box center [617, 277] width 109 height 26
click at [701, 281] on icon "Choose date, selected date is Aug 3, 2025" at bounding box center [692, 277] width 17 height 17
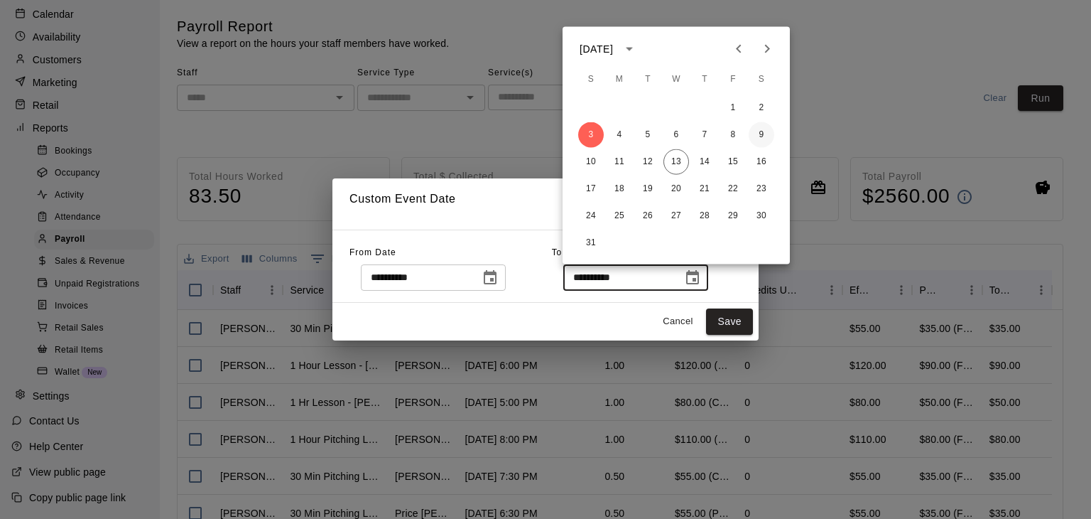
click at [759, 134] on button "9" at bounding box center [762, 135] width 26 height 26
type input "**********"
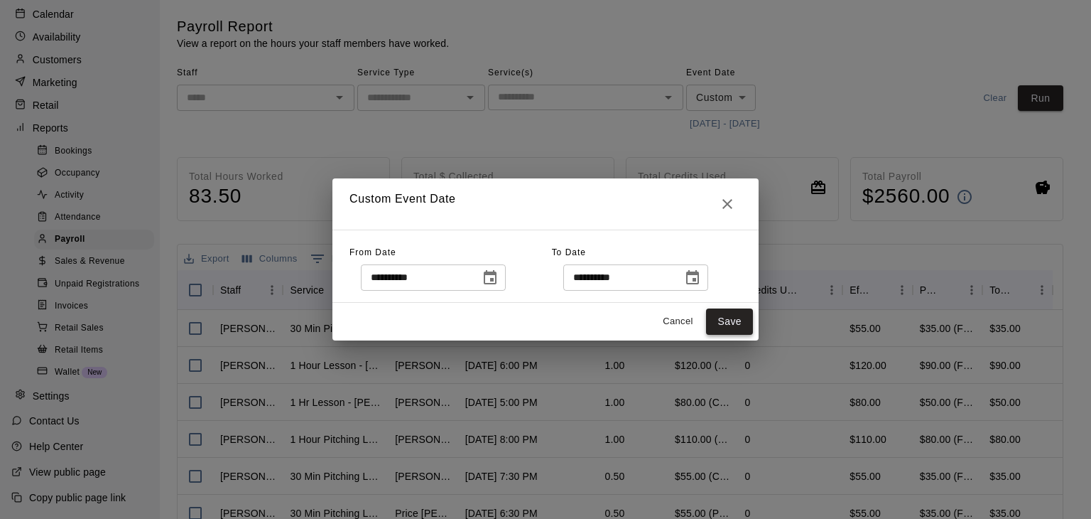
click at [727, 318] on button "Save" at bounding box center [729, 321] width 47 height 26
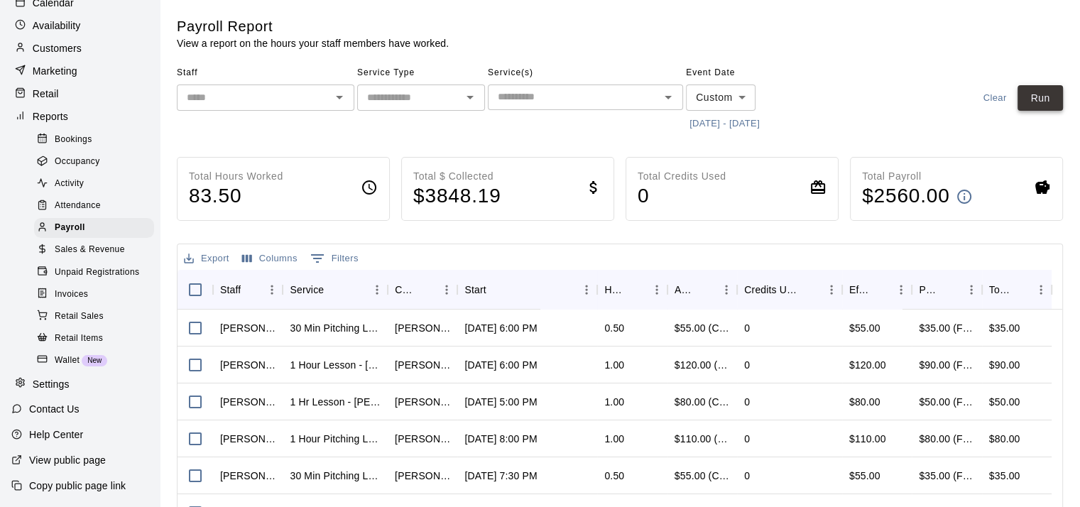
click at [1041, 105] on button "Run" at bounding box center [1040, 98] width 45 height 26
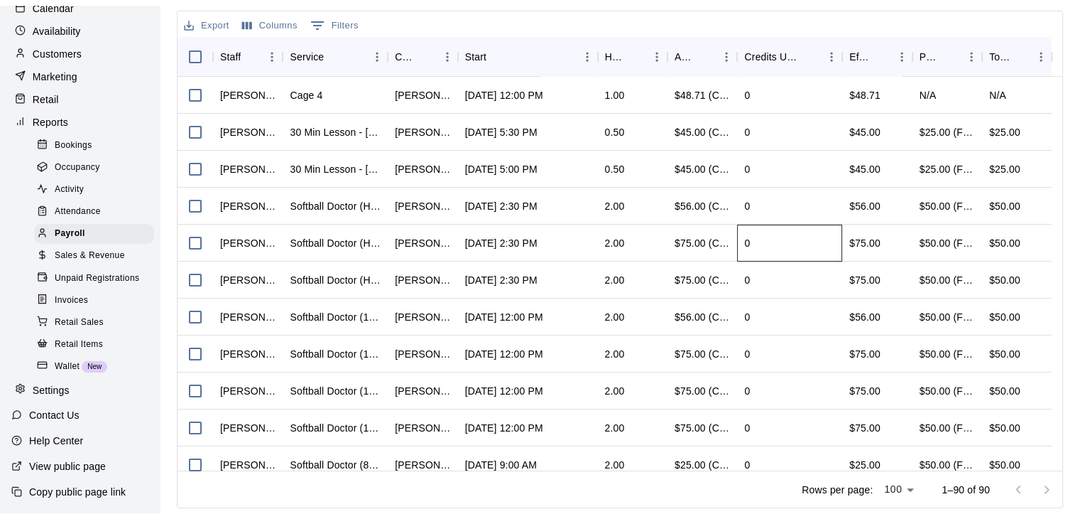
scroll to position [227, 0]
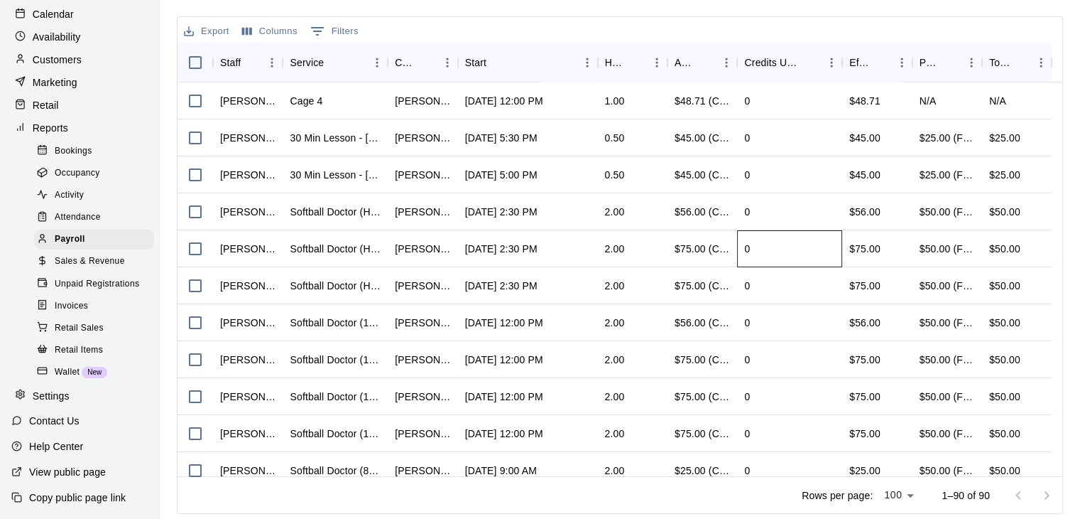
click at [822, 261] on div "0" at bounding box center [789, 248] width 105 height 37
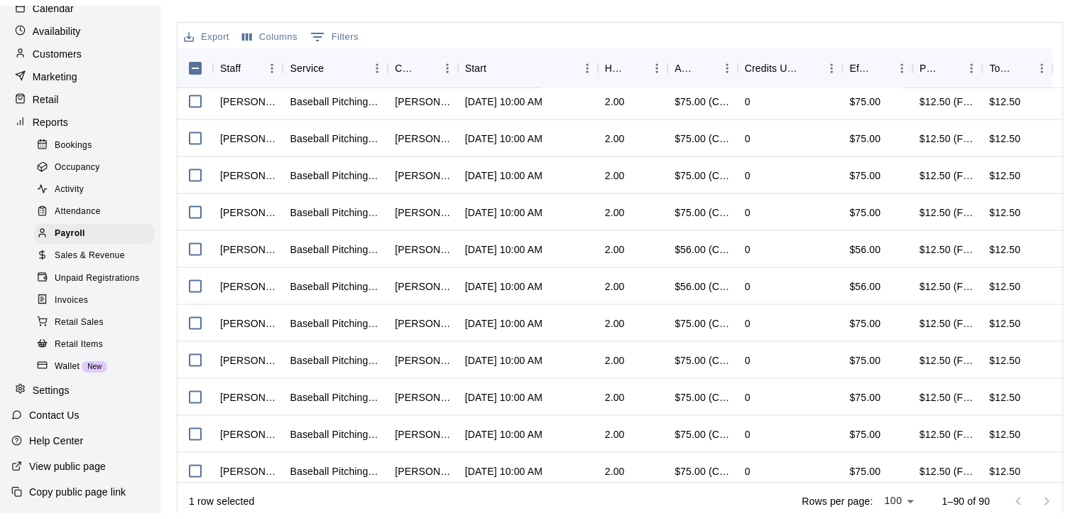
scroll to position [2930, 0]
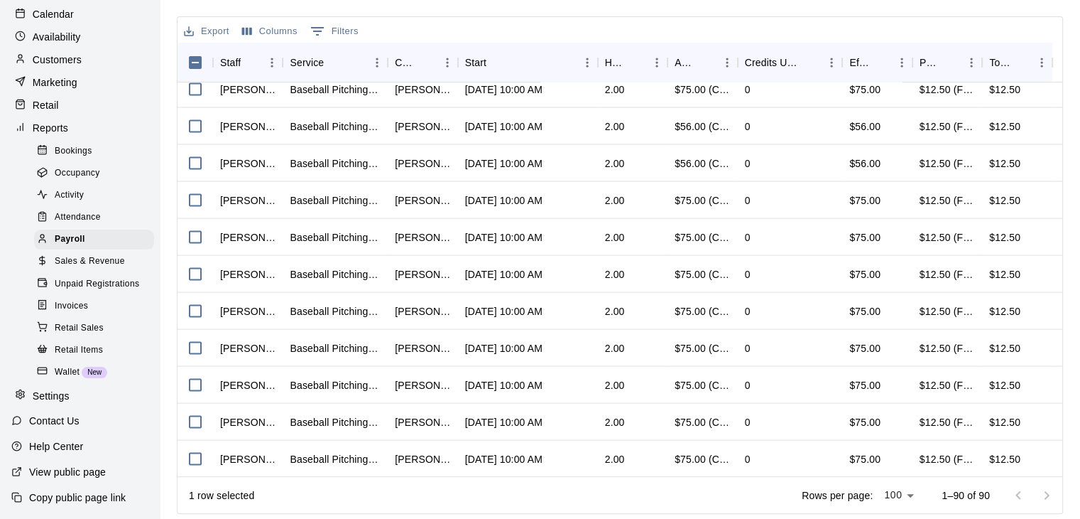
click at [1045, 492] on div at bounding box center [1032, 495] width 57 height 28
click at [1049, 509] on html "Home Services Calendar Availability Customers Marketing Retail Reports Bookings…" at bounding box center [540, 146] width 1080 height 747
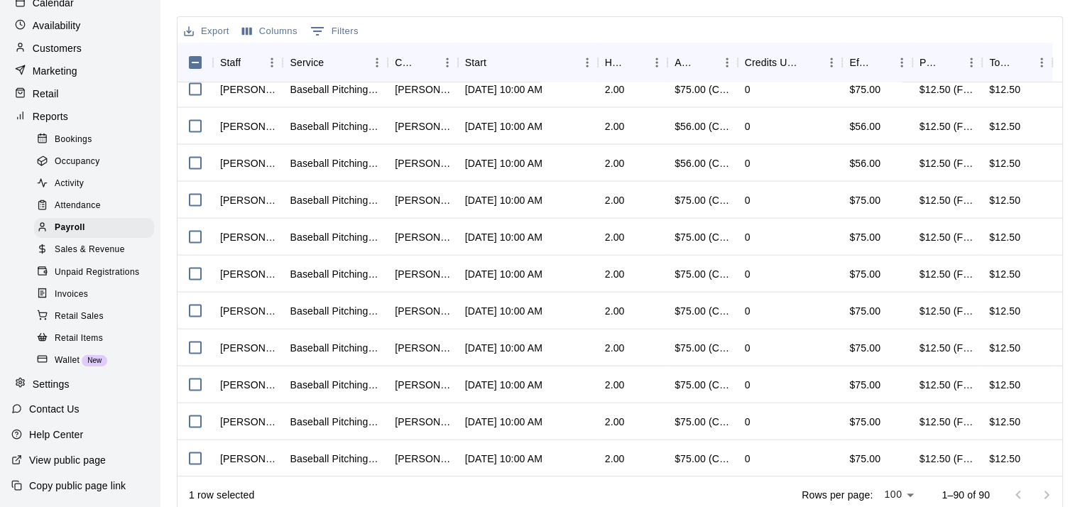
click at [1049, 509] on html "Home Services Calendar Availability Customers Marketing Retail Reports Bookings…" at bounding box center [540, 146] width 1080 height 747
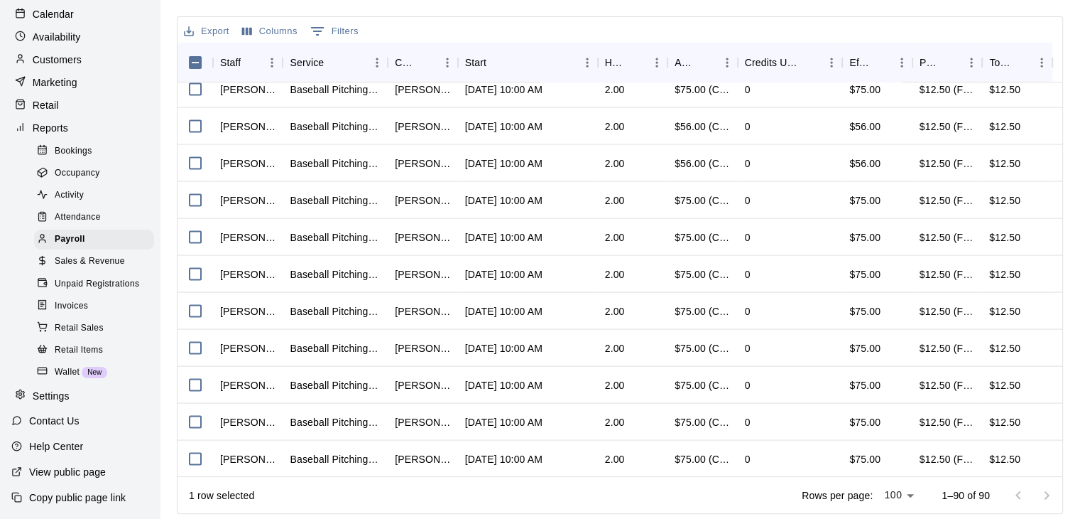
drag, startPoint x: 1049, startPoint y: 509, endPoint x: 1080, endPoint y: 504, distance: 30.9
click at [1080, 504] on main "Payroll Report View a report on the hours your staff members have worked. Staff…" at bounding box center [620, 146] width 921 height 747
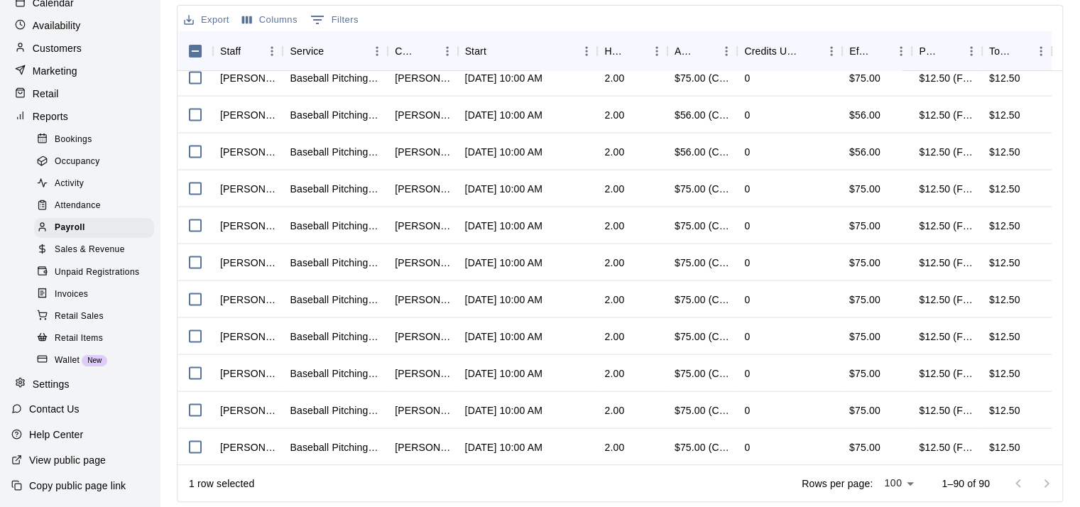
click at [1080, 504] on main "Payroll Report View a report on the hours your staff members have worked. Staff…" at bounding box center [620, 134] width 921 height 747
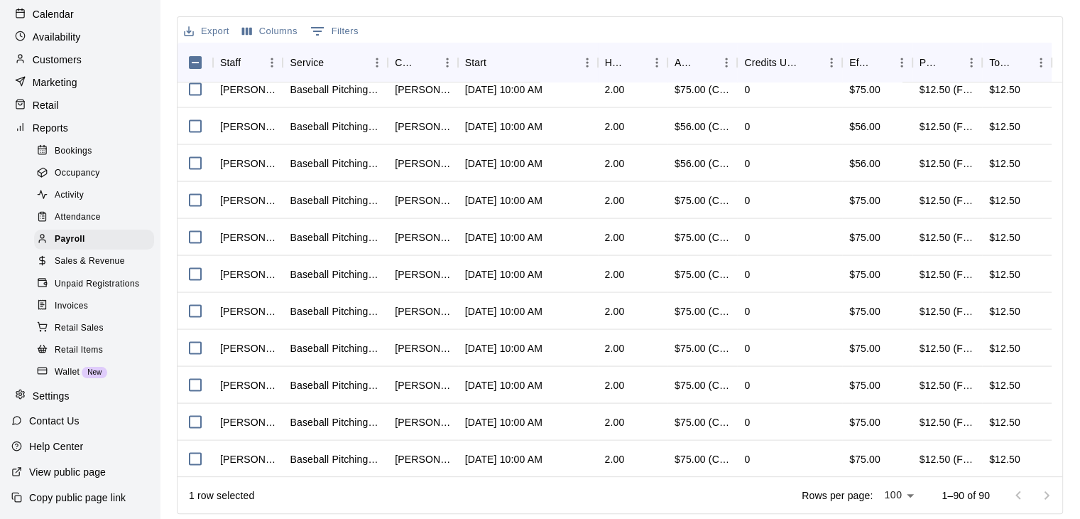
click at [1076, 506] on main "Payroll Report View a report on the hours your staff members have worked. Staff…" at bounding box center [620, 146] width 921 height 747
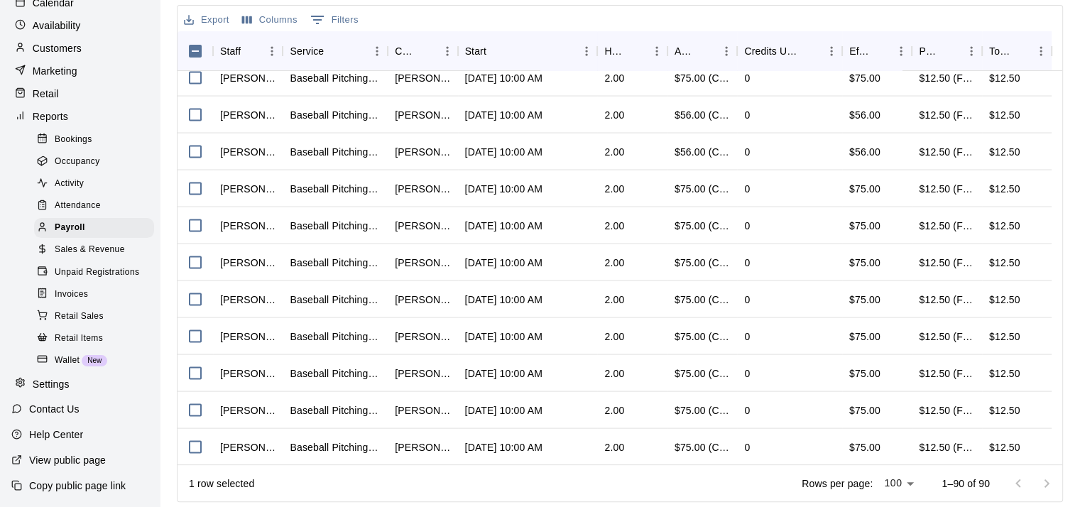
click at [1076, 506] on main "Payroll Report View a report on the hours your staff members have worked. Staff…" at bounding box center [620, 134] width 921 height 747
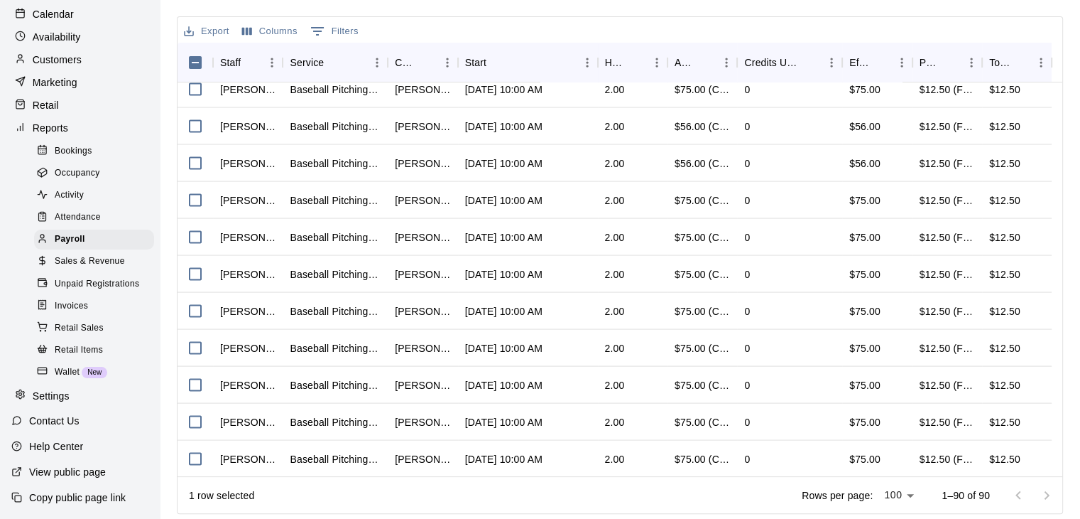
click at [1076, 506] on main "Payroll Report View a report on the hours your staff members have worked. Staff…" at bounding box center [620, 146] width 921 height 747
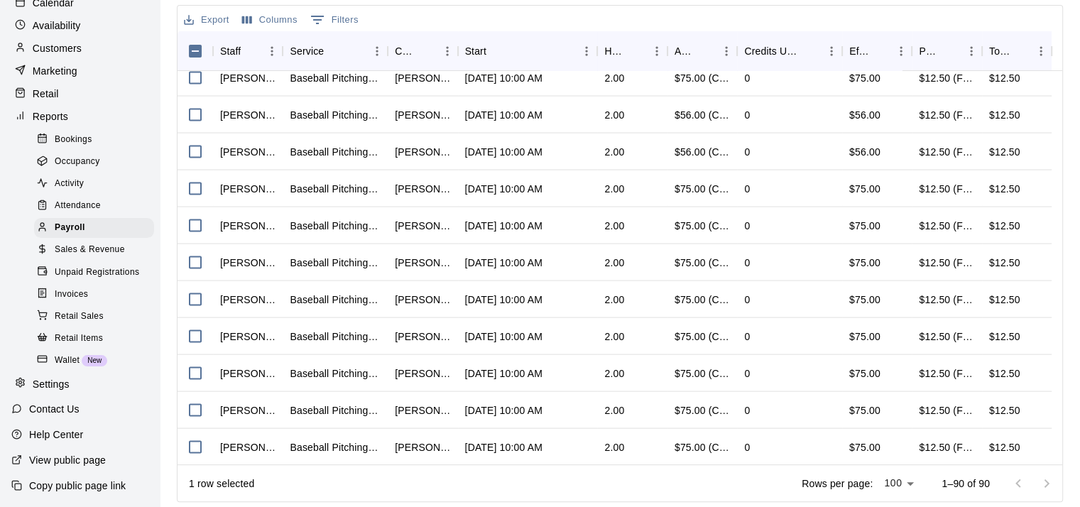
click at [1076, 506] on main "Payroll Report View a report on the hours your staff members have worked. Staff…" at bounding box center [620, 134] width 921 height 747
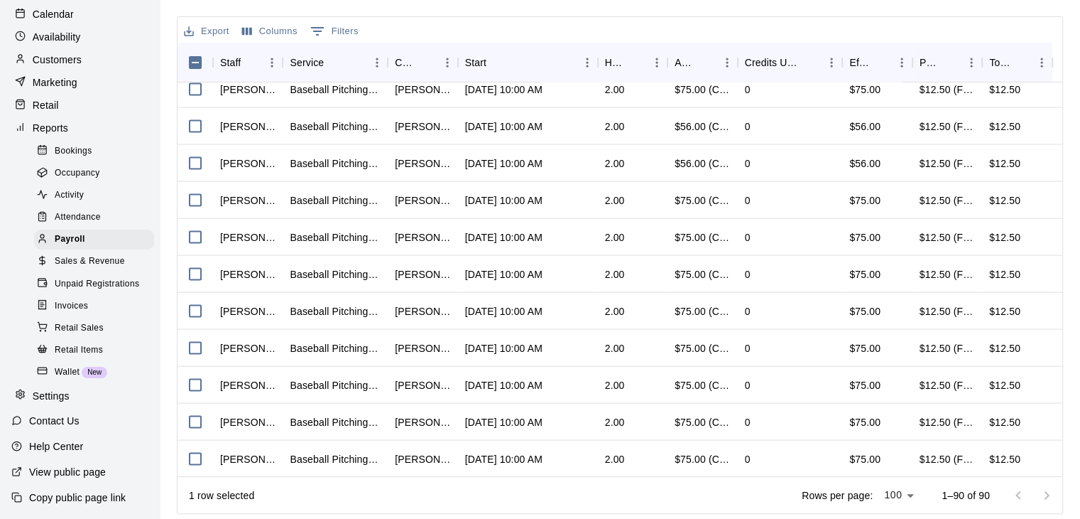
click at [1076, 506] on main "Payroll Report View a report on the hours your staff members have worked. Staff…" at bounding box center [620, 146] width 921 height 747
click at [1078, 498] on main "Payroll Report View a report on the hours your staff members have worked. Staff…" at bounding box center [620, 146] width 921 height 747
click at [1070, 506] on main "Payroll Report View a report on the hours your staff members have worked. Staff…" at bounding box center [620, 146] width 921 height 747
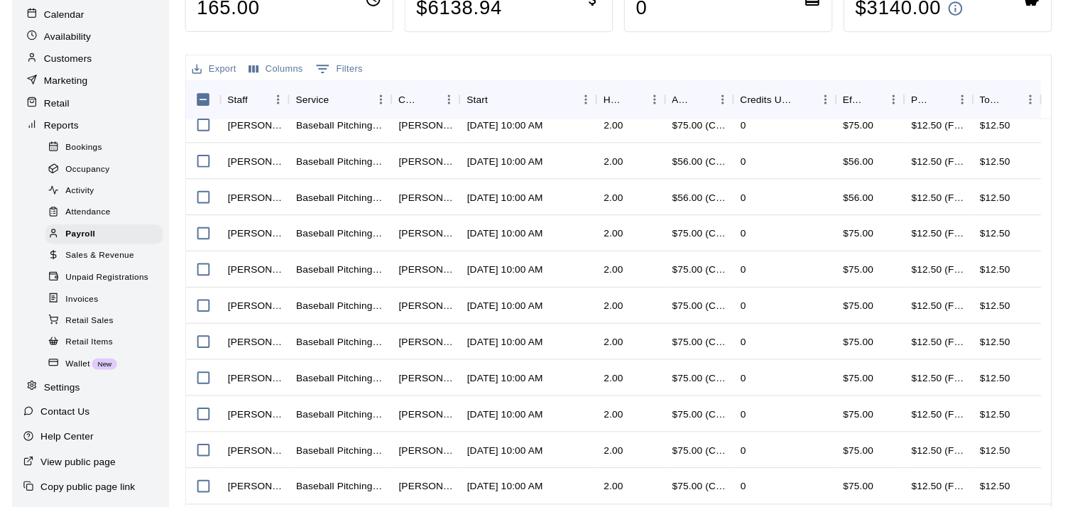
scroll to position [190, 0]
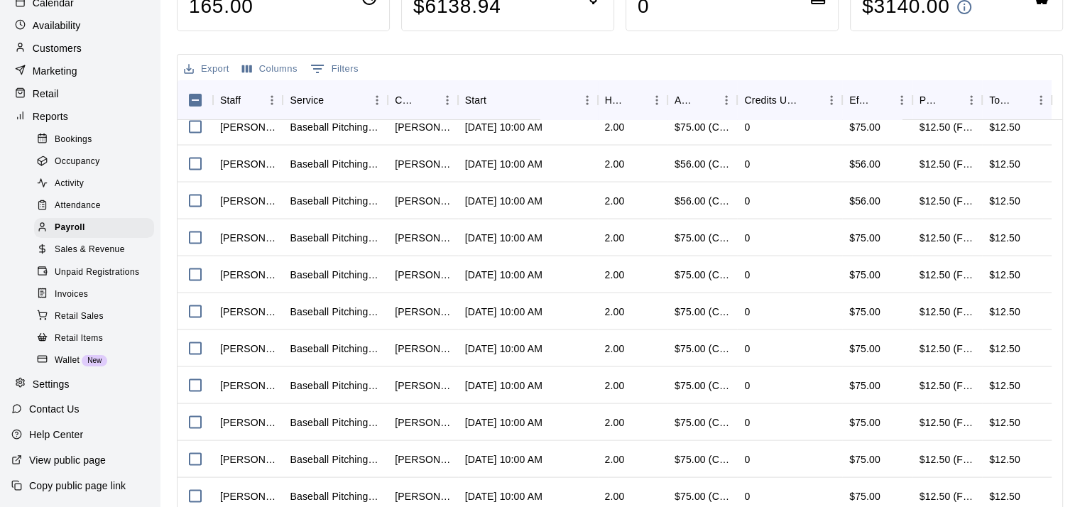
click at [715, 62] on div "Export Columns 0 Filters" at bounding box center [620, 68] width 885 height 26
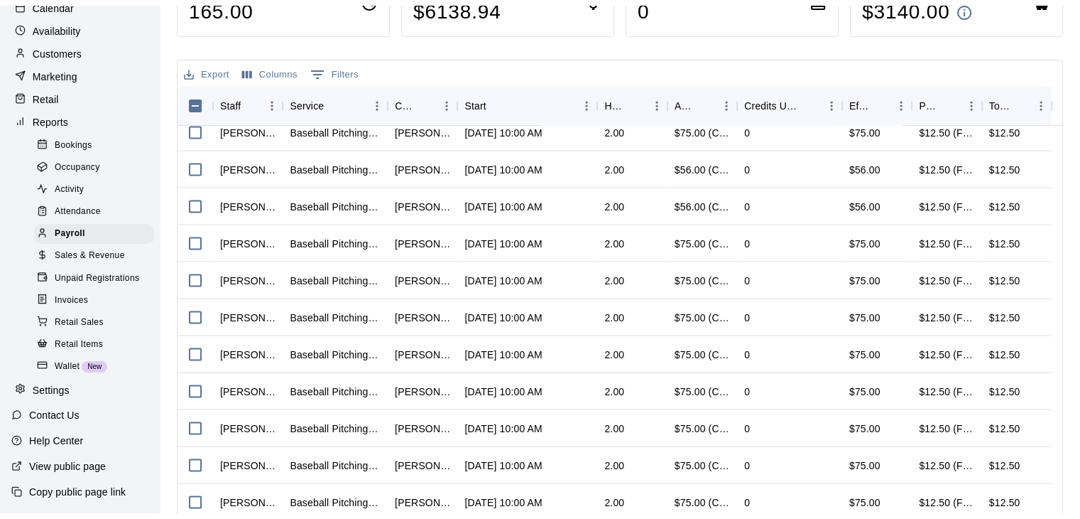
scroll to position [0, 0]
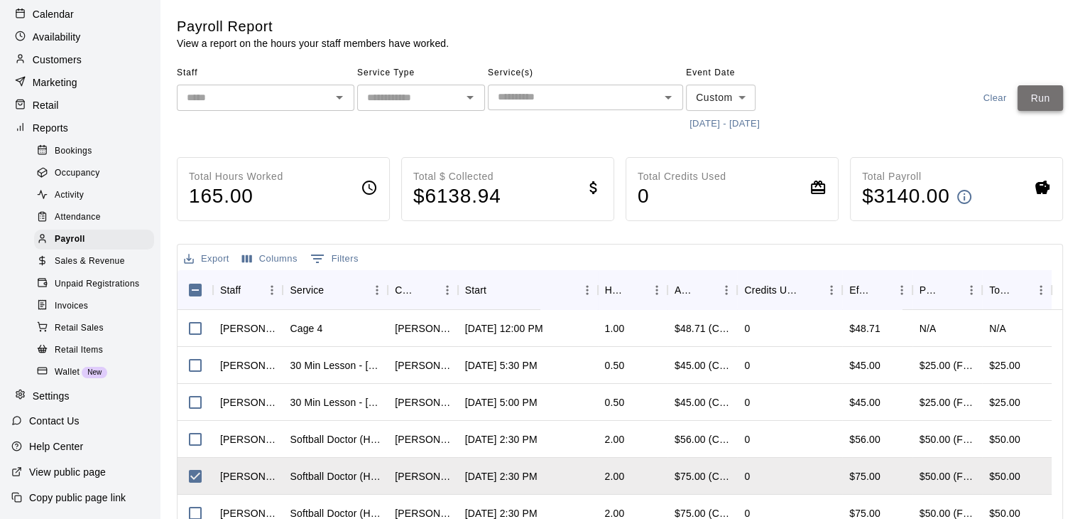
click at [1040, 92] on button "Run" at bounding box center [1040, 98] width 45 height 26
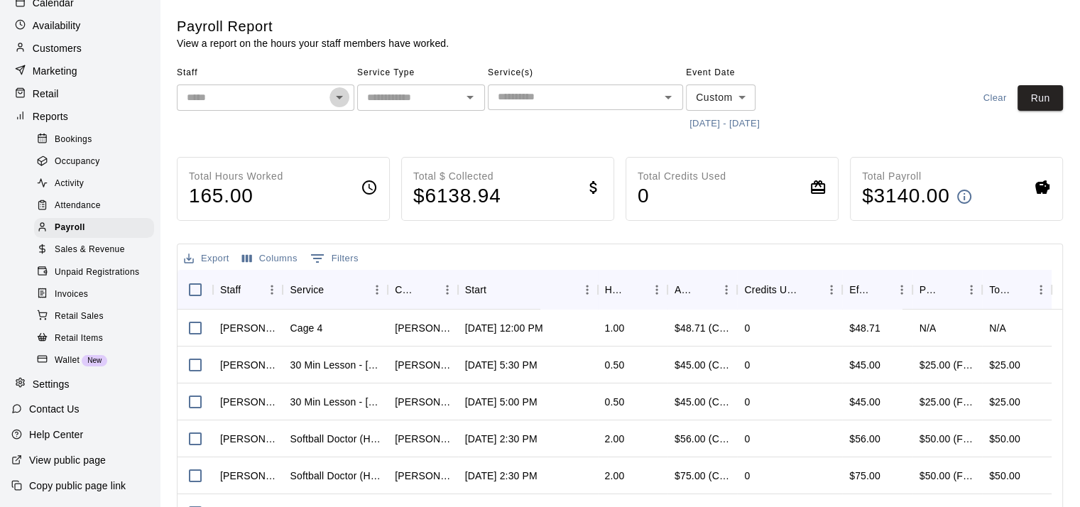
click at [342, 97] on icon "Open" at bounding box center [339, 97] width 17 height 17
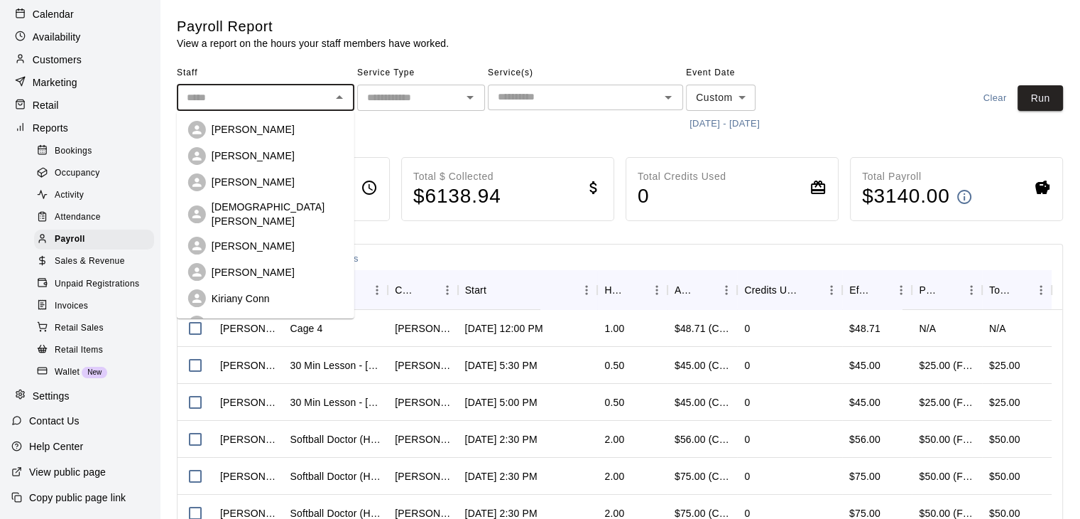
click at [262, 239] on p "[PERSON_NAME]" at bounding box center [253, 246] width 83 height 14
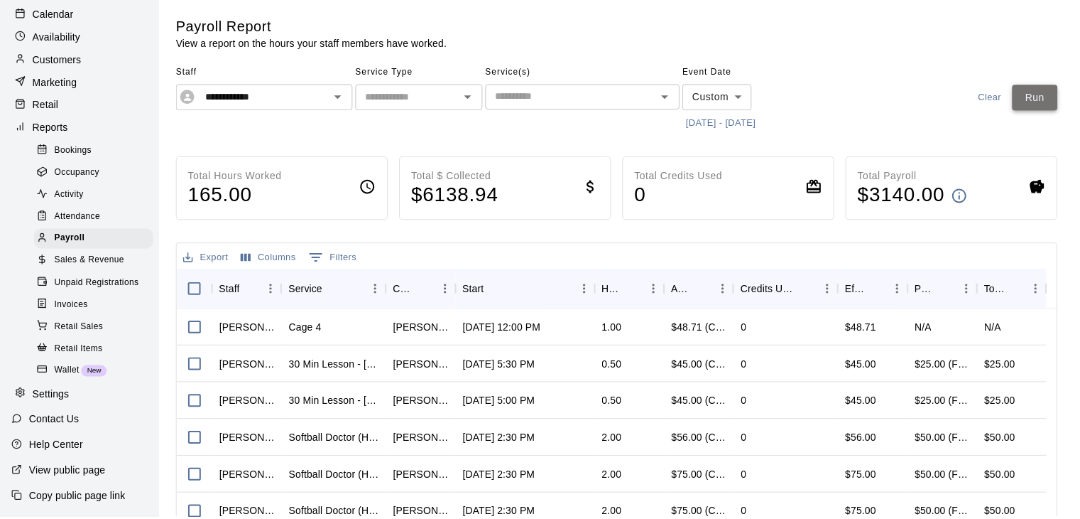
click at [1038, 104] on button "Run" at bounding box center [1040, 98] width 45 height 26
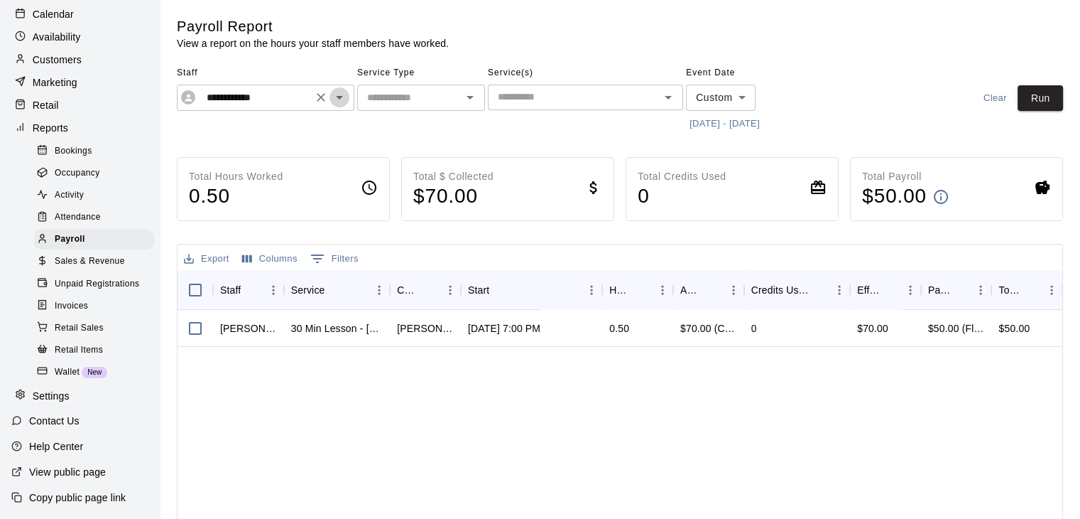
click at [342, 99] on icon "Open" at bounding box center [339, 97] width 17 height 17
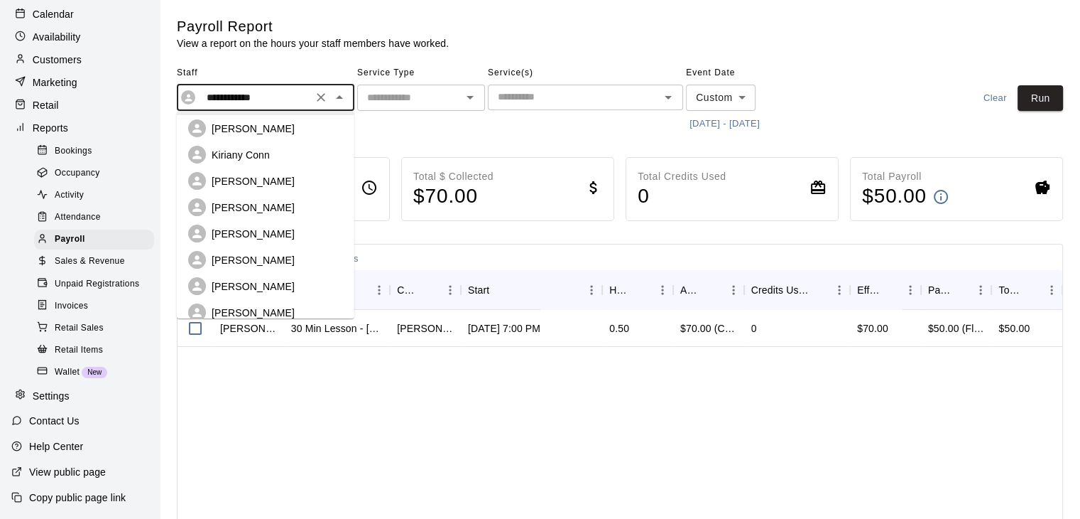
scroll to position [146, 0]
click at [259, 224] on p "[PERSON_NAME]" at bounding box center [253, 231] width 83 height 14
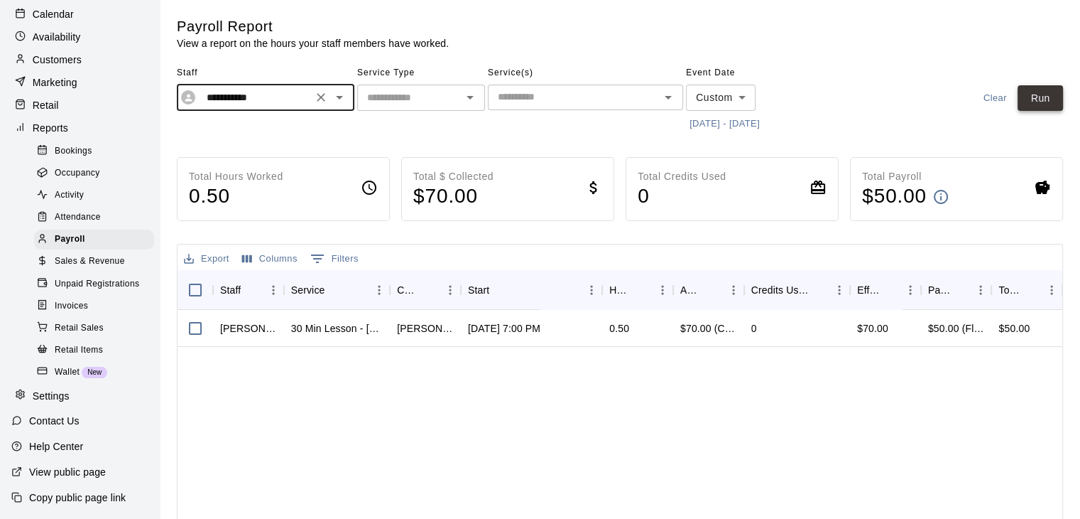
click at [1034, 99] on button "Run" at bounding box center [1040, 98] width 45 height 26
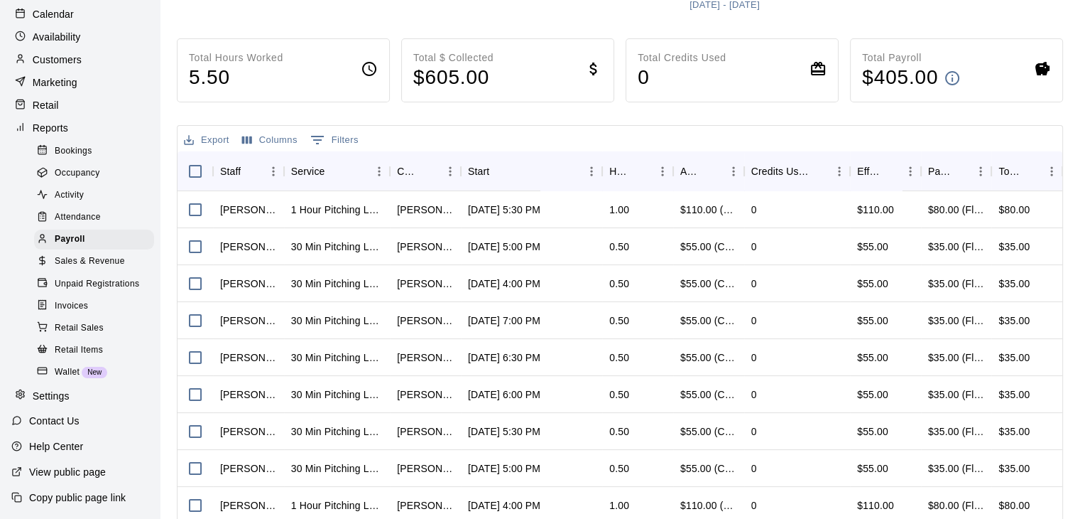
scroll to position [105, 0]
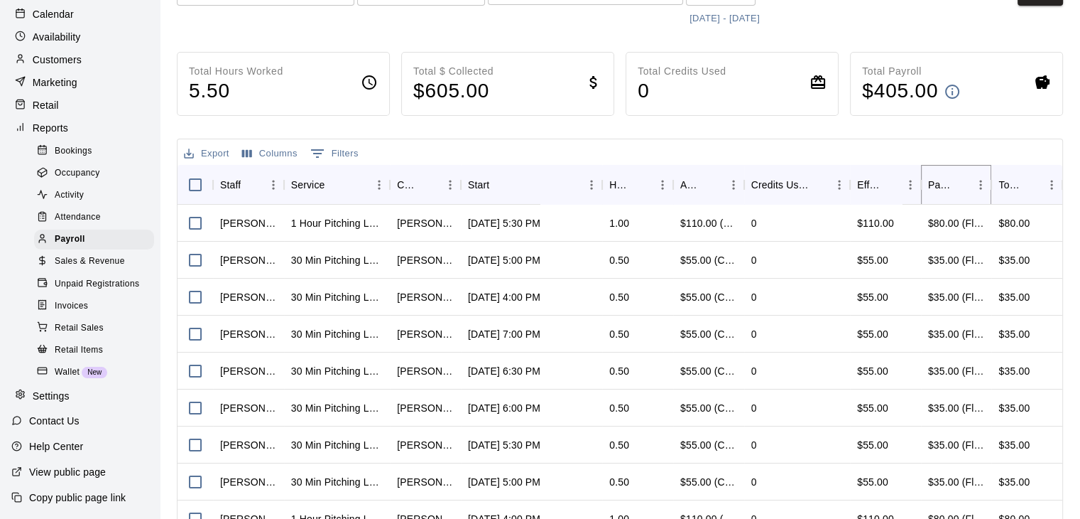
drag, startPoint x: 981, startPoint y: 184, endPoint x: 992, endPoint y: 183, distance: 10.7
click at [992, 183] on div "Pay Rate" at bounding box center [956, 185] width 71 height 40
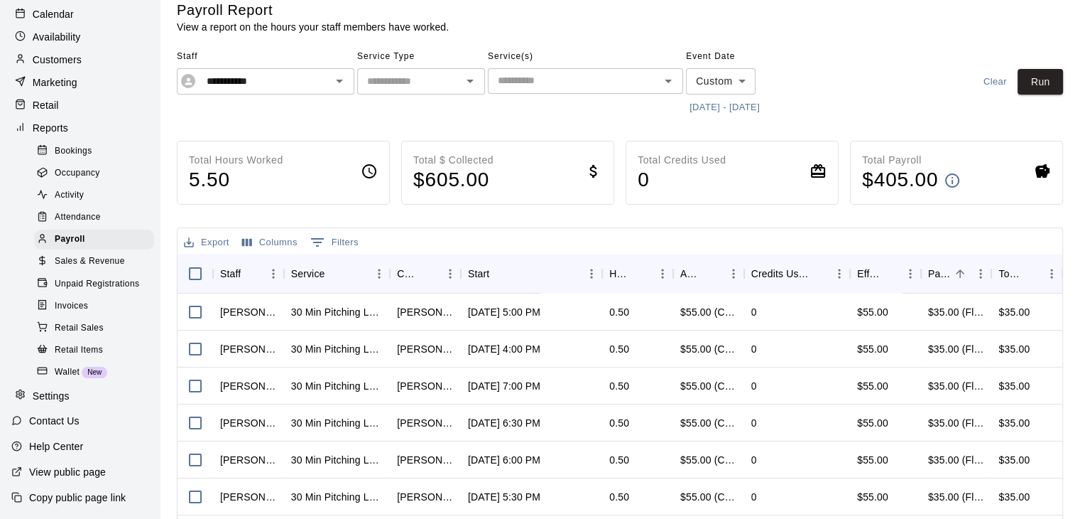
scroll to position [3, 0]
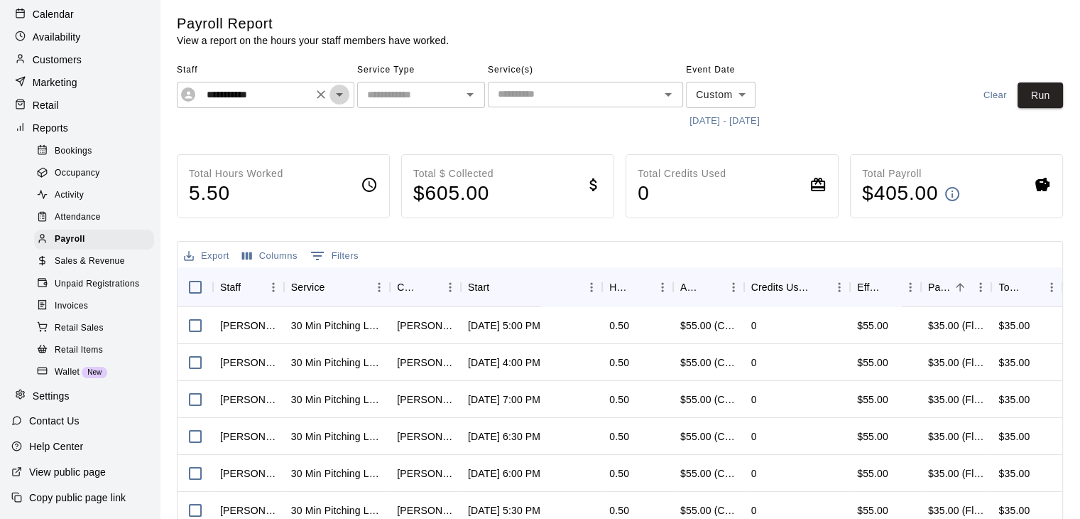
click at [337, 91] on icon "Open" at bounding box center [339, 94] width 17 height 17
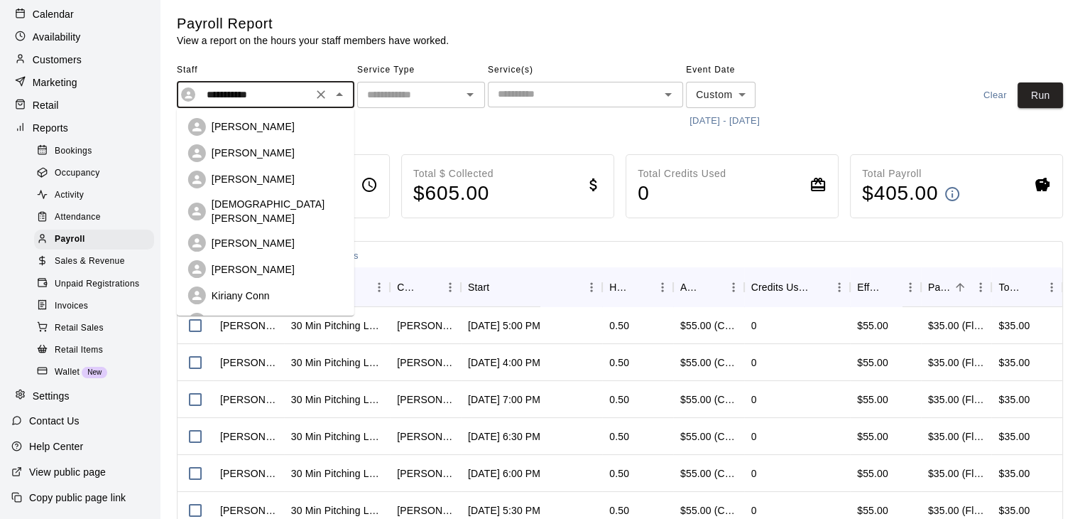
scroll to position [61, 0]
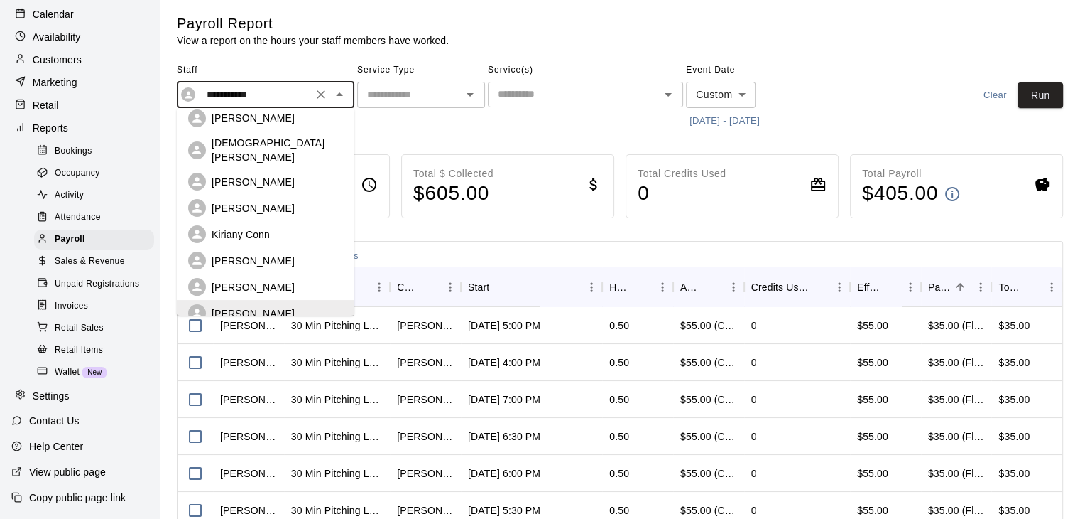
click at [266, 280] on p "[PERSON_NAME]" at bounding box center [253, 287] width 83 height 14
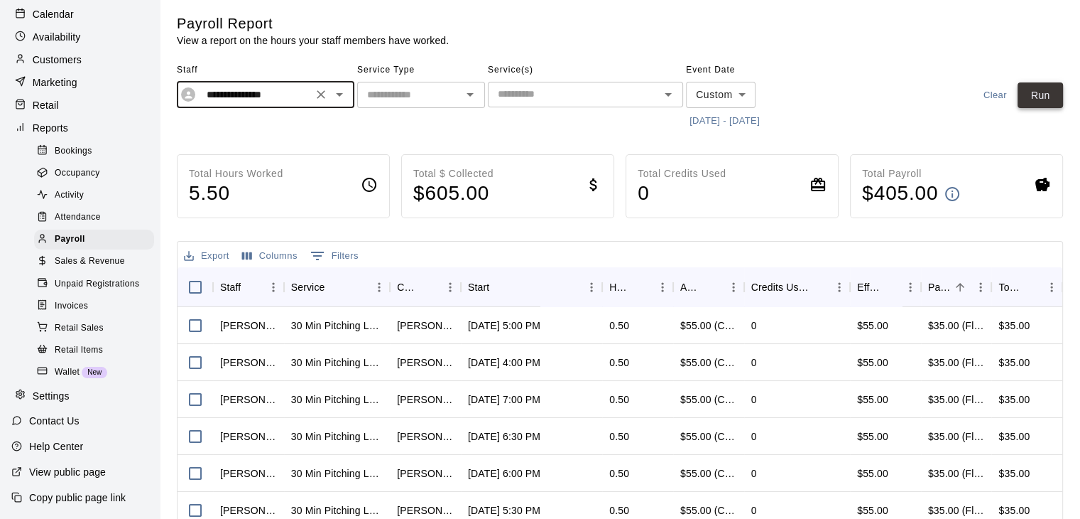
click at [1033, 94] on button "Run" at bounding box center [1040, 95] width 45 height 26
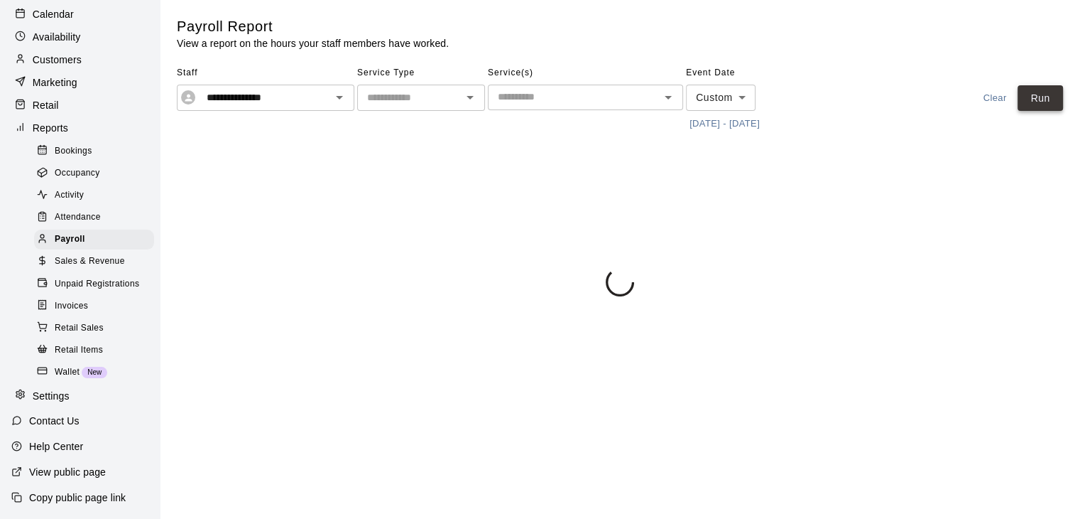
scroll to position [0, 0]
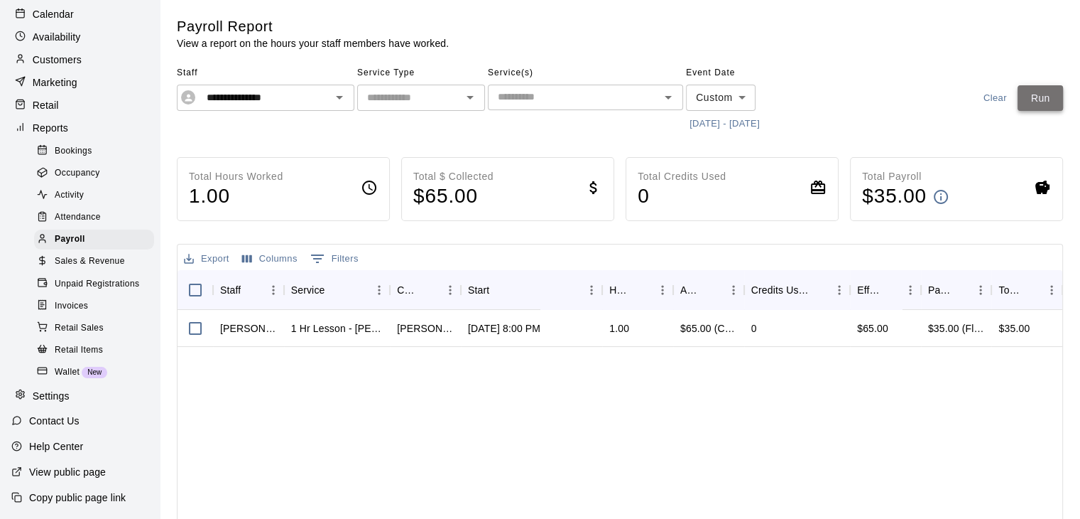
click at [1033, 94] on button "Run" at bounding box center [1040, 98] width 45 height 26
click at [341, 97] on icon "Open" at bounding box center [339, 97] width 17 height 17
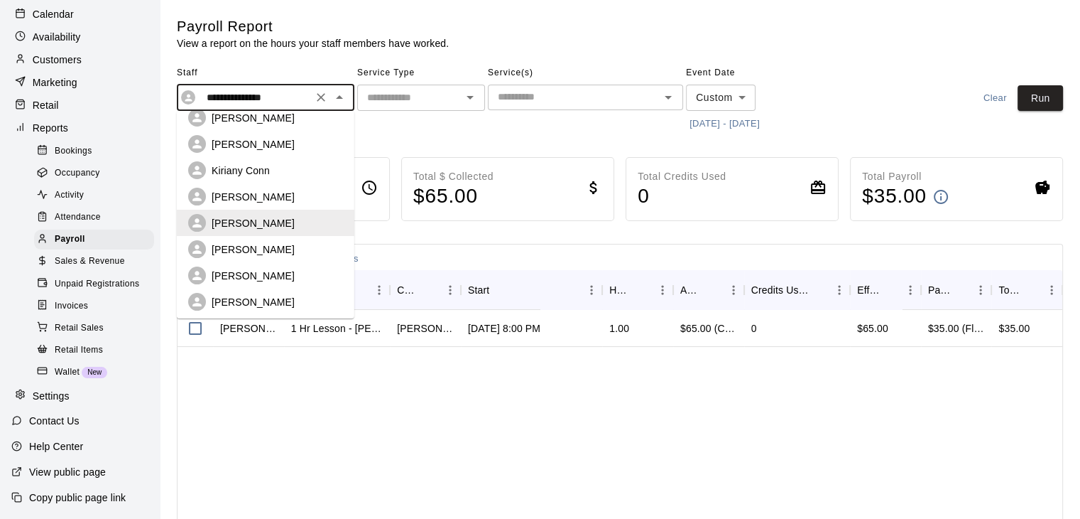
scroll to position [131, 0]
click at [244, 266] on p "[PERSON_NAME]" at bounding box center [253, 273] width 83 height 14
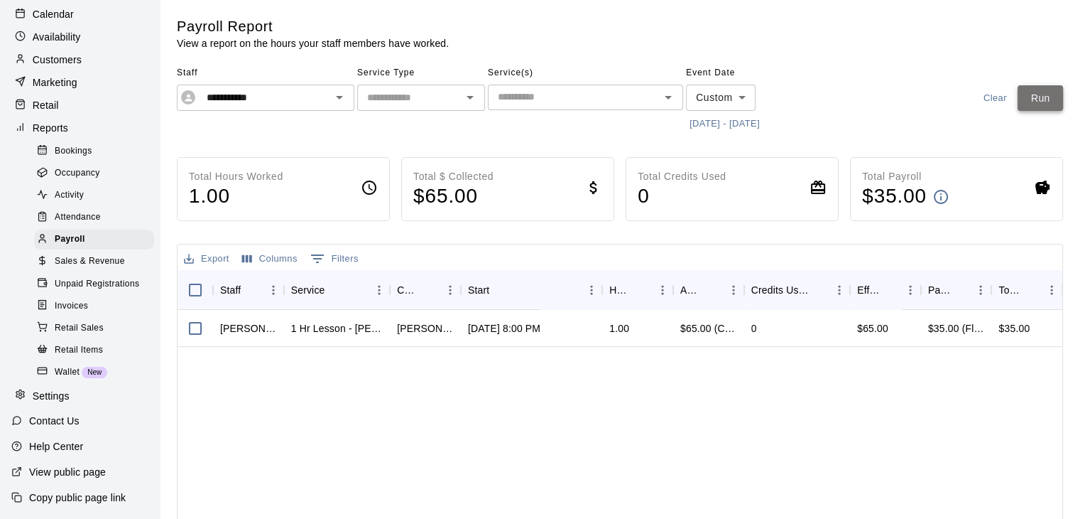
click at [1046, 95] on button "Run" at bounding box center [1040, 98] width 45 height 26
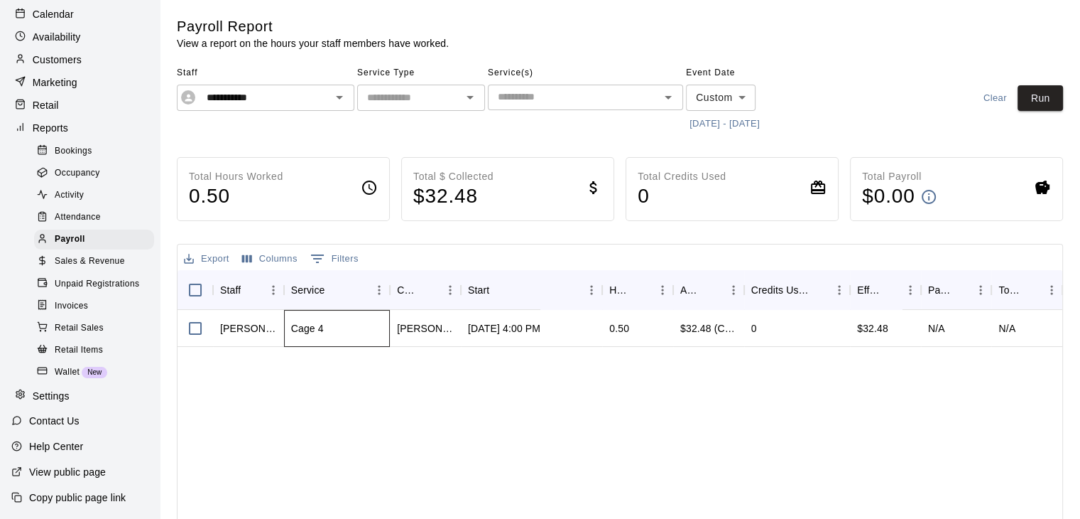
click at [313, 338] on div "Cage 4" at bounding box center [337, 328] width 107 height 37
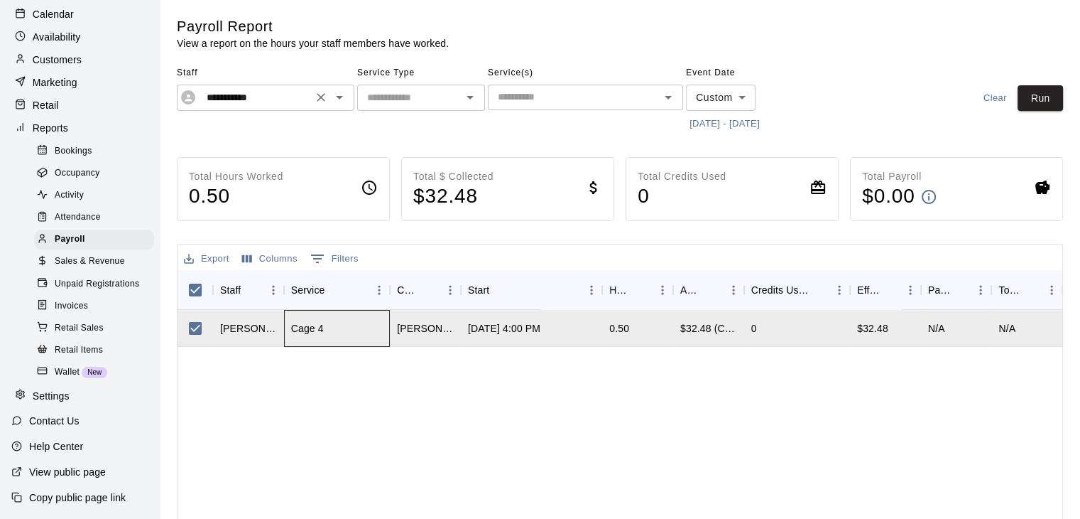
click at [340, 106] on icon "Open" at bounding box center [339, 97] width 17 height 17
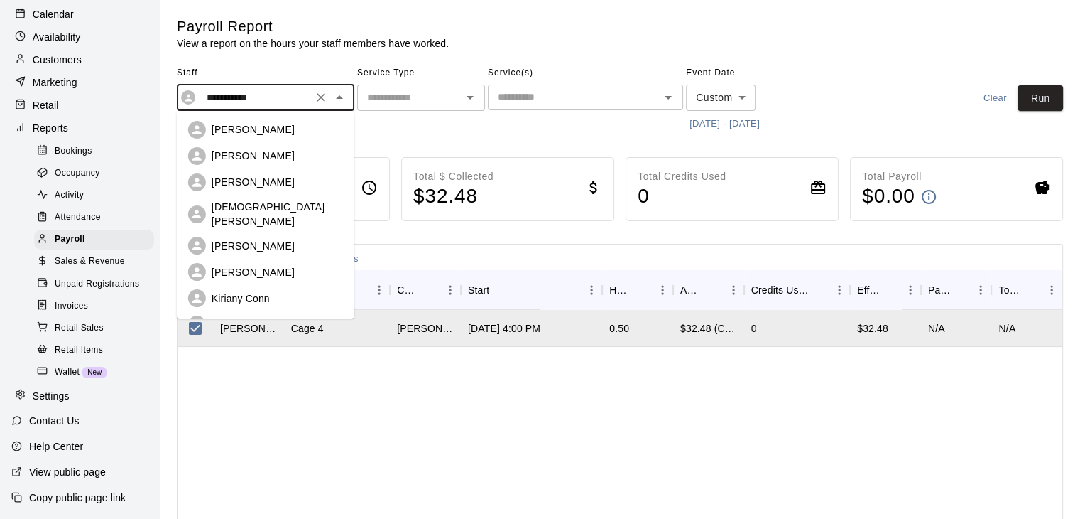
scroll to position [87, 0]
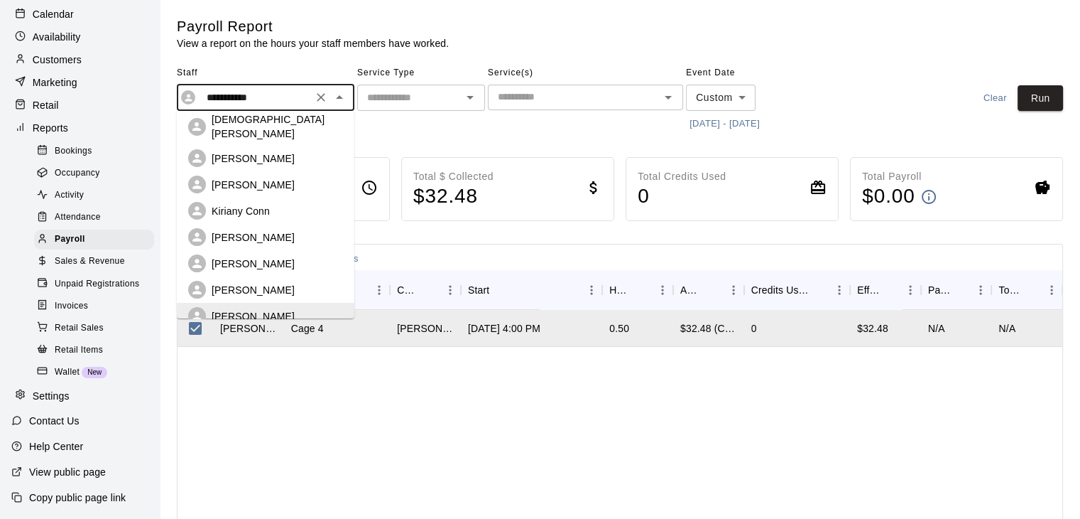
click at [271, 283] on div "[PERSON_NAME]" at bounding box center [277, 290] width 131 height 14
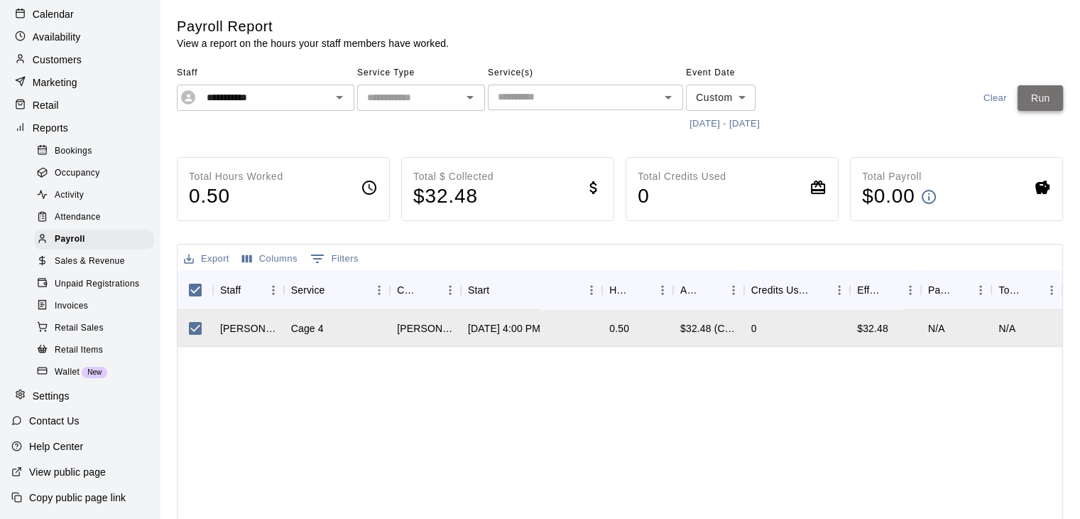
click at [1043, 102] on button "Run" at bounding box center [1040, 98] width 45 height 26
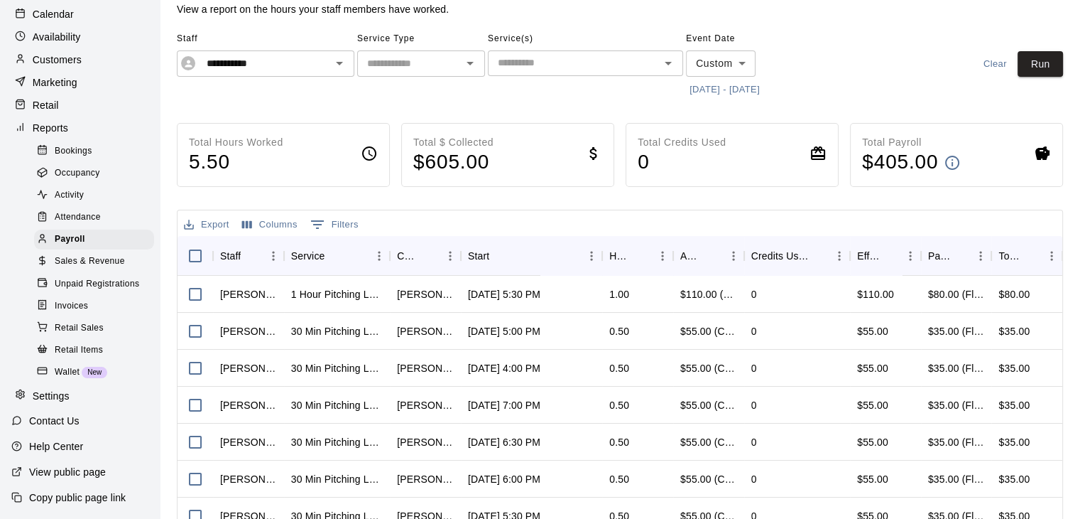
scroll to position [0, 0]
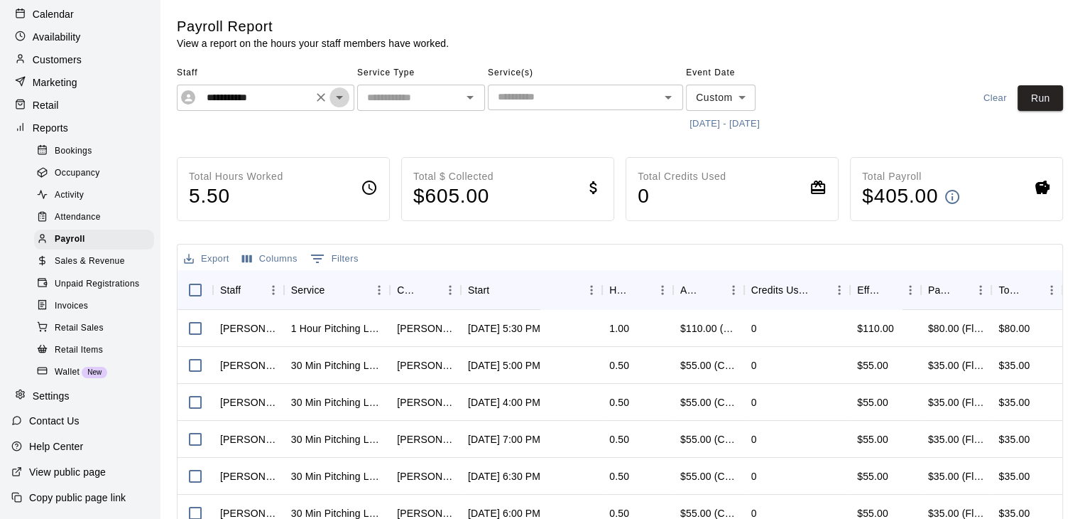
click at [338, 94] on icon "Open" at bounding box center [339, 97] width 17 height 17
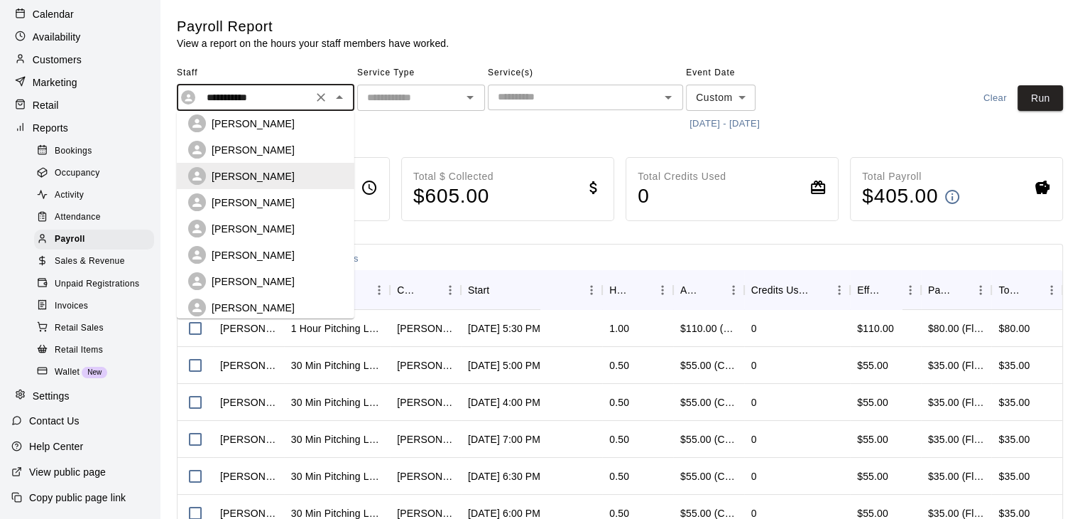
scroll to position [203, 0]
drag, startPoint x: 322, startPoint y: 222, endPoint x: 307, endPoint y: 252, distance: 33.7
click at [307, 252] on ul "Jessica Bowden Josh Digulio KateLynn Cooper Kristen Cuyos Rhett McCall Peyton H…" at bounding box center [266, 214] width 178 height 207
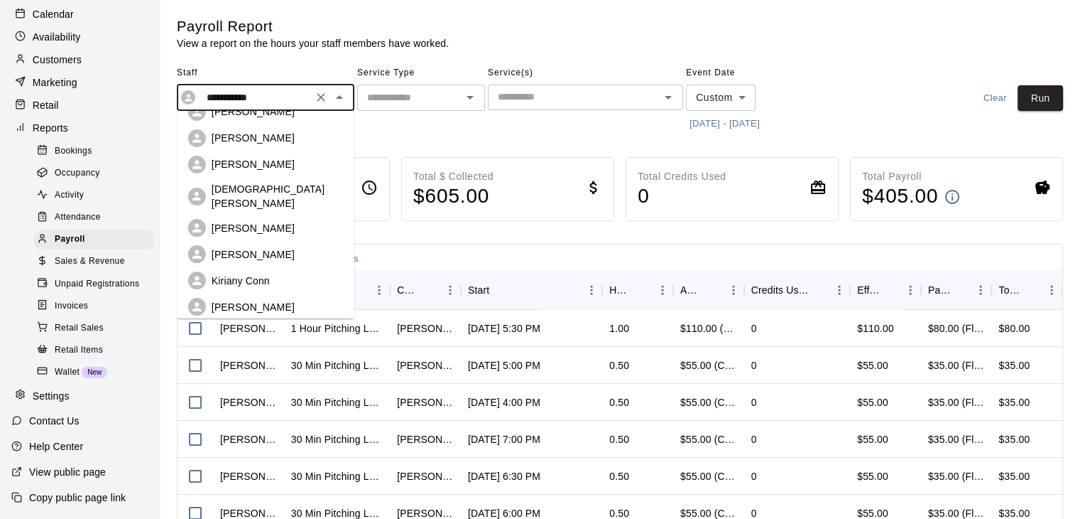
scroll to position [0, 0]
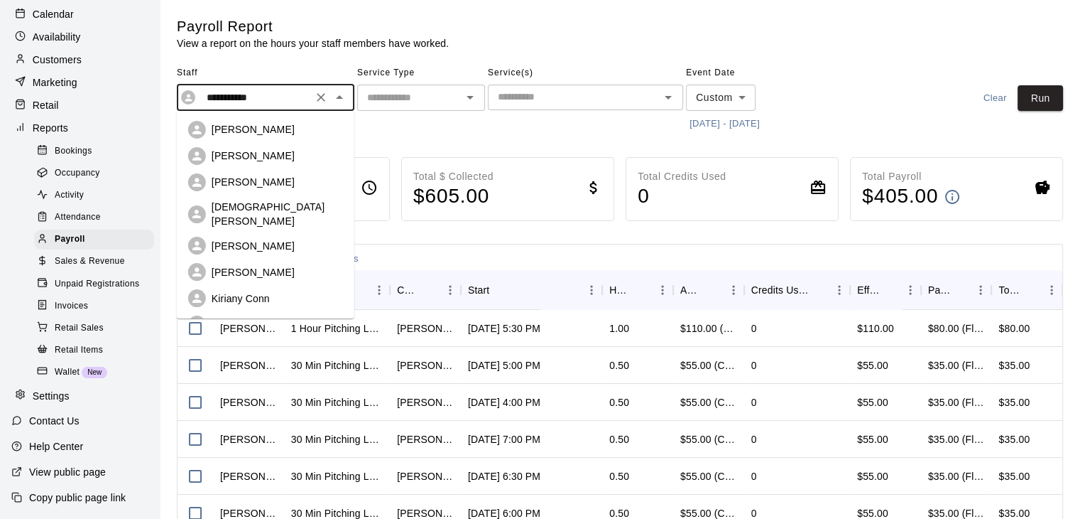
click at [250, 130] on p "[PERSON_NAME]" at bounding box center [253, 129] width 83 height 14
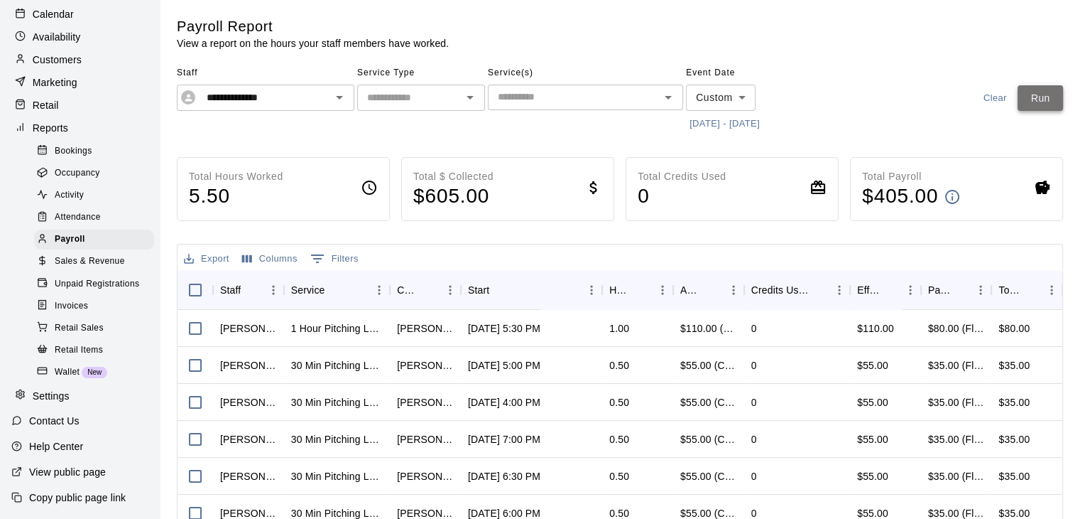
click at [1034, 97] on button "Run" at bounding box center [1040, 98] width 45 height 26
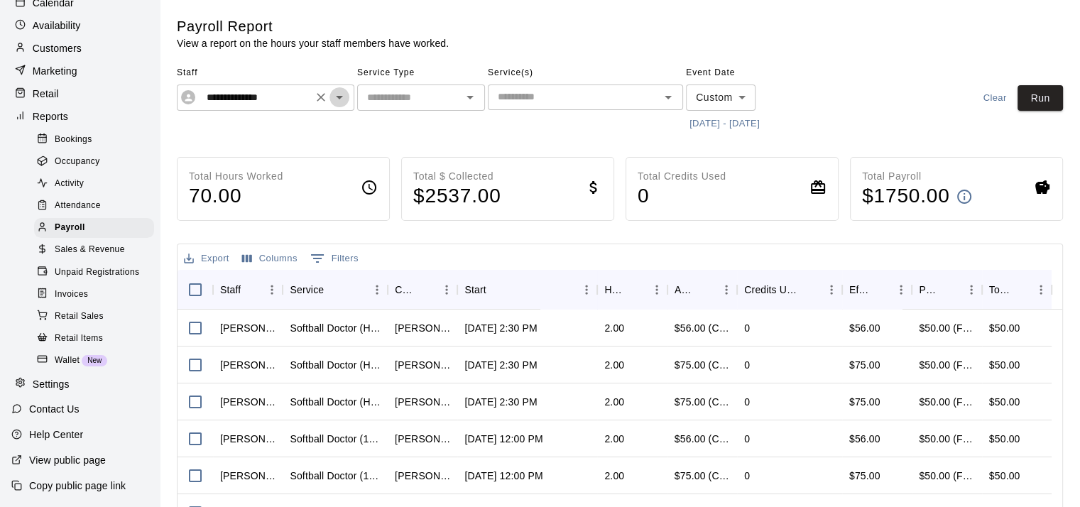
click at [341, 99] on icon "Open" at bounding box center [339, 97] width 17 height 17
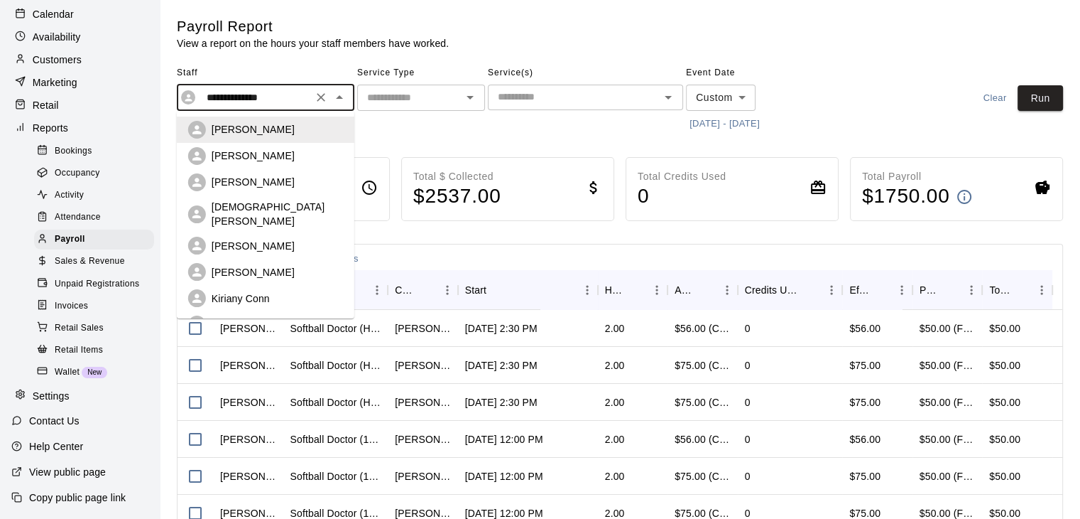
click at [269, 156] on div "[PERSON_NAME]" at bounding box center [277, 155] width 131 height 14
type input "**********"
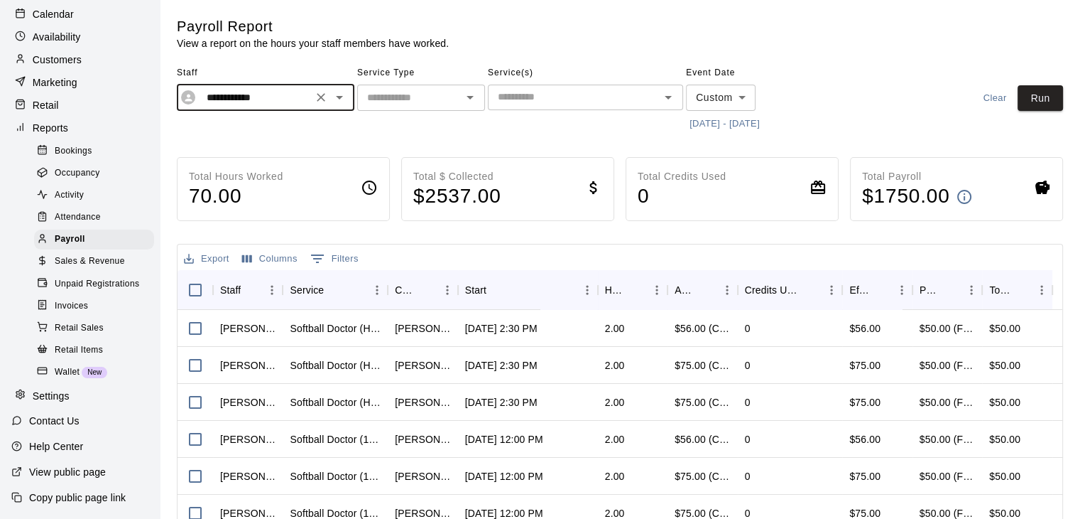
click at [1026, 84] on div "**********" at bounding box center [620, 98] width 886 height 73
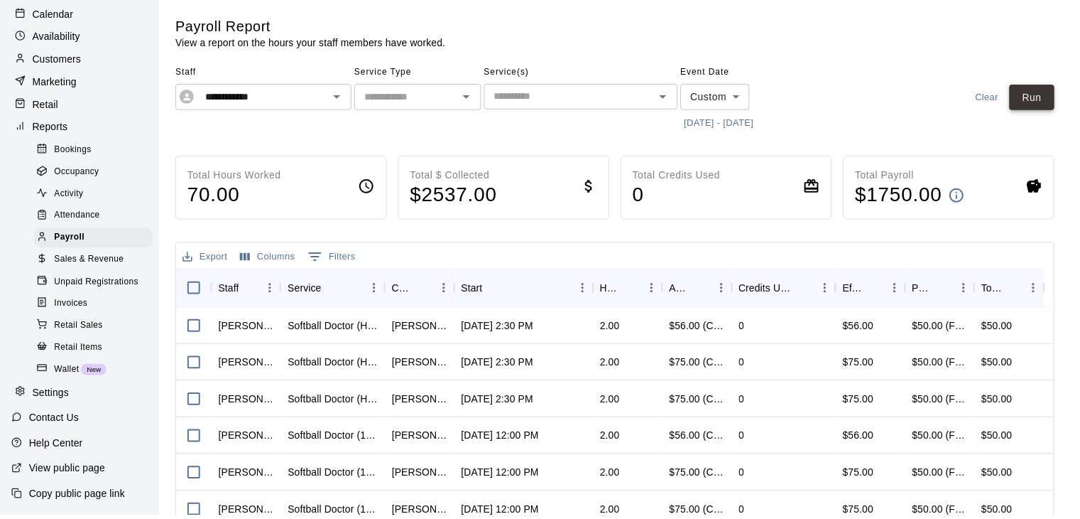
click at [1034, 94] on button "Run" at bounding box center [1040, 98] width 45 height 26
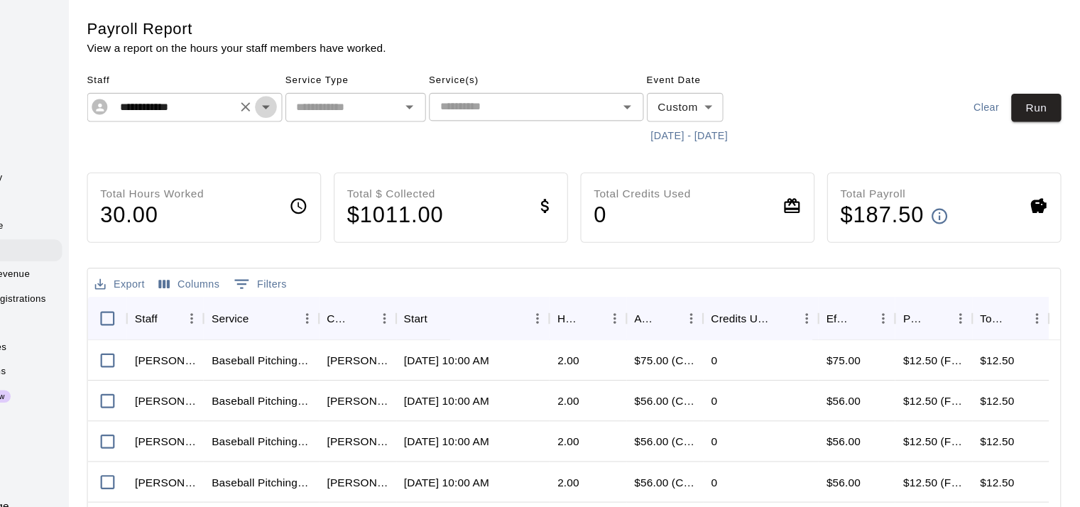
click at [338, 89] on icon "Open" at bounding box center [339, 97] width 17 height 17
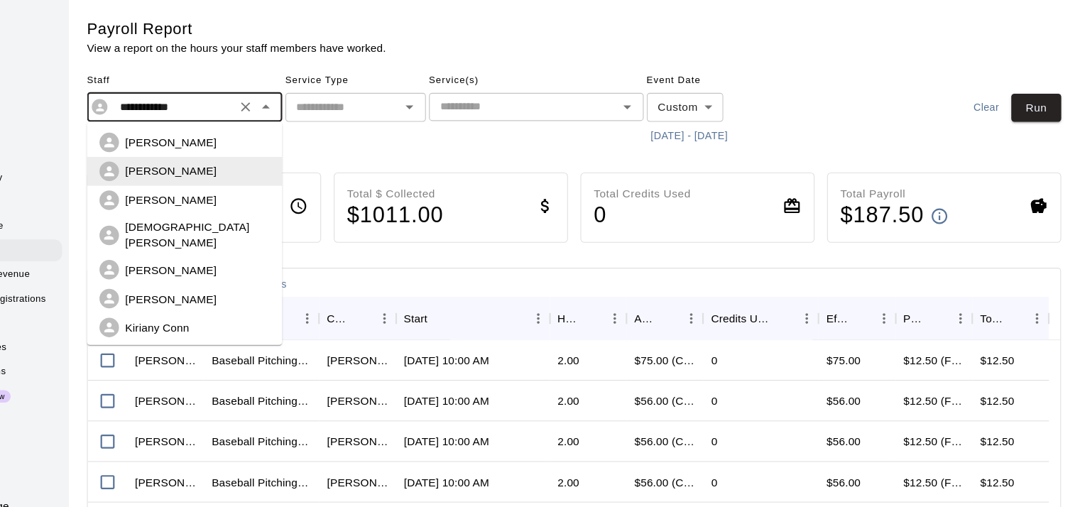
click at [286, 181] on p "[PERSON_NAME]" at bounding box center [253, 182] width 83 height 14
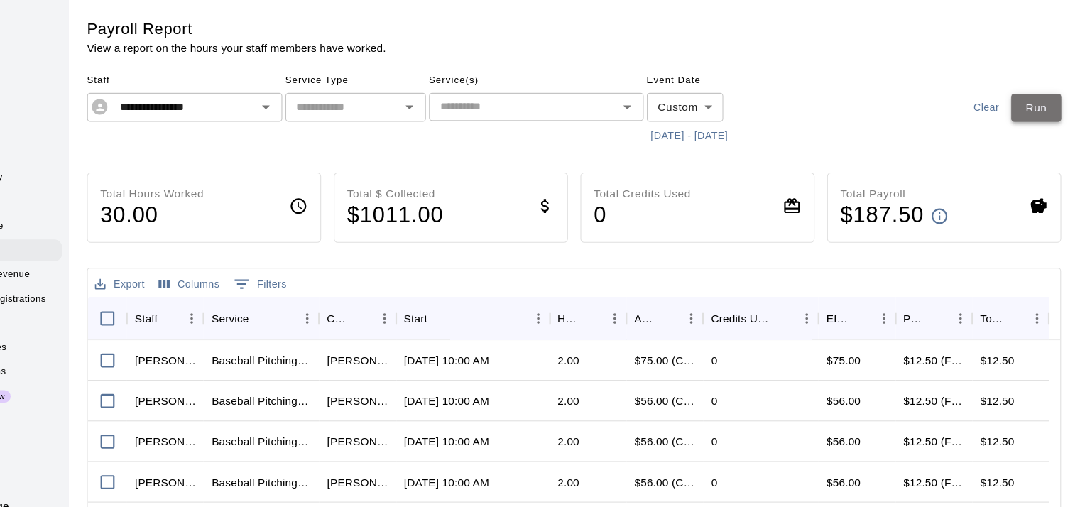
click at [1029, 86] on button "Run" at bounding box center [1040, 98] width 45 height 26
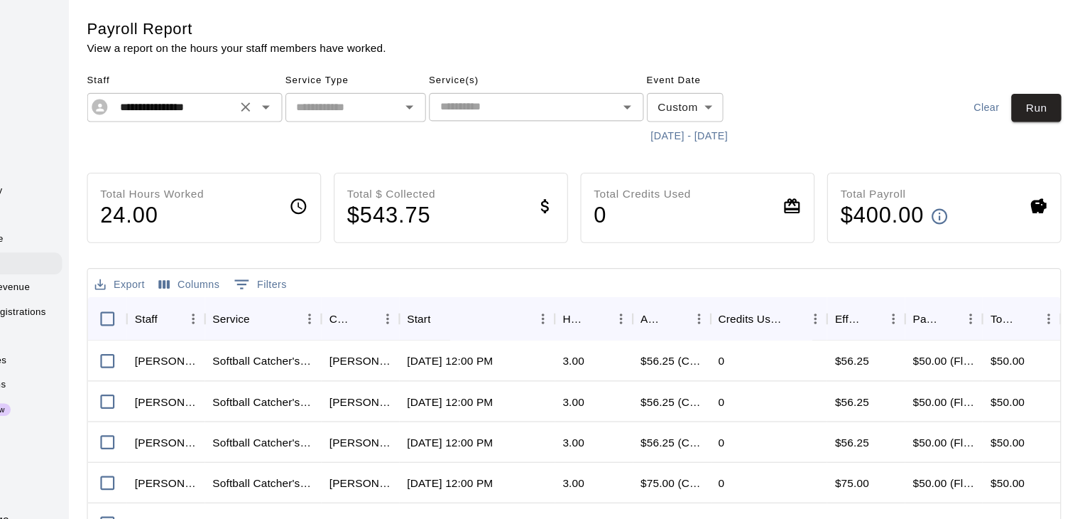
click at [337, 101] on icon "Open" at bounding box center [339, 97] width 17 height 17
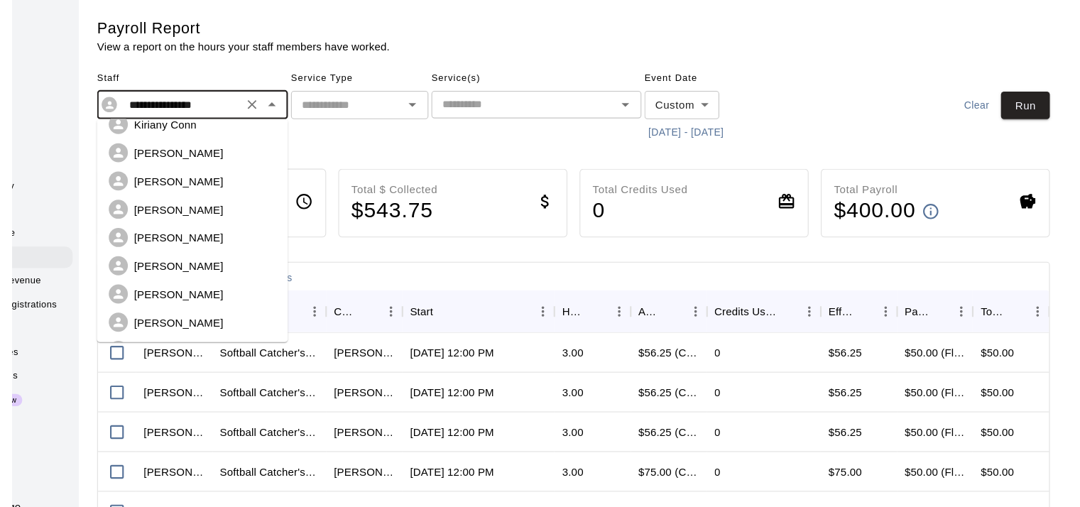
scroll to position [276, 0]
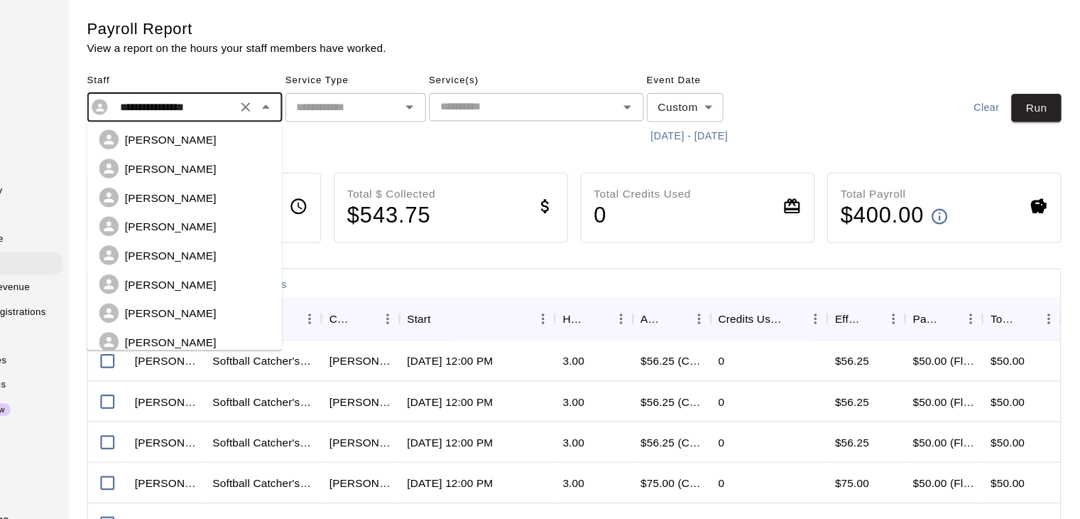
click at [267, 146] on p "[PERSON_NAME]" at bounding box center [253, 153] width 83 height 14
type input "**********"
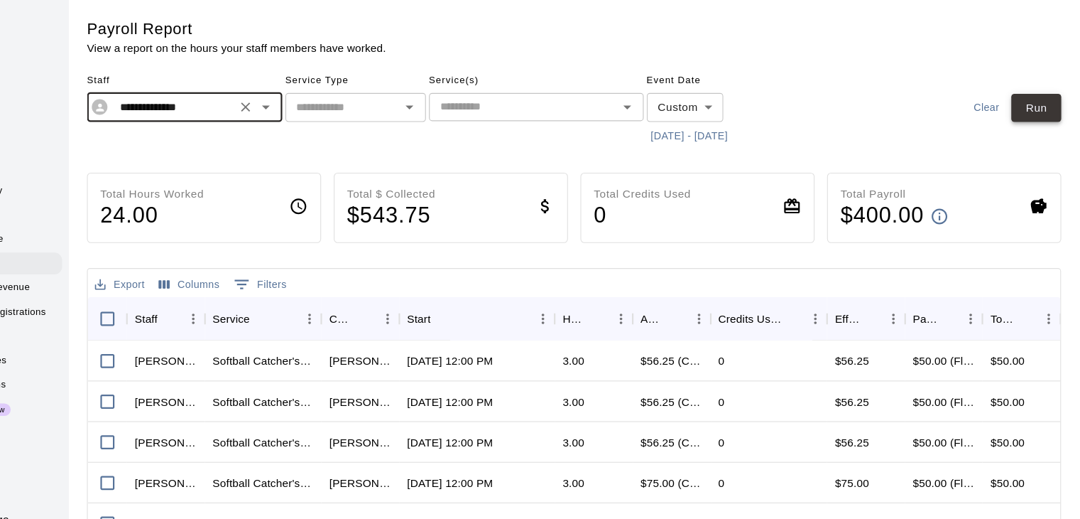
click at [1042, 101] on button "Run" at bounding box center [1040, 98] width 45 height 26
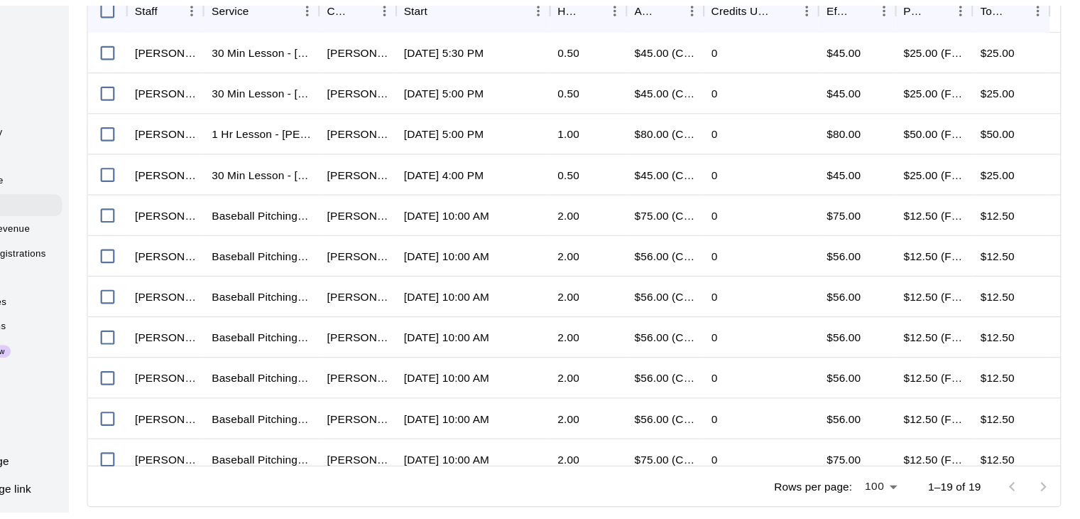
scroll to position [0, 0]
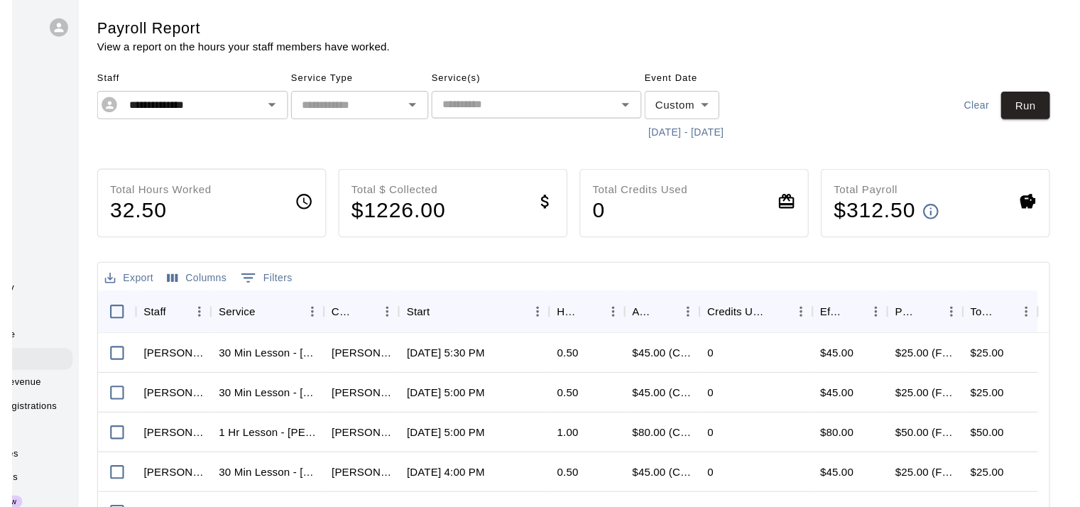
scroll to position [118, 0]
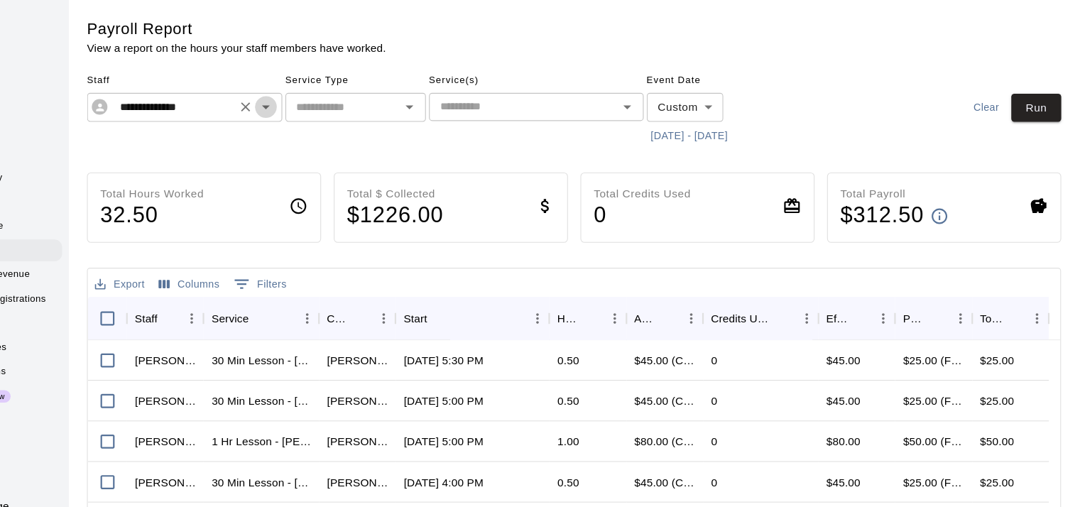
click at [338, 95] on icon "Open" at bounding box center [339, 97] width 17 height 17
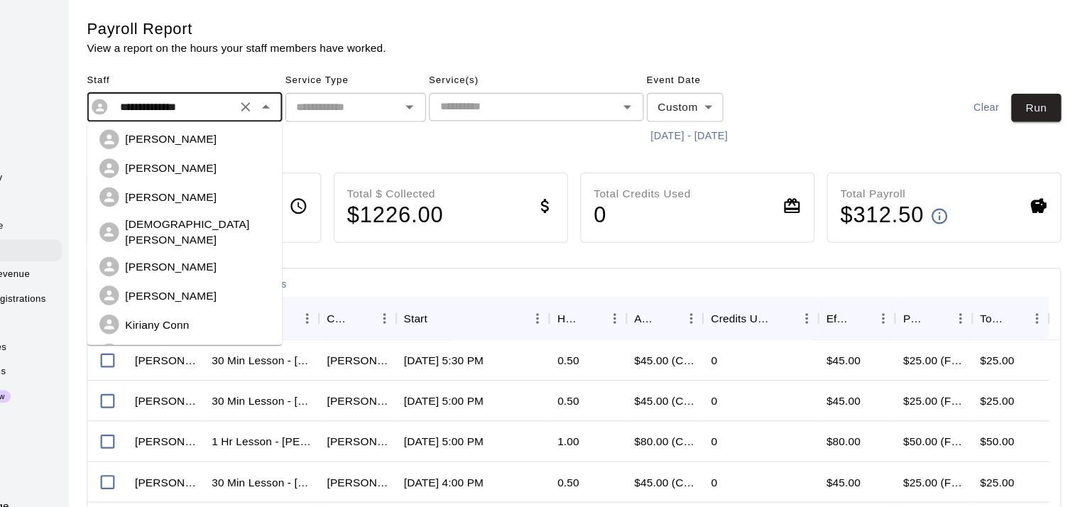
scroll to position [0, 0]
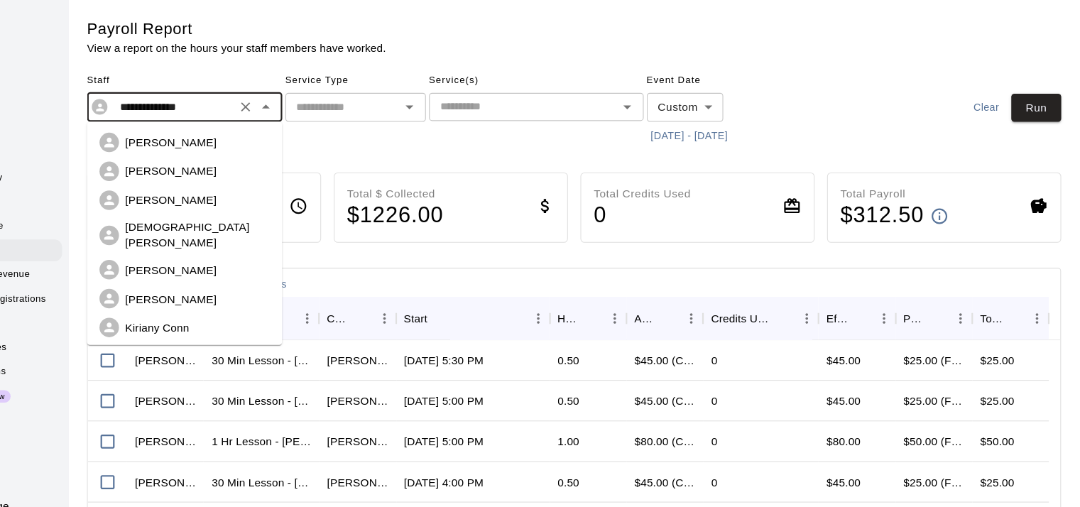
click at [248, 152] on p "[PERSON_NAME]" at bounding box center [253, 155] width 83 height 14
type input "**********"
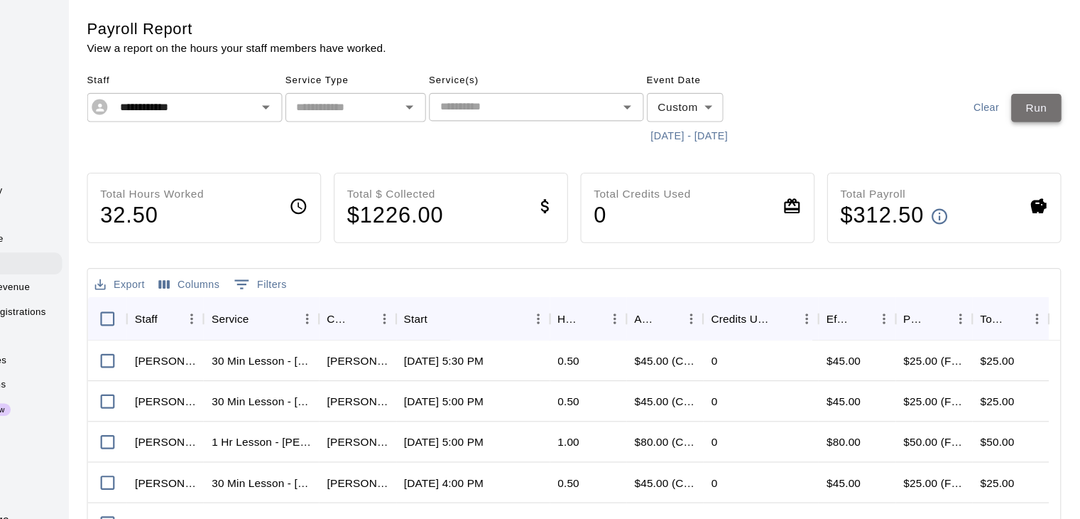
click at [1047, 95] on button "Run" at bounding box center [1040, 98] width 45 height 26
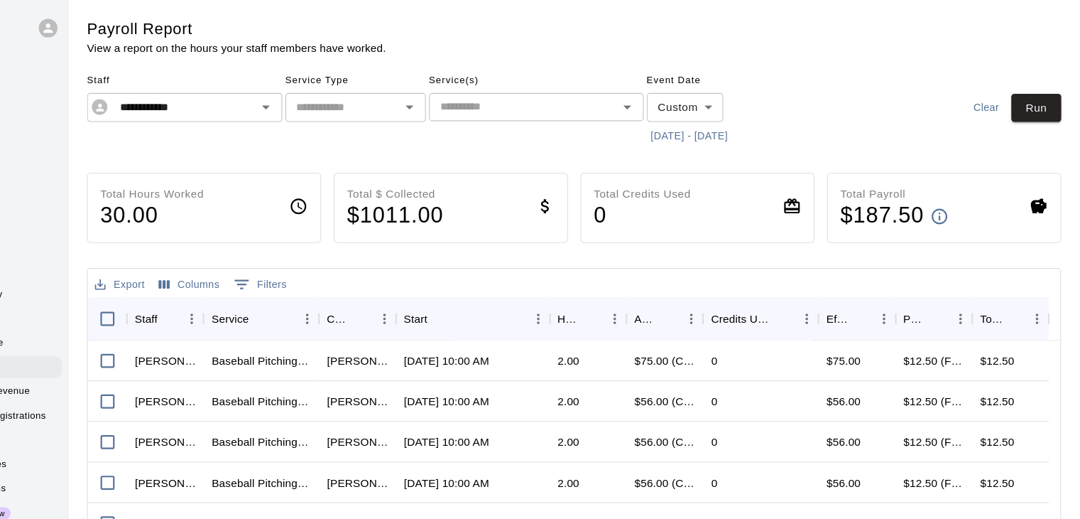
scroll to position [118, 0]
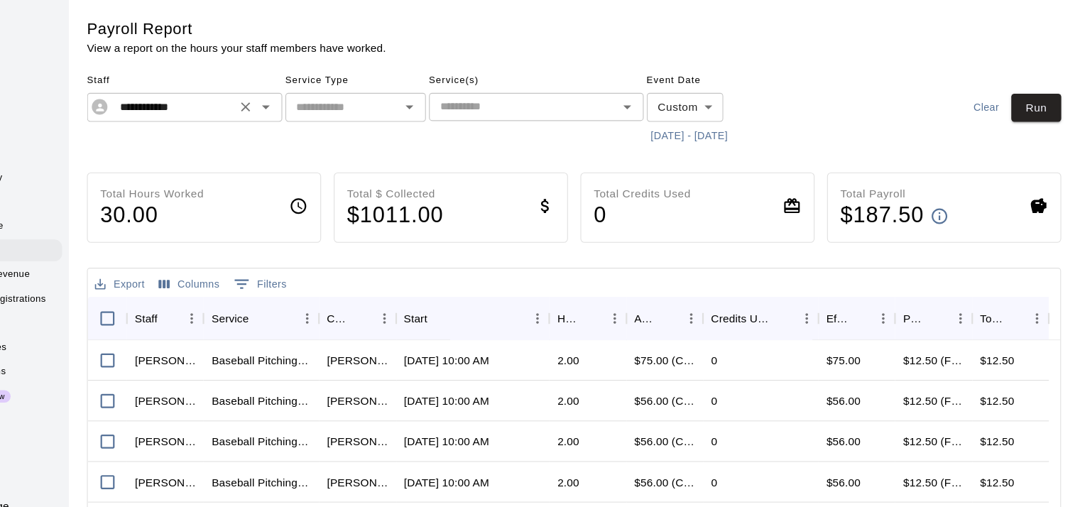
click at [340, 97] on icon "Open" at bounding box center [339, 98] width 7 height 4
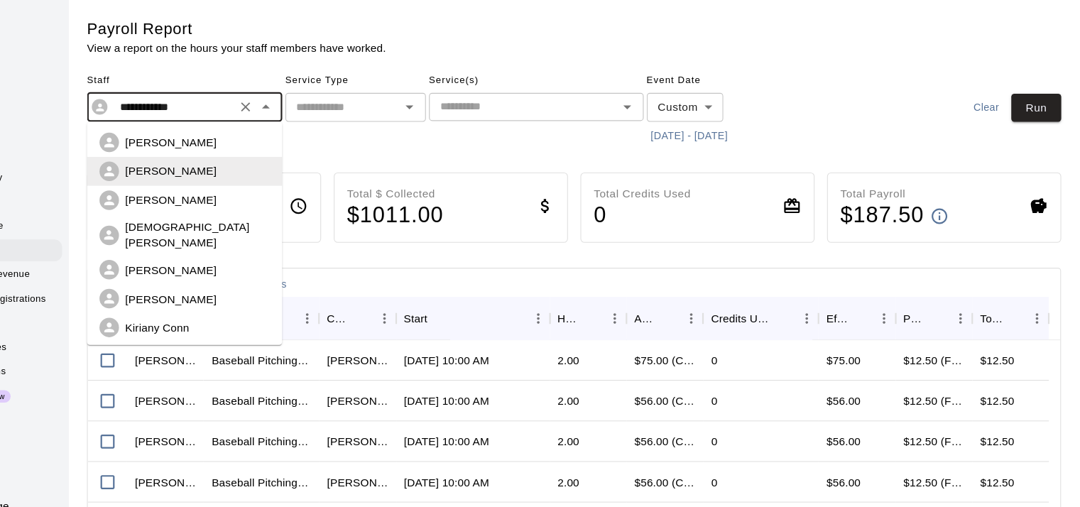
click at [273, 127] on p "[PERSON_NAME]" at bounding box center [253, 129] width 83 height 14
type input "**********"
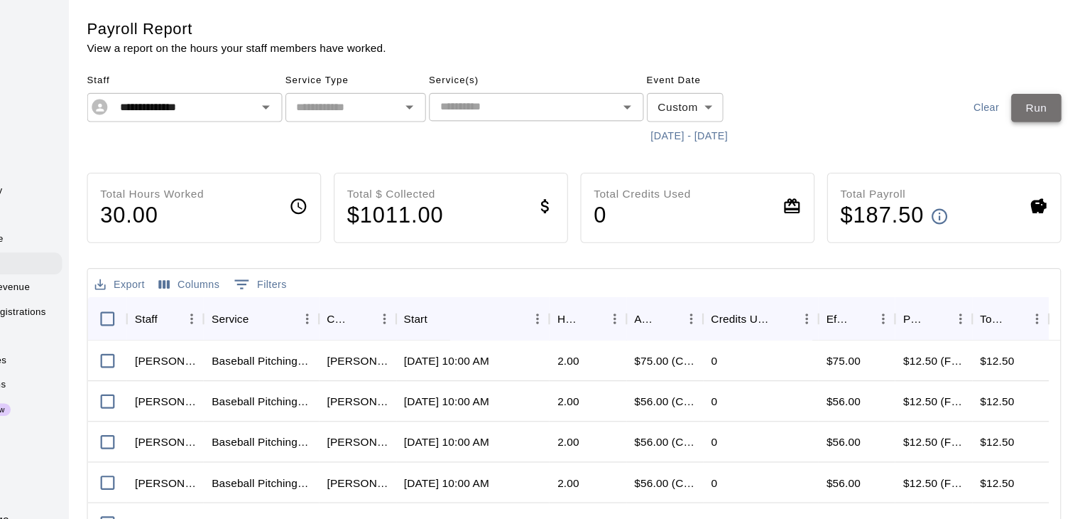
click at [1042, 98] on button "Run" at bounding box center [1040, 98] width 45 height 26
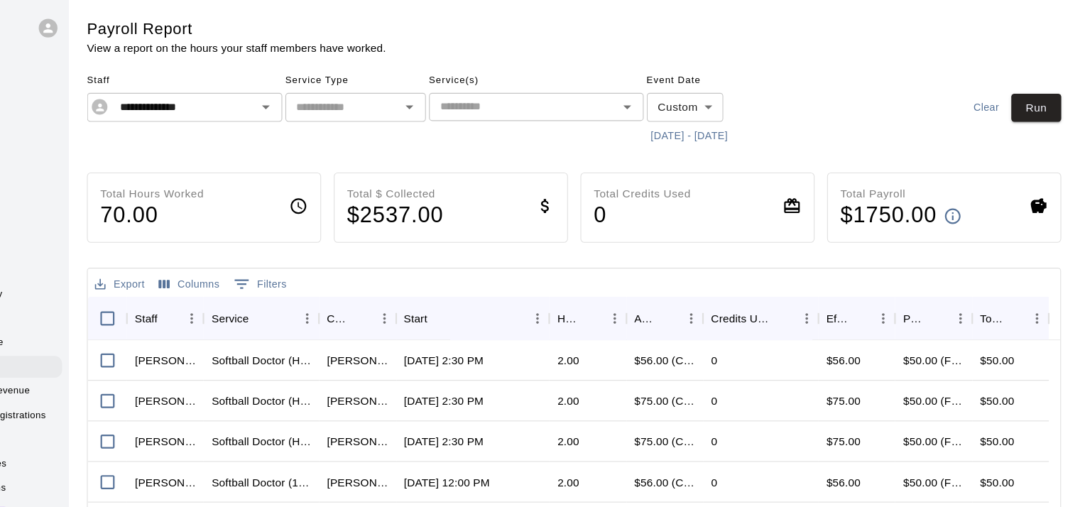
scroll to position [118, 0]
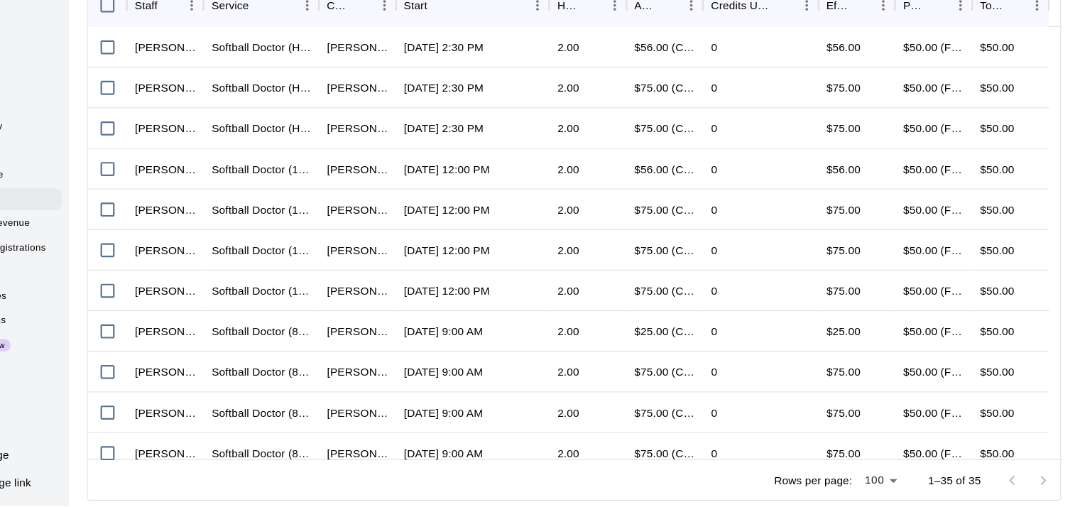
click at [1073, 186] on div "**********" at bounding box center [620, 140] width 909 height 724
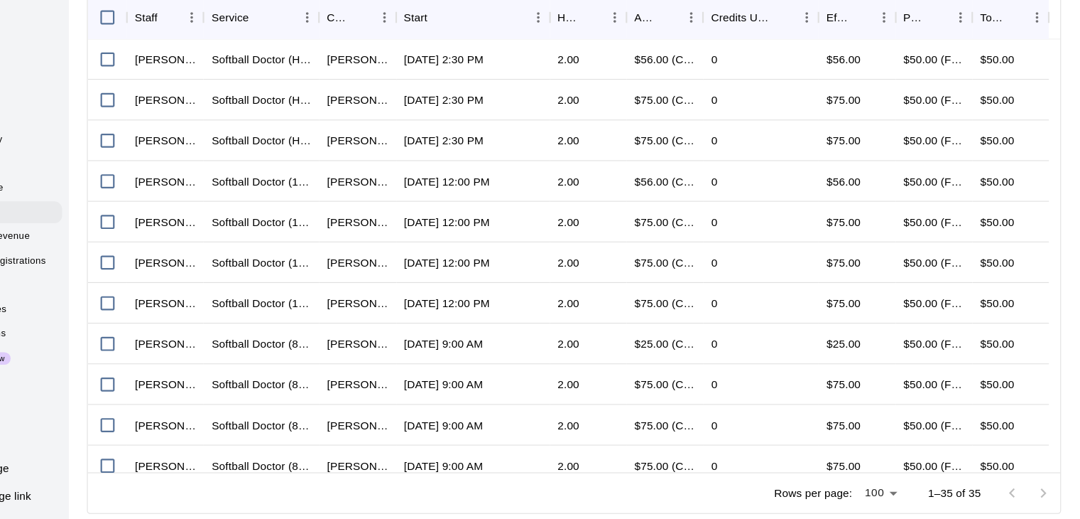
click at [1073, 186] on div "**********" at bounding box center [620, 152] width 909 height 724
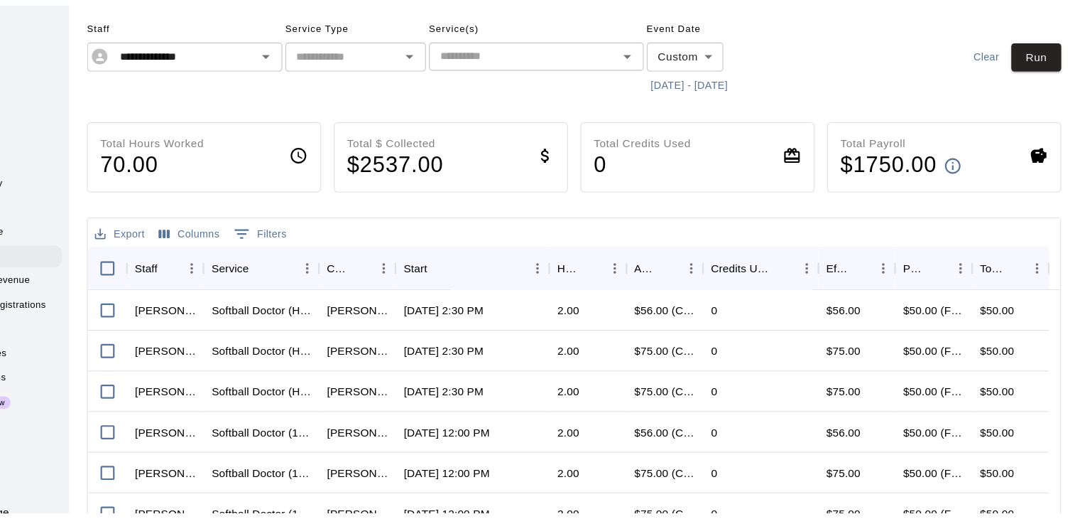
scroll to position [0, 0]
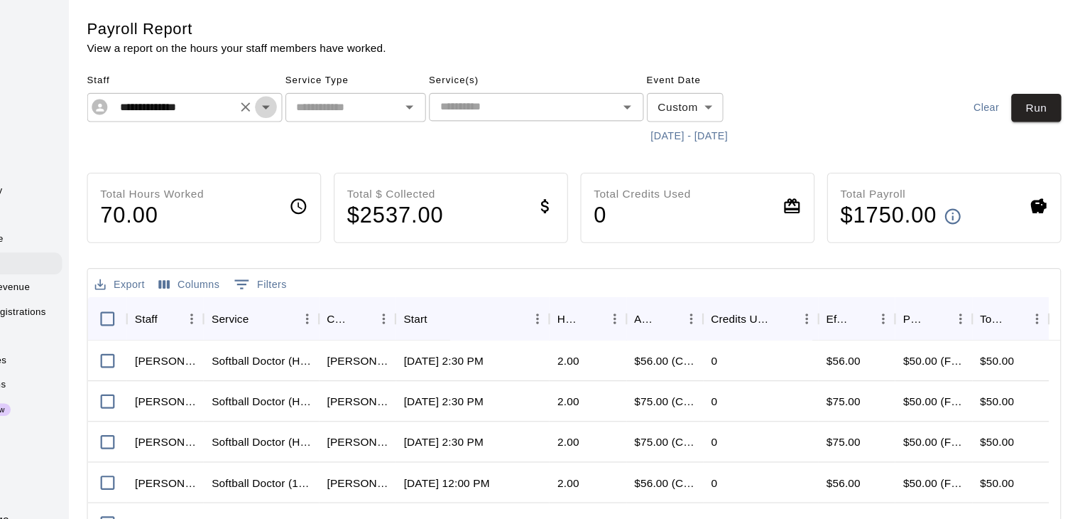
click at [340, 98] on icon "Open" at bounding box center [339, 98] width 7 height 4
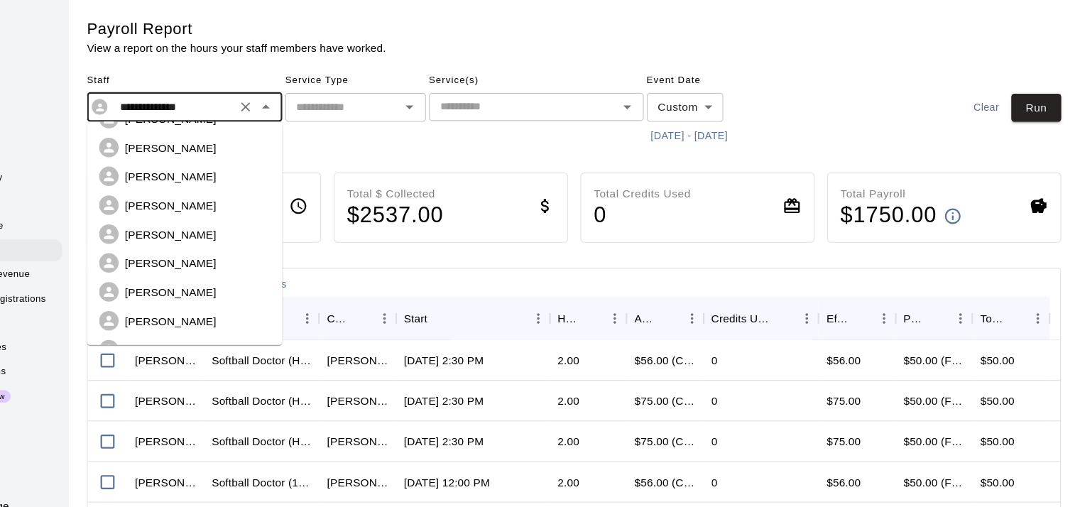
scroll to position [245, 0]
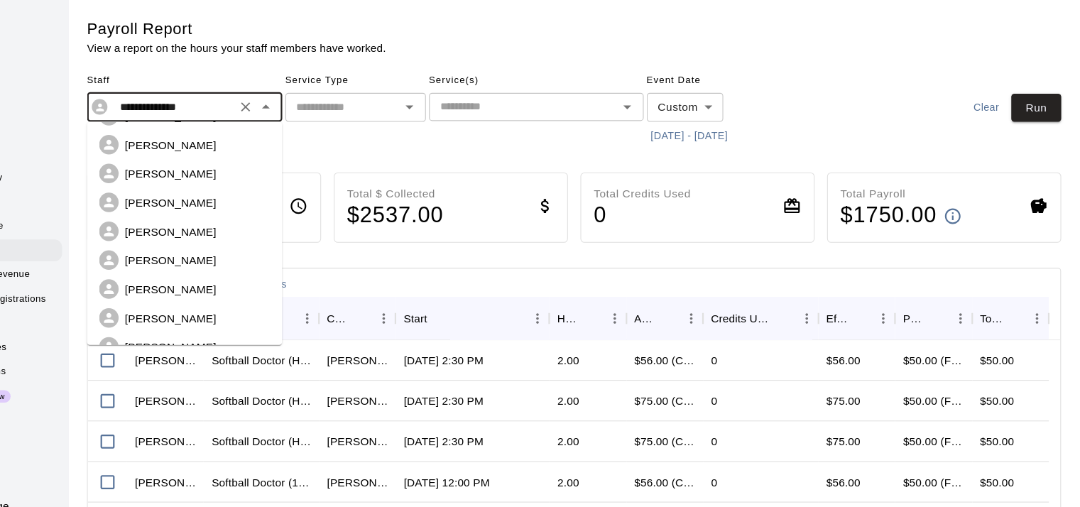
click at [271, 178] on p "[PERSON_NAME]" at bounding box center [253, 185] width 83 height 14
type input "**********"
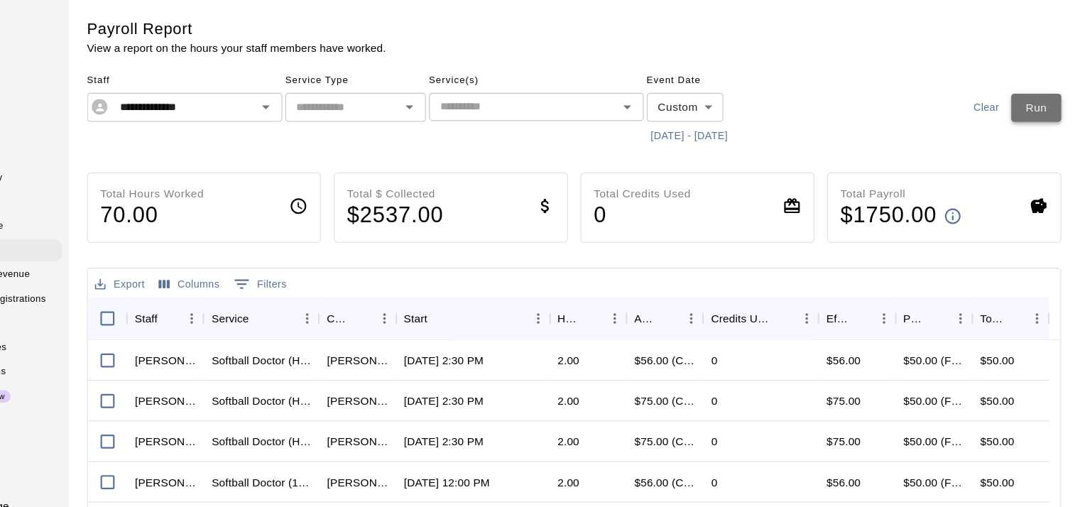
click at [1044, 98] on button "Run" at bounding box center [1040, 98] width 45 height 26
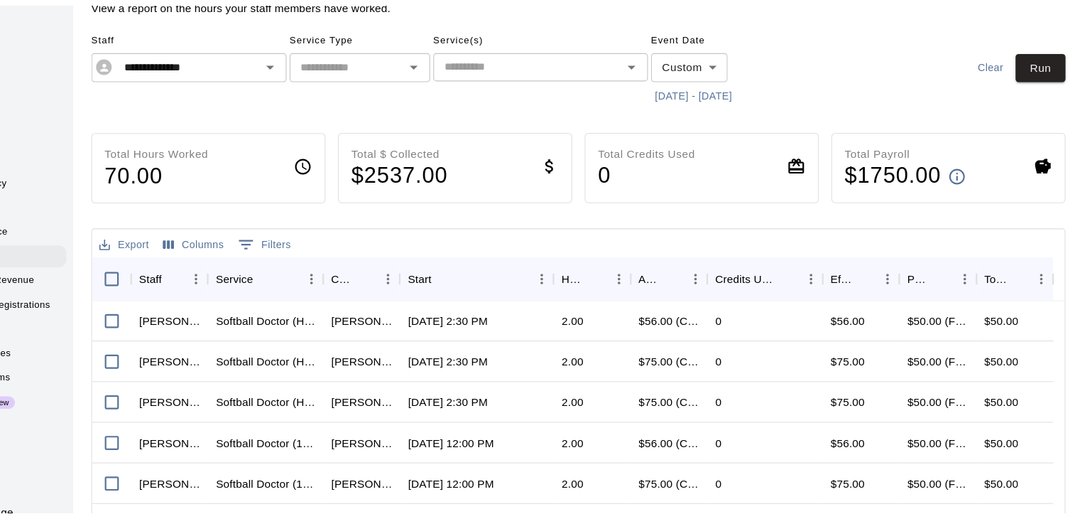
scroll to position [40, 0]
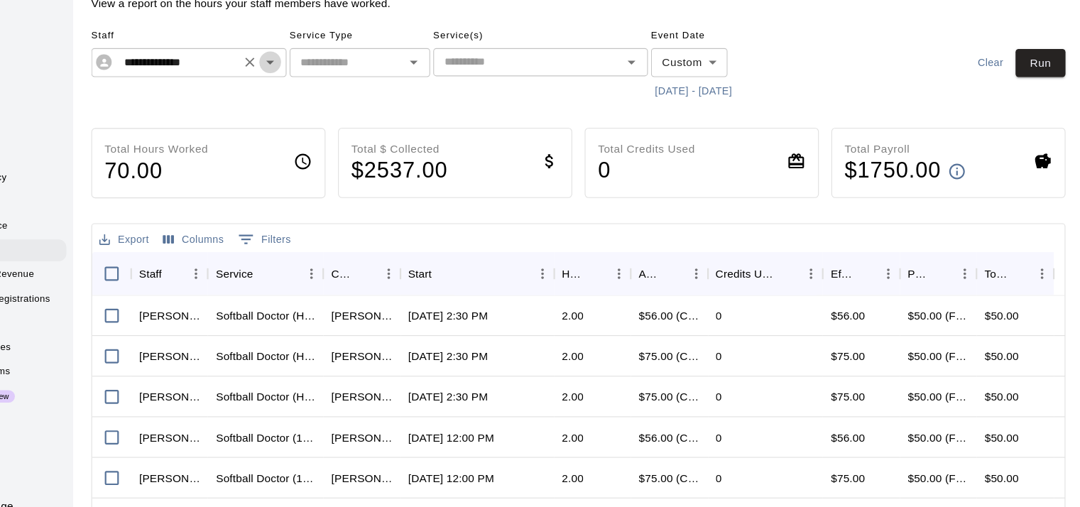
click at [337, 55] on icon "Open" at bounding box center [339, 57] width 7 height 4
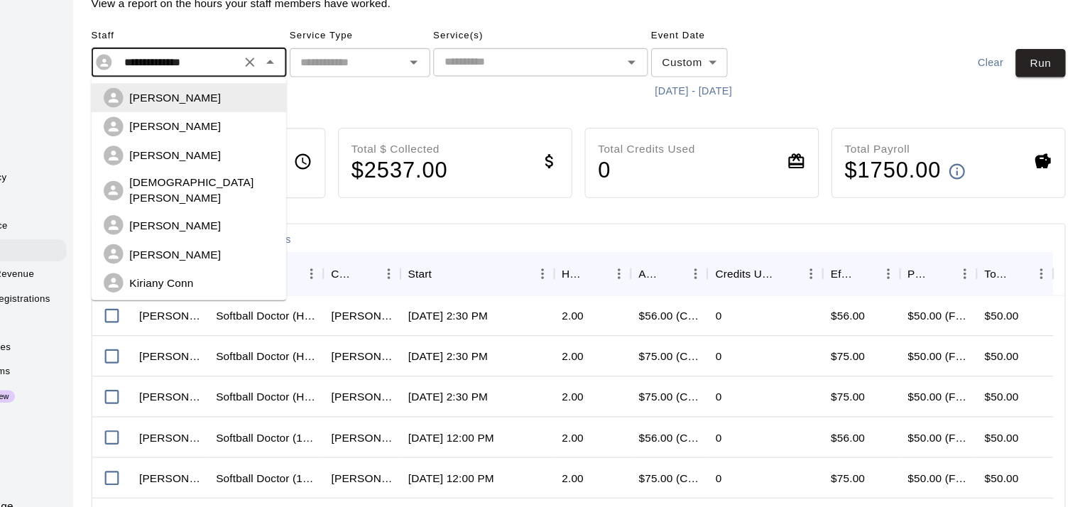
click at [285, 112] on div "[PERSON_NAME]" at bounding box center [277, 115] width 131 height 14
type input "**********"
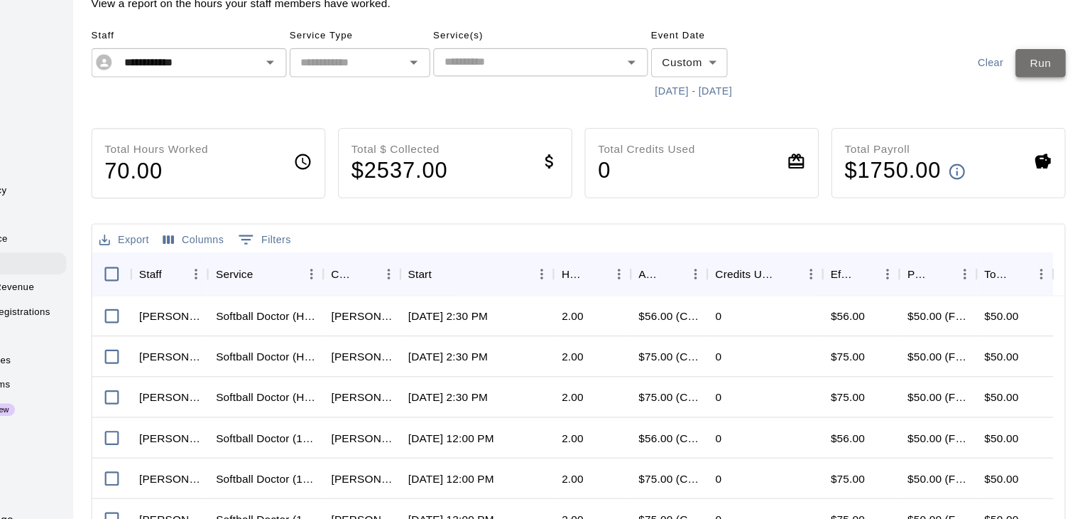
click at [1043, 50] on button "Run" at bounding box center [1040, 58] width 45 height 26
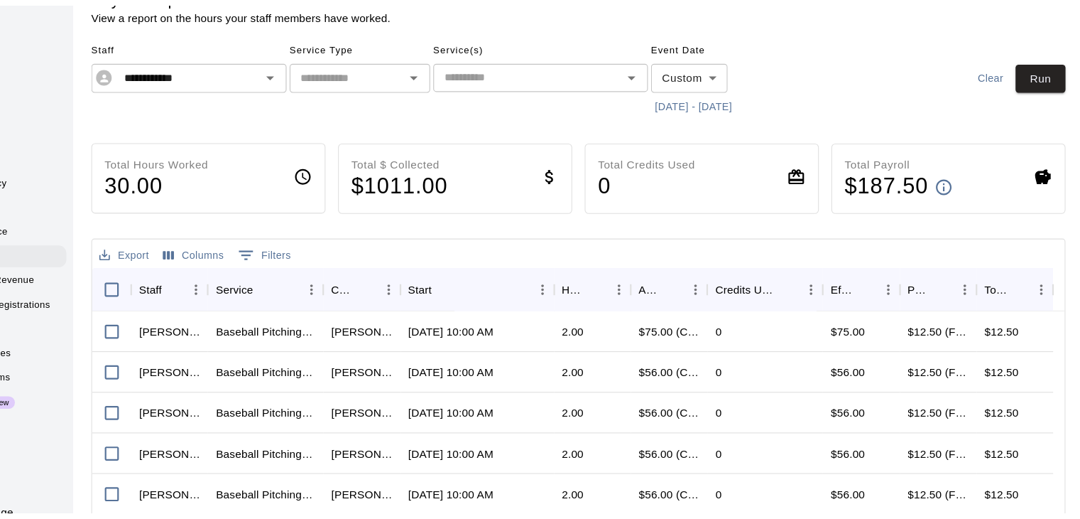
scroll to position [0, 0]
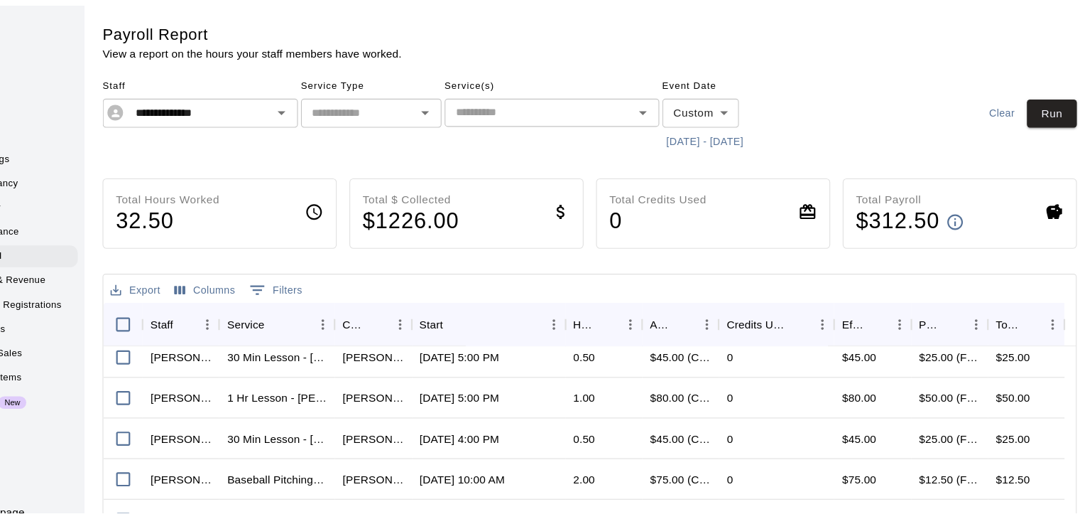
scroll to position [45, 0]
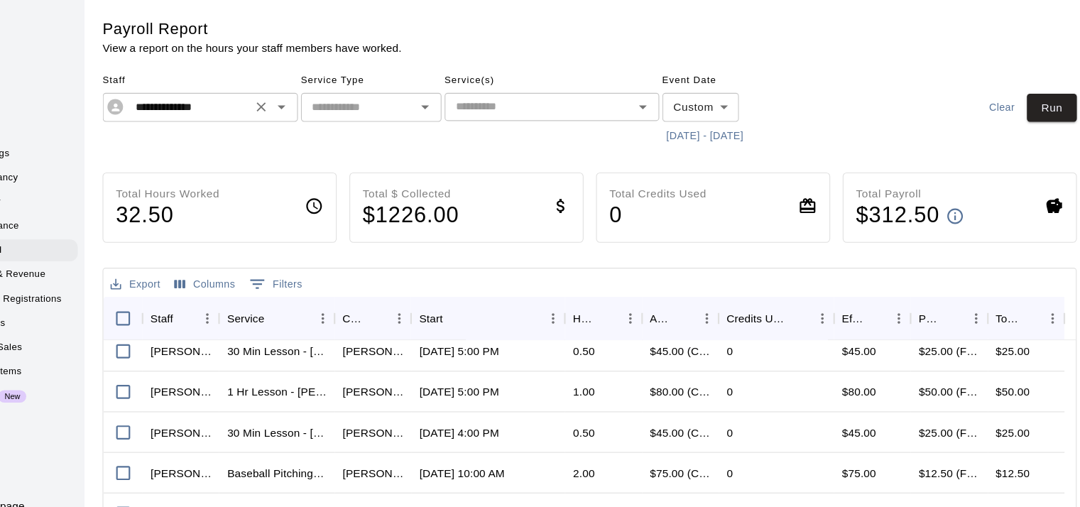
click at [338, 101] on icon "Open" at bounding box center [339, 97] width 17 height 17
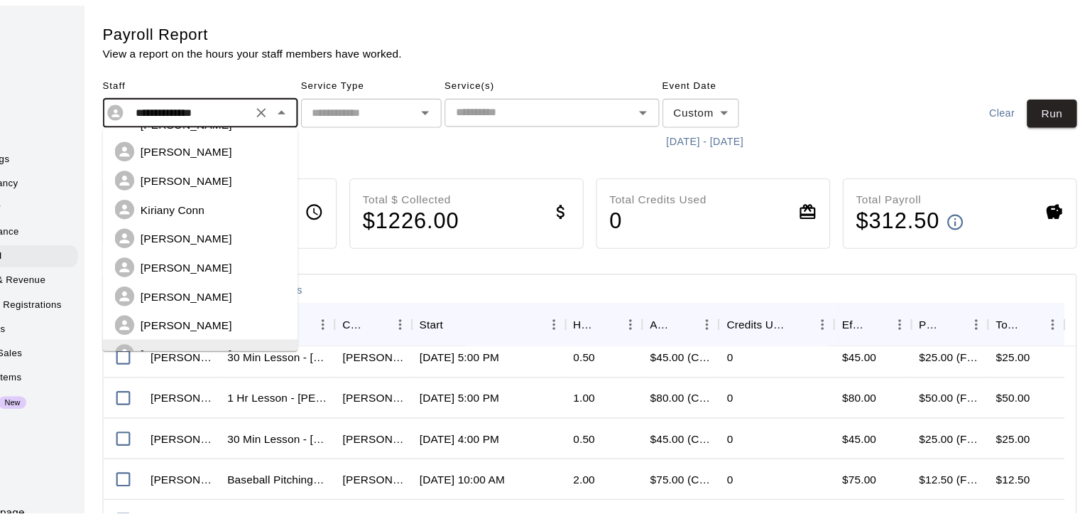
scroll to position [0, 0]
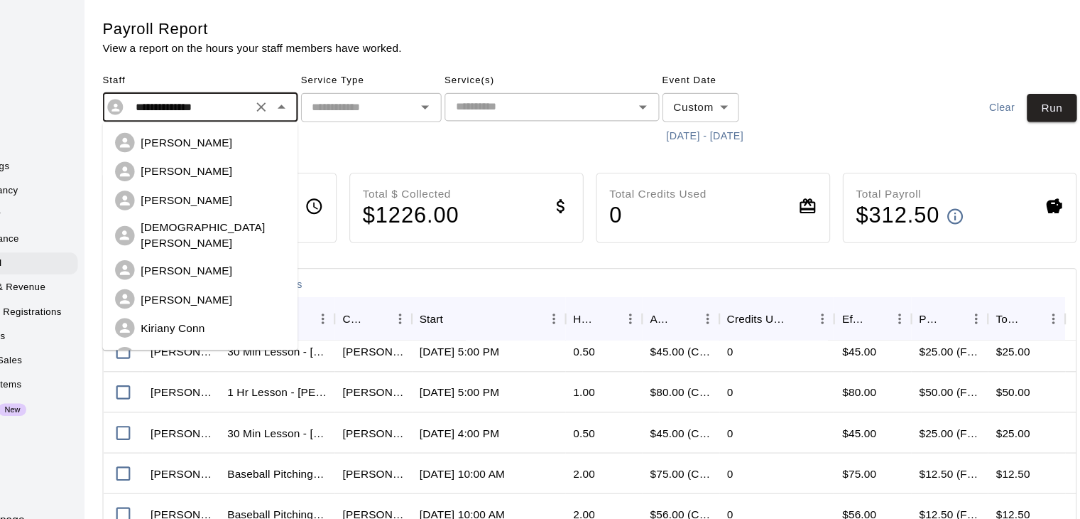
click at [275, 186] on p "[PERSON_NAME]" at bounding box center [253, 182] width 83 height 14
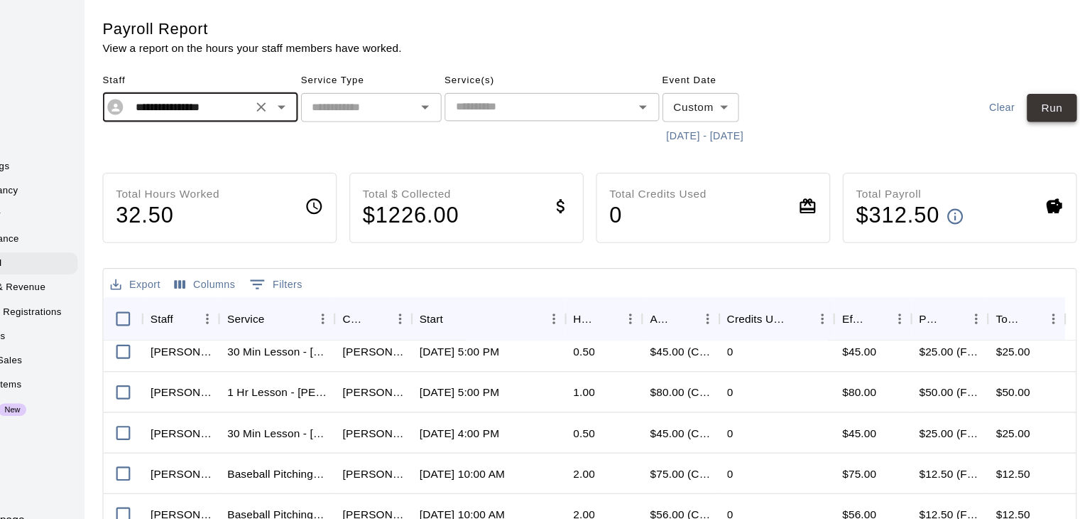
click at [1049, 89] on button "Run" at bounding box center [1040, 98] width 45 height 26
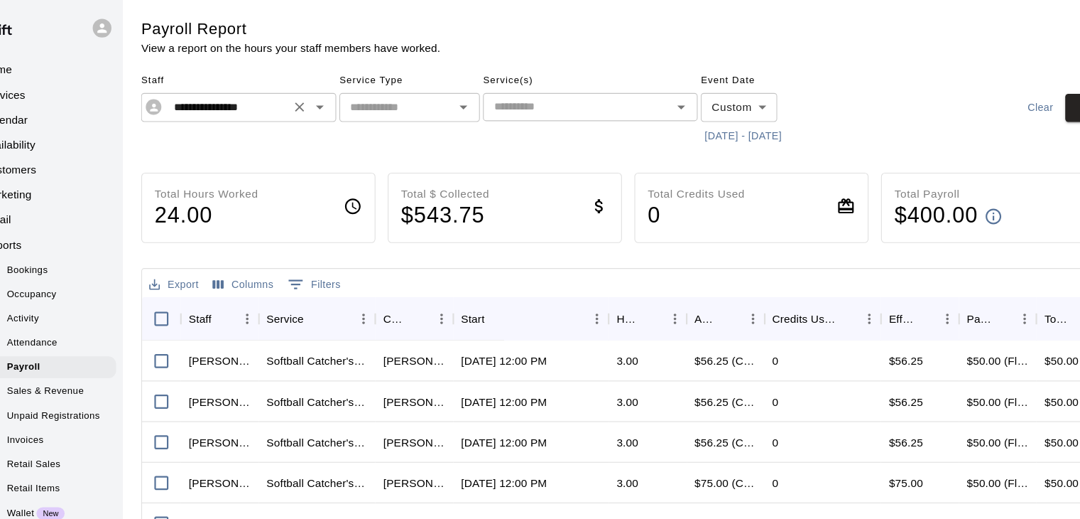
click at [337, 98] on icon "Open" at bounding box center [339, 97] width 17 height 17
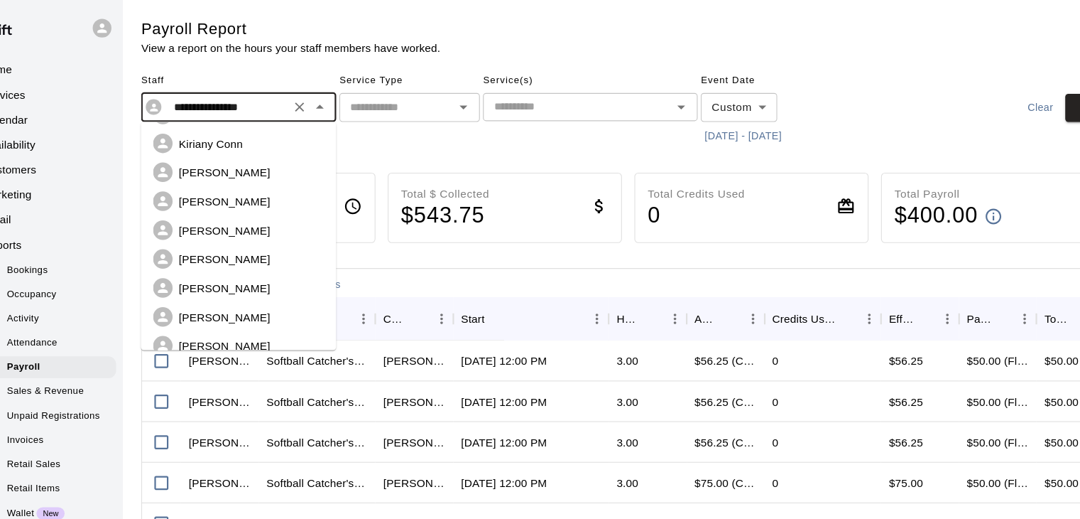
scroll to position [168, 0]
click at [261, 255] on p "[PERSON_NAME]" at bounding box center [253, 262] width 83 height 14
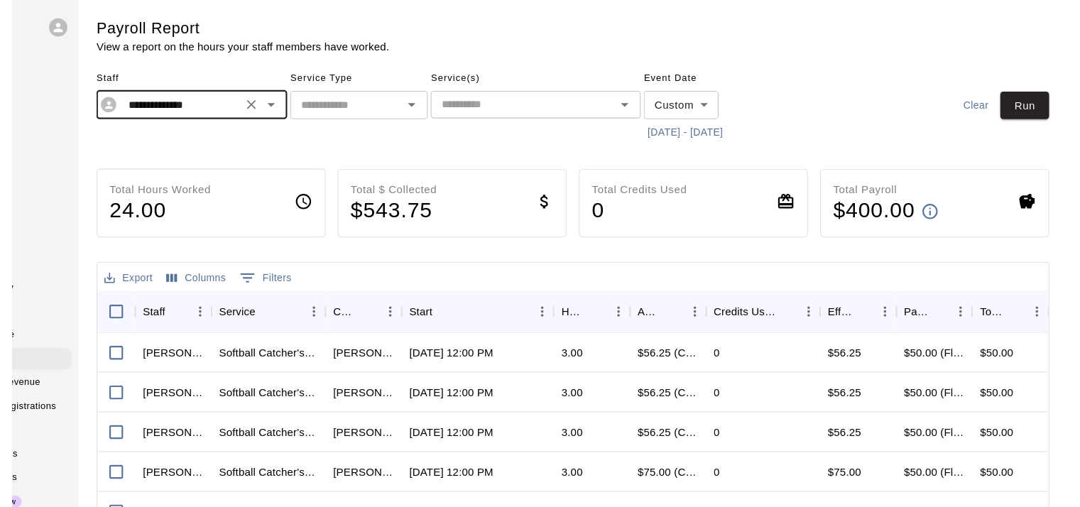
scroll to position [0, 0]
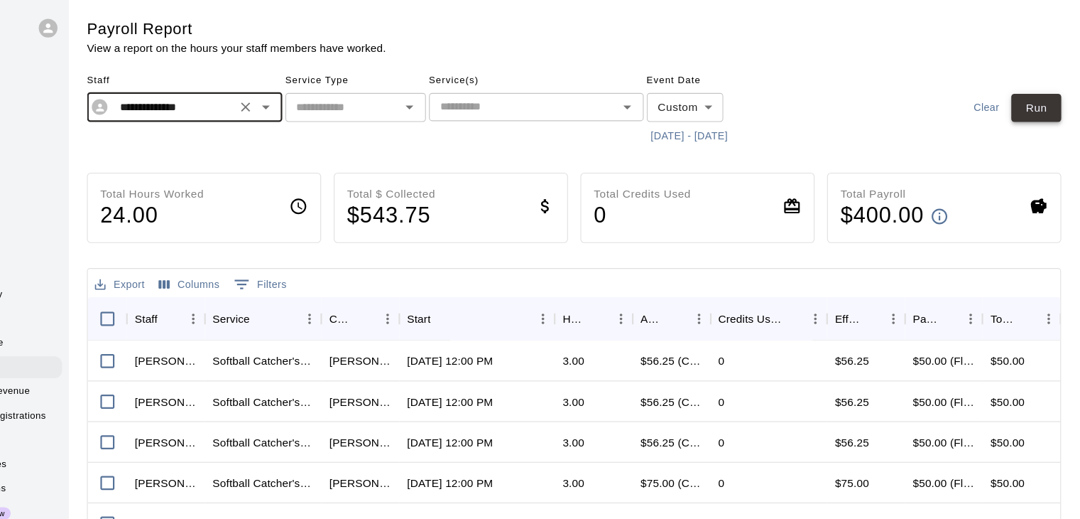
click at [1051, 90] on button "Run" at bounding box center [1040, 98] width 45 height 26
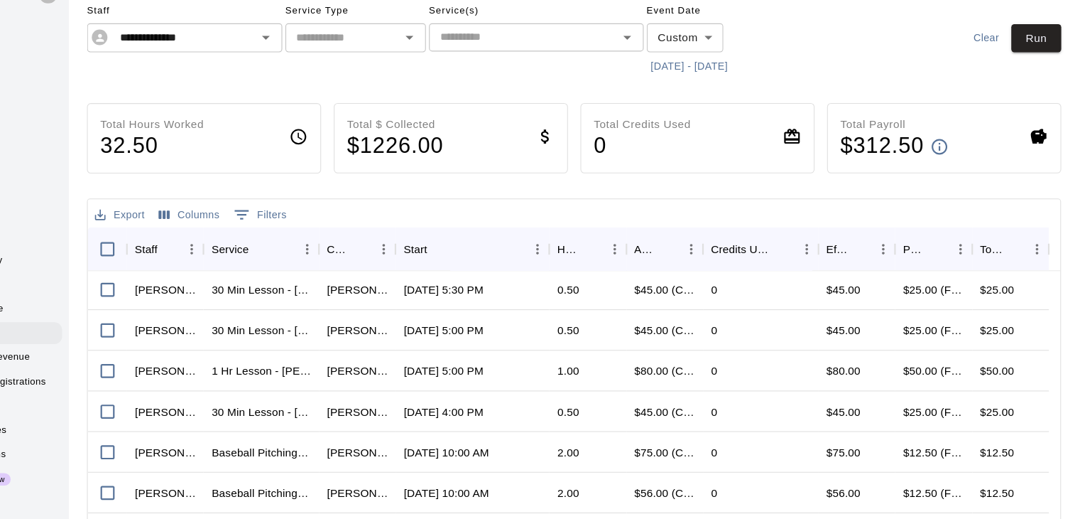
scroll to position [1, 0]
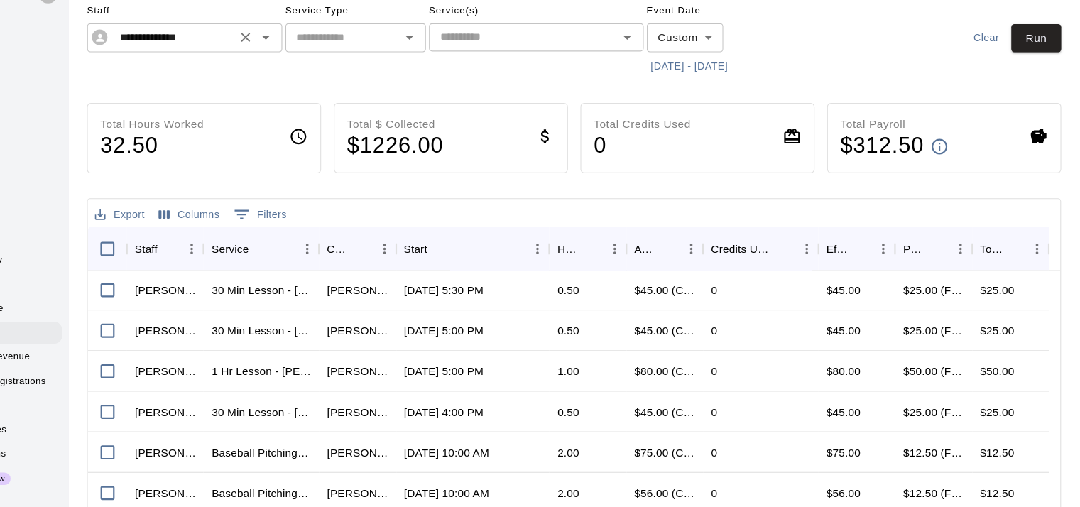
click at [341, 65] on icon "Open" at bounding box center [339, 65] width 17 height 17
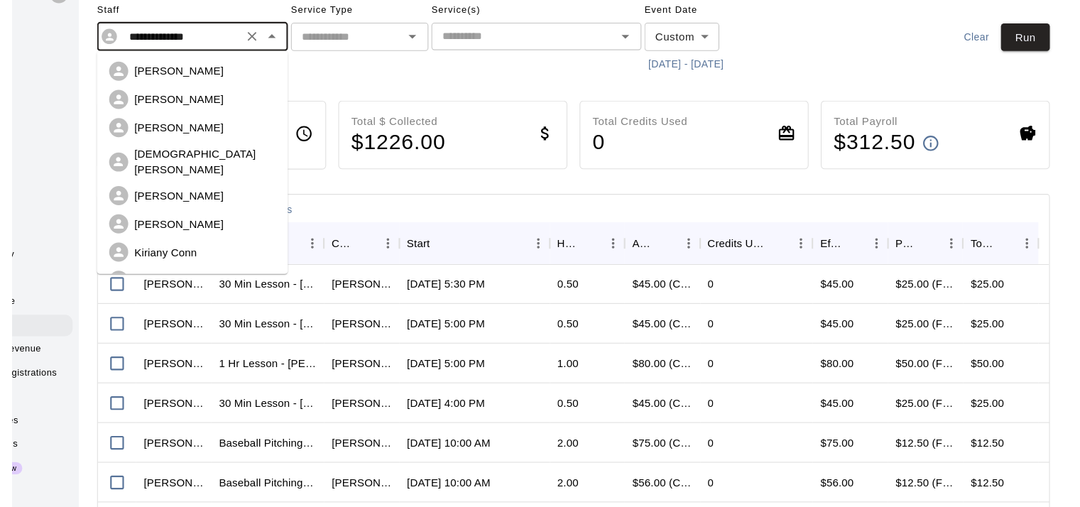
scroll to position [114, 0]
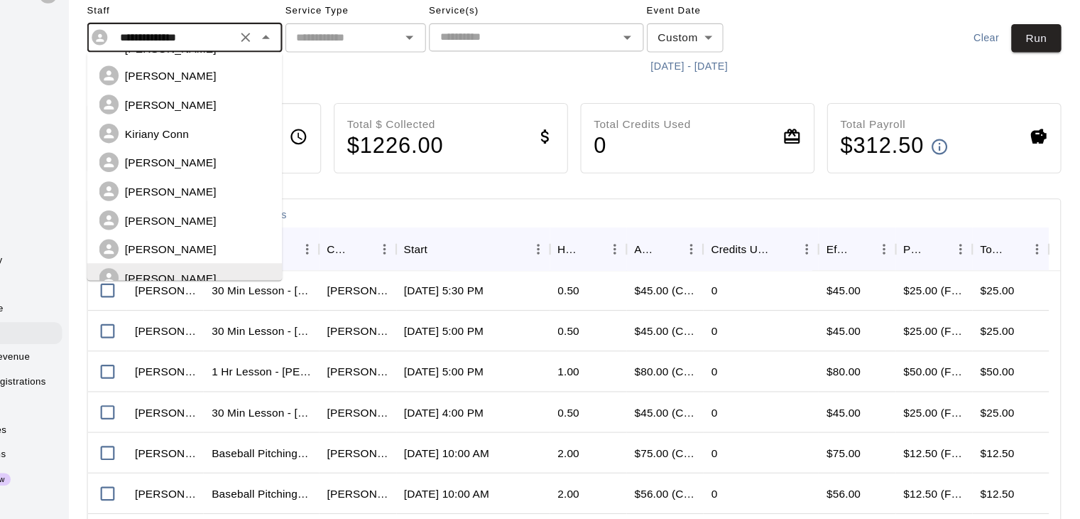
click at [288, 196] on div "[PERSON_NAME]" at bounding box center [265, 205] width 155 height 18
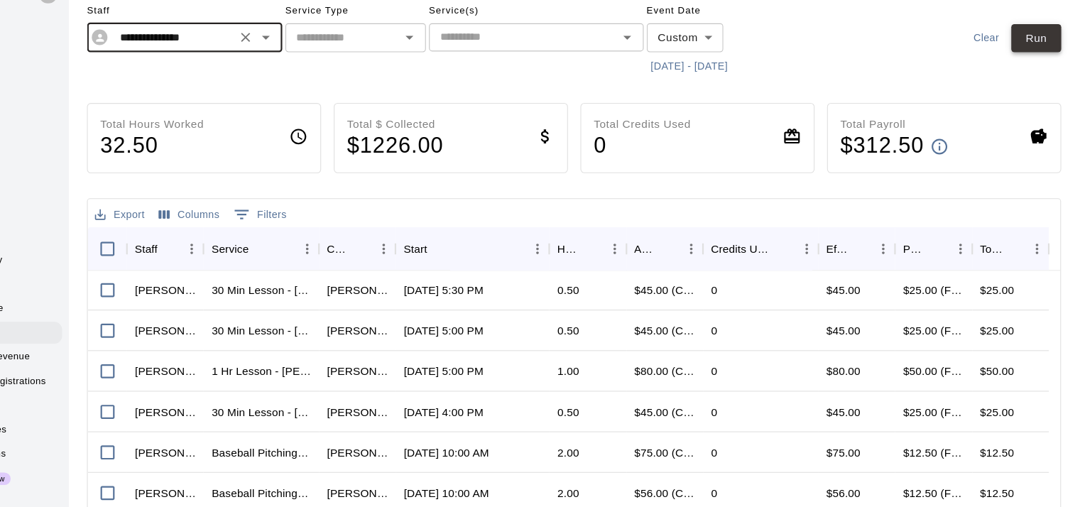
click at [1043, 68] on button "Run" at bounding box center [1040, 66] width 45 height 26
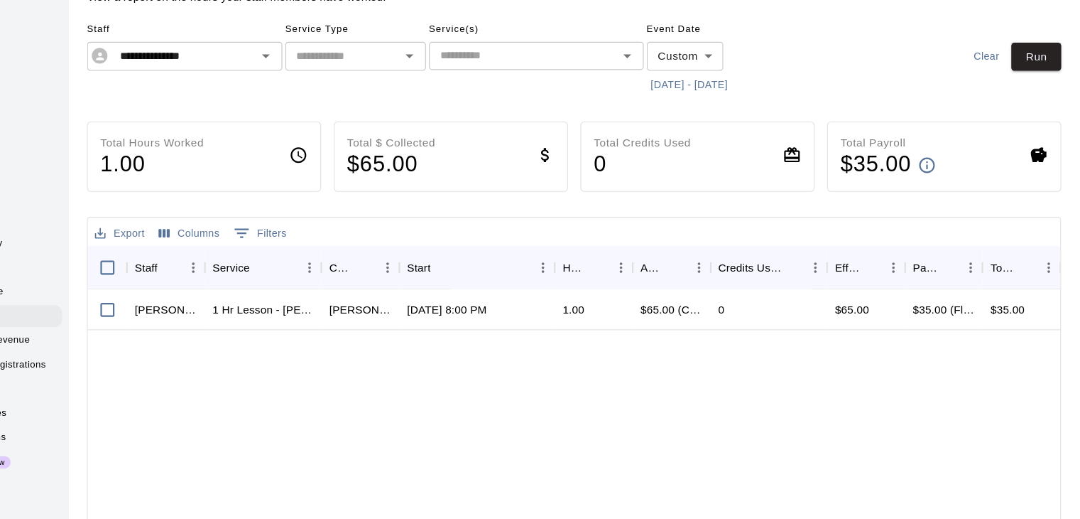
scroll to position [0, 0]
click at [340, 99] on icon "Open" at bounding box center [339, 97] width 17 height 17
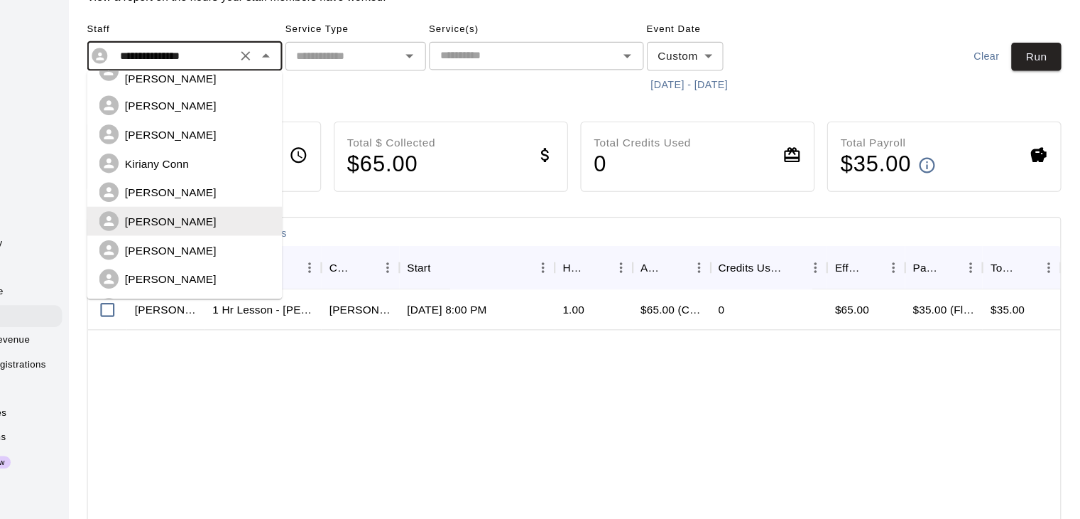
scroll to position [127, 0]
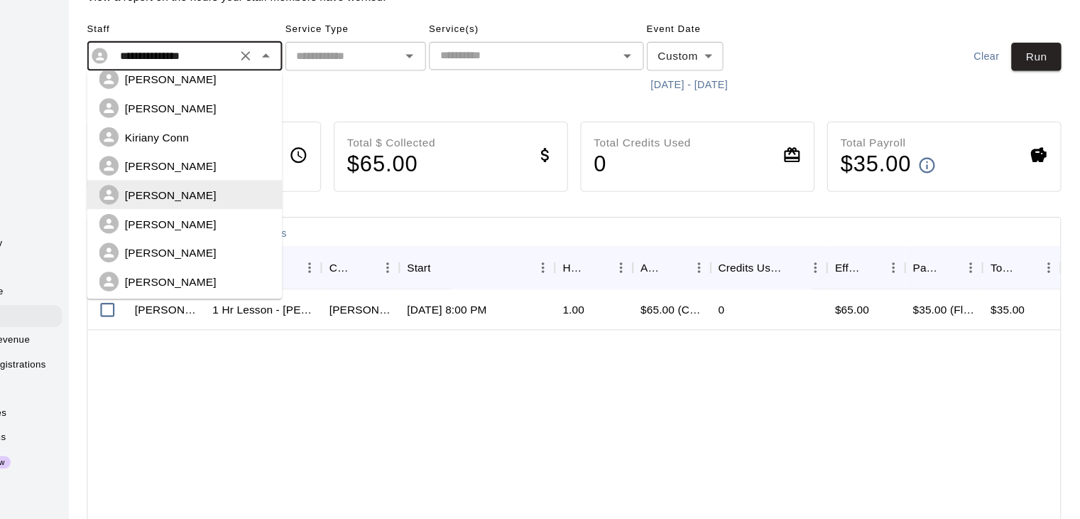
click at [269, 243] on p "[PERSON_NAME]" at bounding box center [253, 250] width 83 height 14
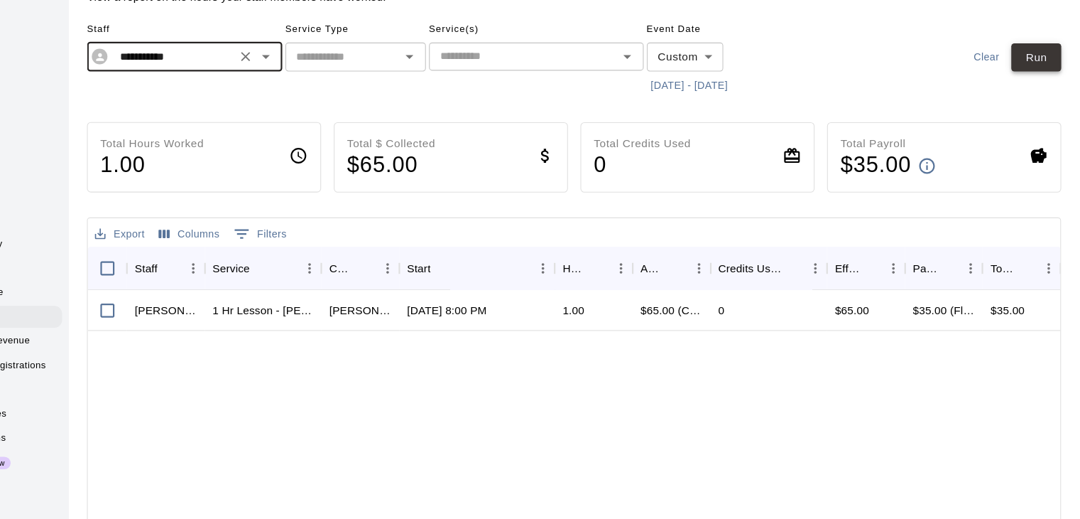
click at [1041, 90] on button "Run" at bounding box center [1040, 98] width 45 height 26
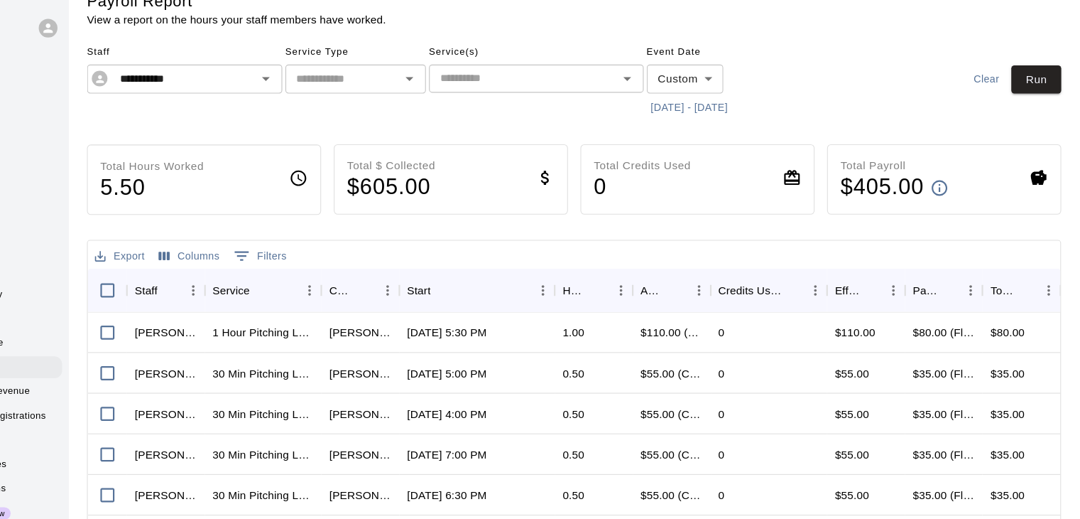
scroll to position [21, 0]
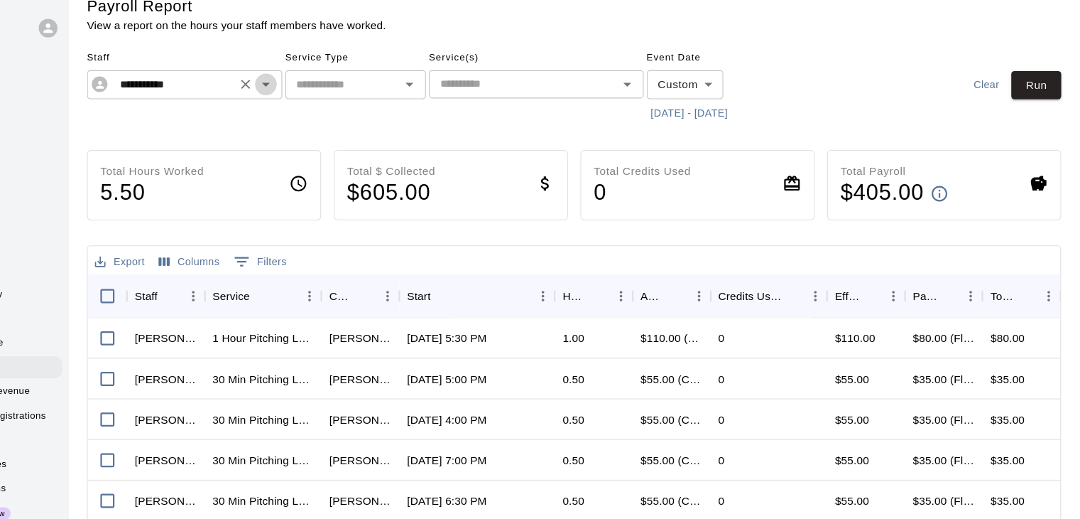
click at [347, 72] on icon "Open" at bounding box center [339, 76] width 17 height 17
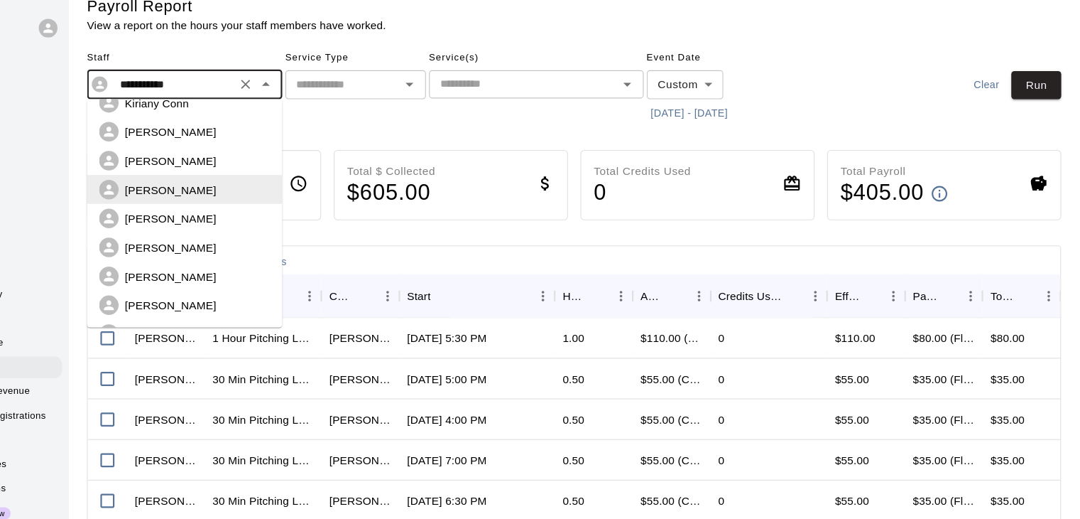
scroll to position [185, 0]
click at [251, 191] on p "[PERSON_NAME]" at bounding box center [253, 198] width 83 height 14
type input "**********"
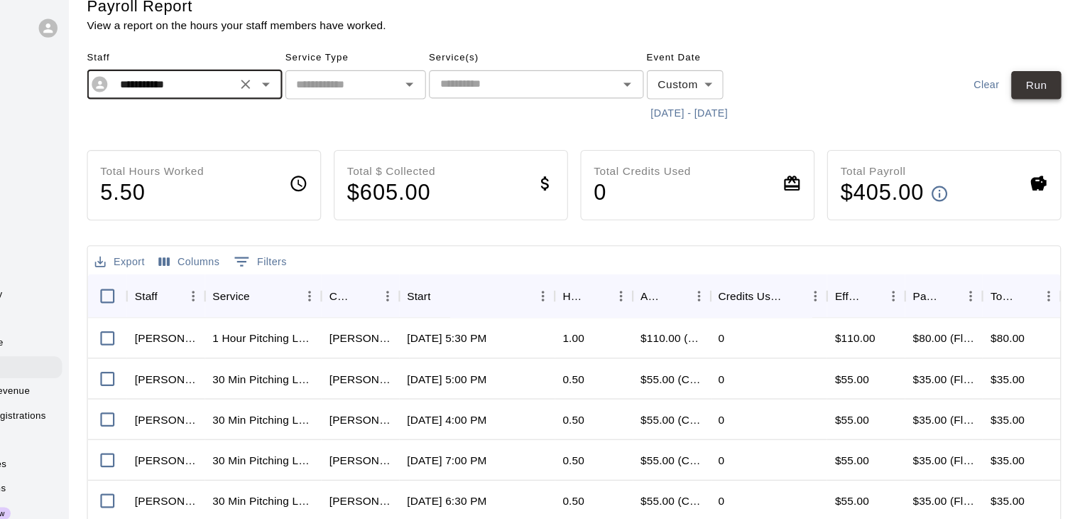
click at [1037, 73] on button "Run" at bounding box center [1040, 78] width 45 height 26
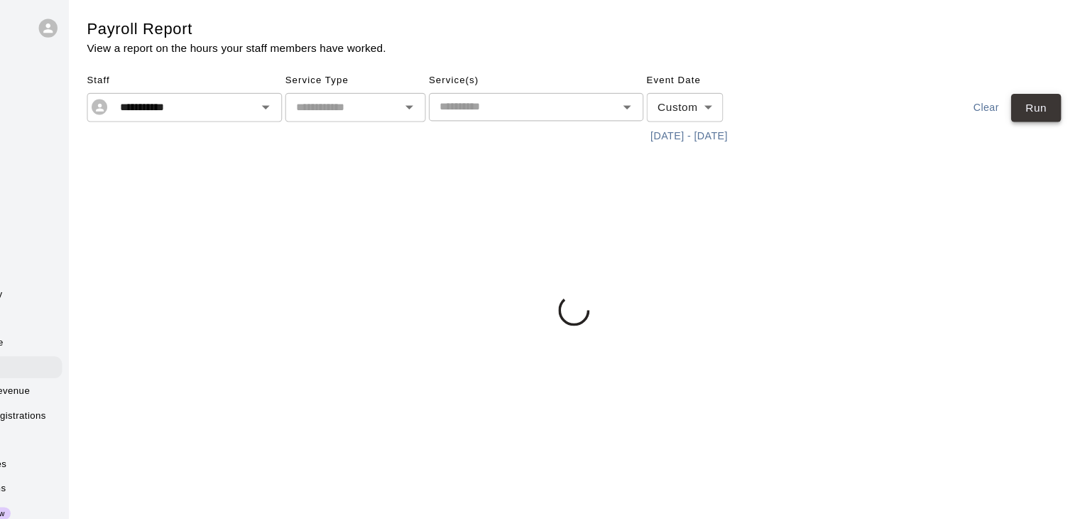
scroll to position [0, 0]
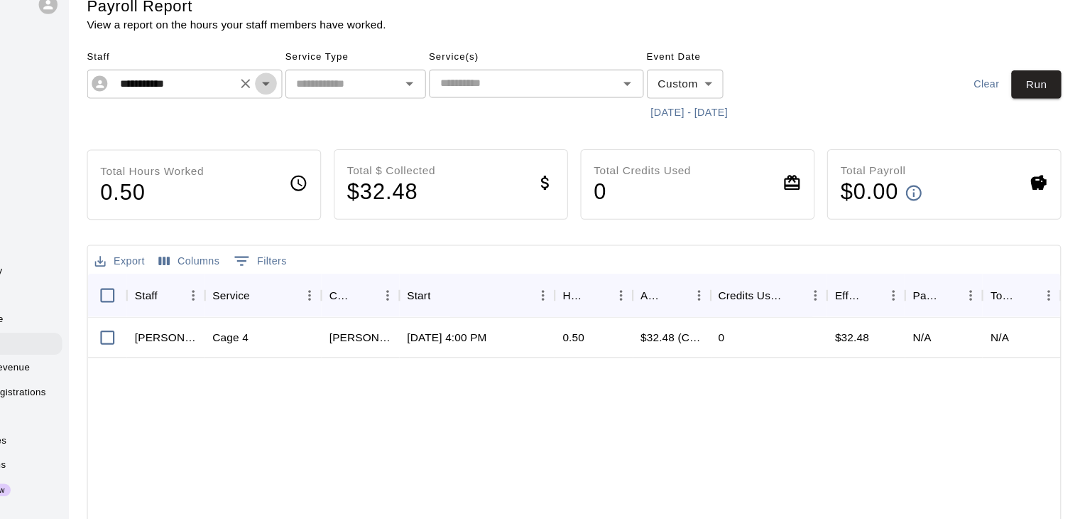
click at [344, 96] on icon "Open" at bounding box center [339, 97] width 17 height 17
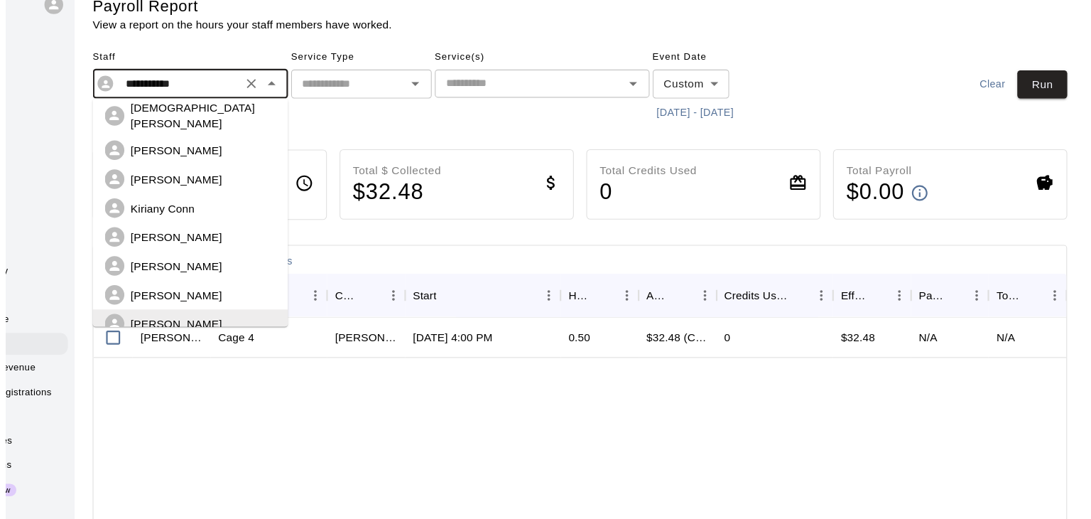
scroll to position [63, 0]
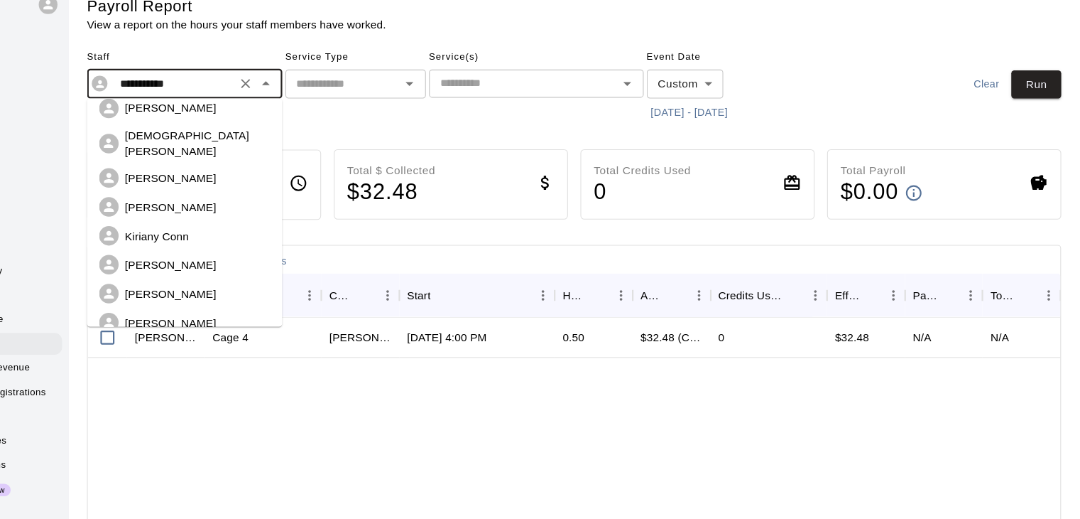
click at [277, 202] on p "[PERSON_NAME]" at bounding box center [253, 209] width 83 height 14
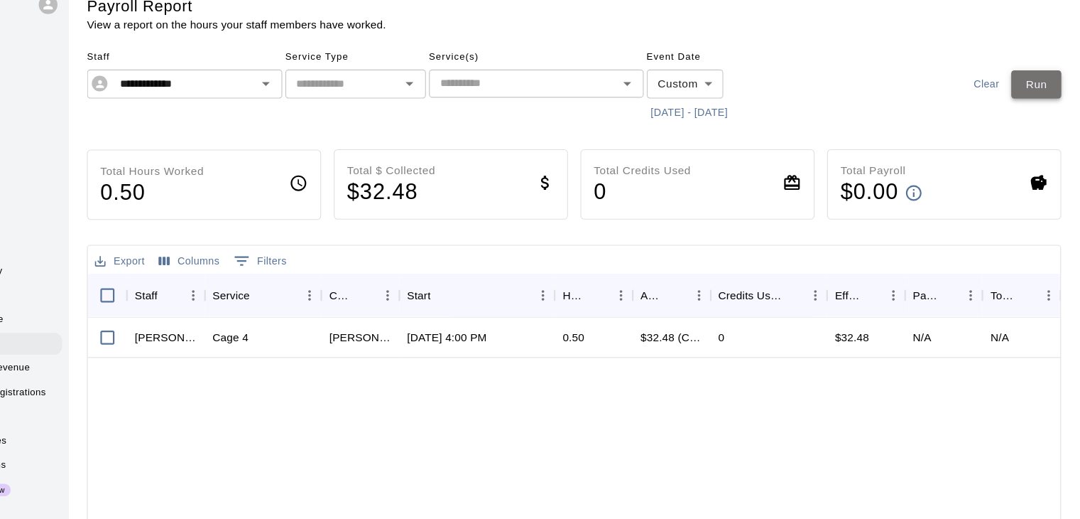
click at [1029, 99] on button "Run" at bounding box center [1040, 98] width 45 height 26
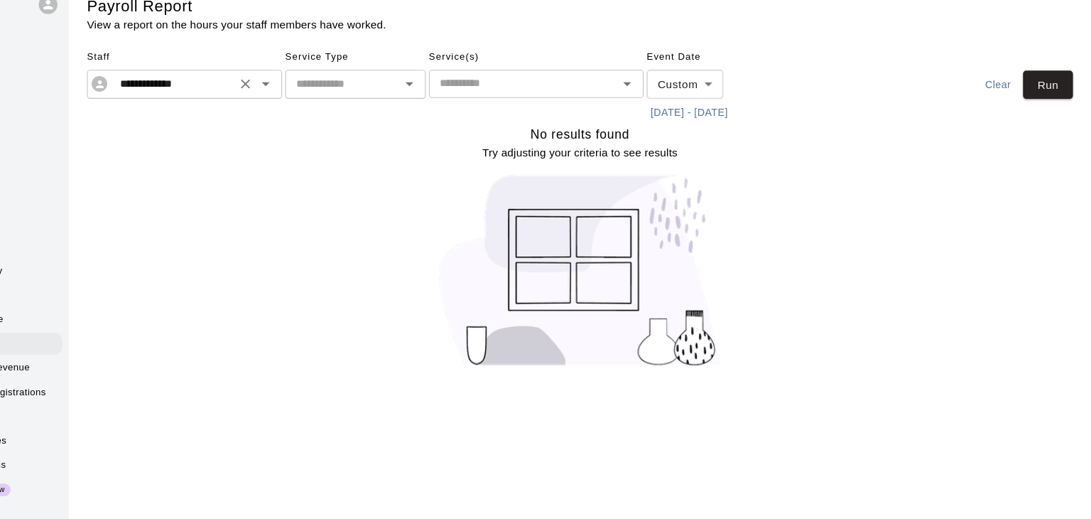
click at [340, 97] on icon "Open" at bounding box center [339, 98] width 7 height 4
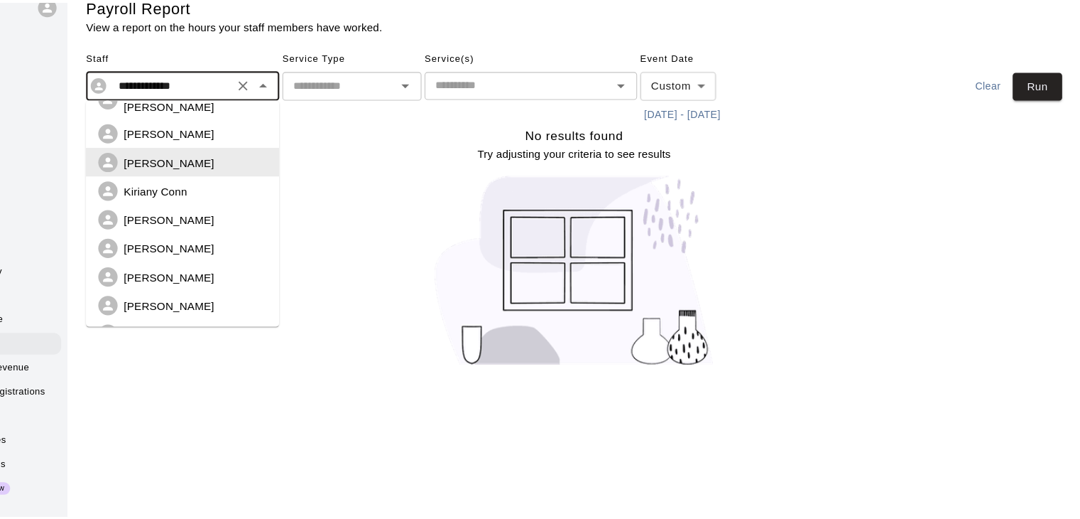
scroll to position [116, 0]
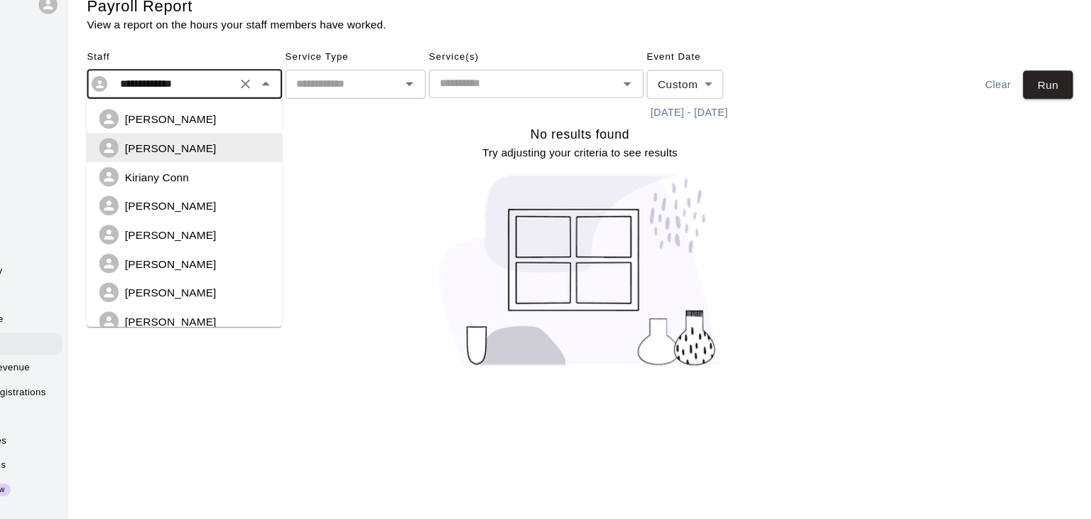
click at [283, 280] on div "[PERSON_NAME]" at bounding box center [277, 287] width 131 height 14
type input "**********"
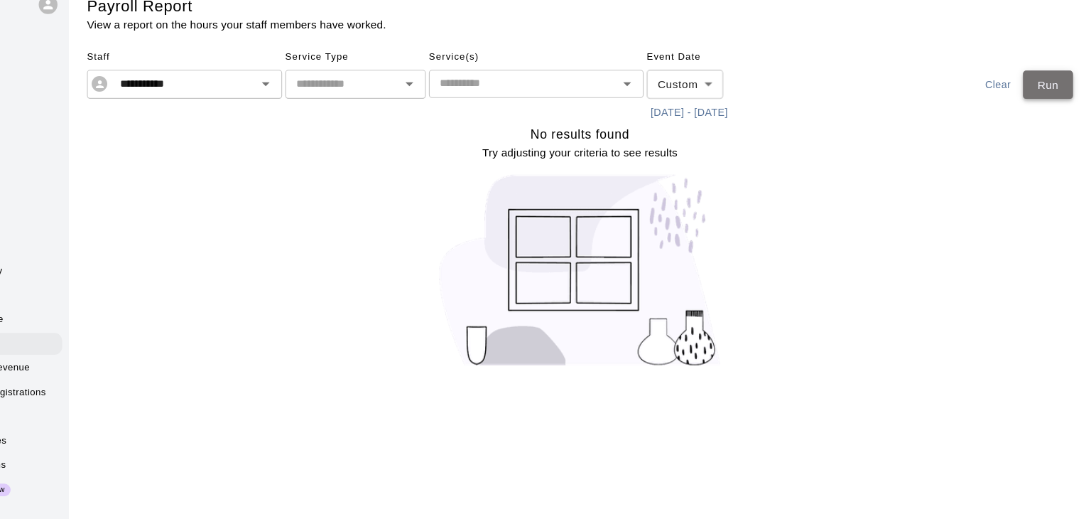
click at [1058, 107] on button "Run" at bounding box center [1051, 98] width 45 height 26
